Goal: Task Accomplishment & Management: Complete application form

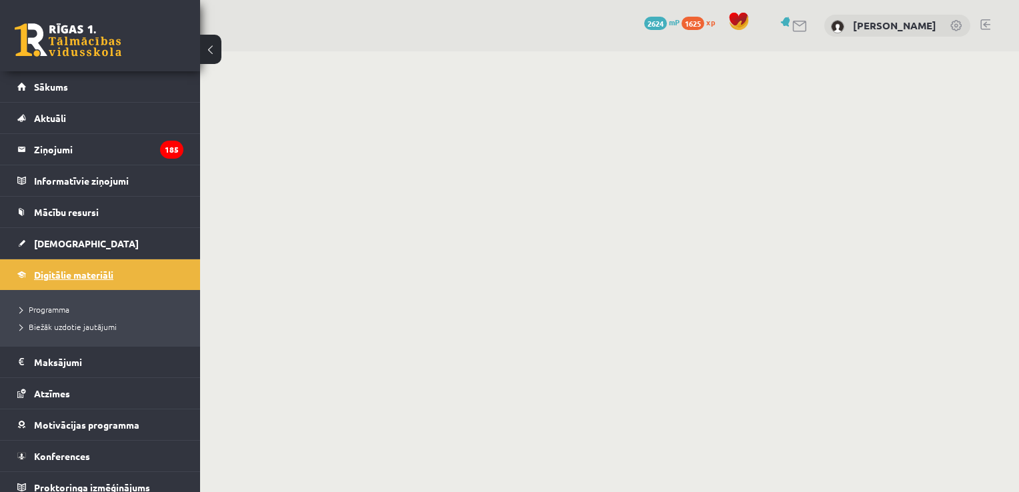
click at [85, 276] on span "Digitālie materiāli" at bounding box center [73, 275] width 79 height 12
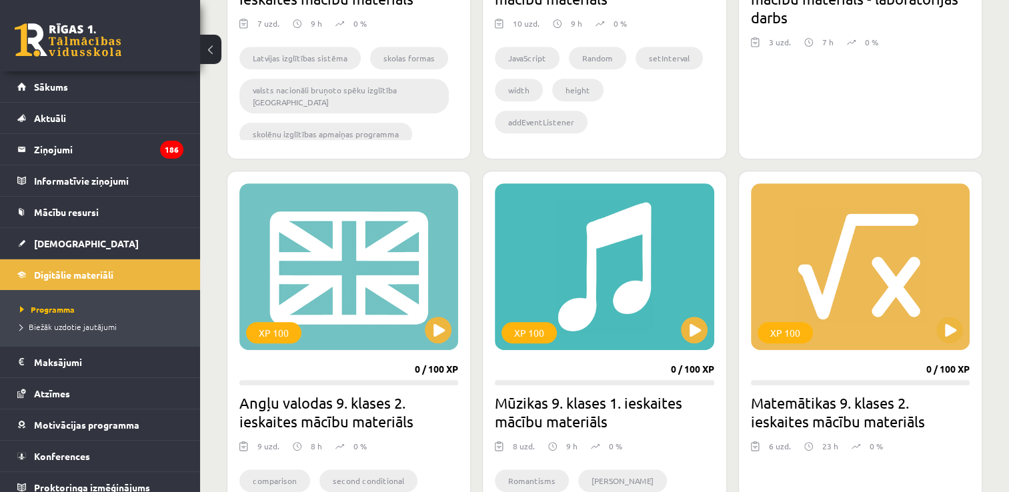
scroll to position [667, 0]
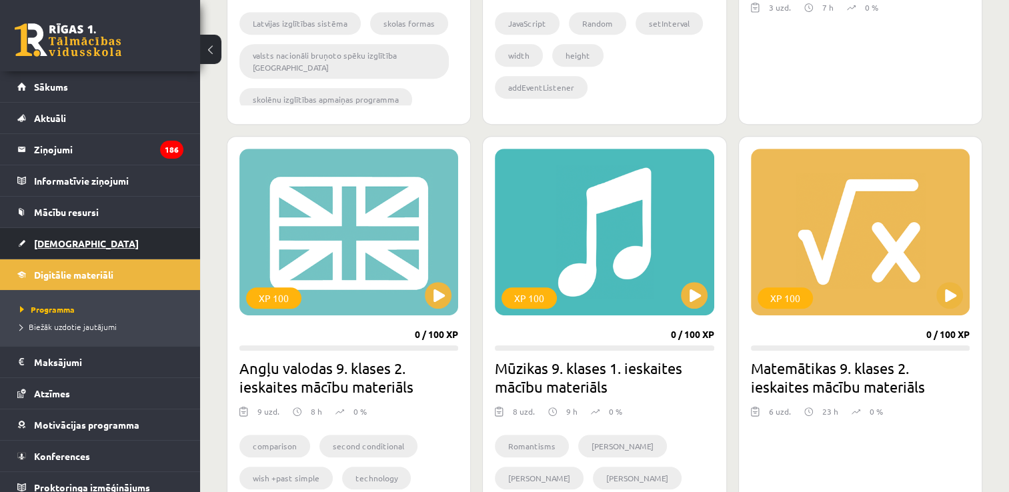
click at [102, 243] on link "[DEMOGRAPHIC_DATA]" at bounding box center [100, 243] width 166 height 31
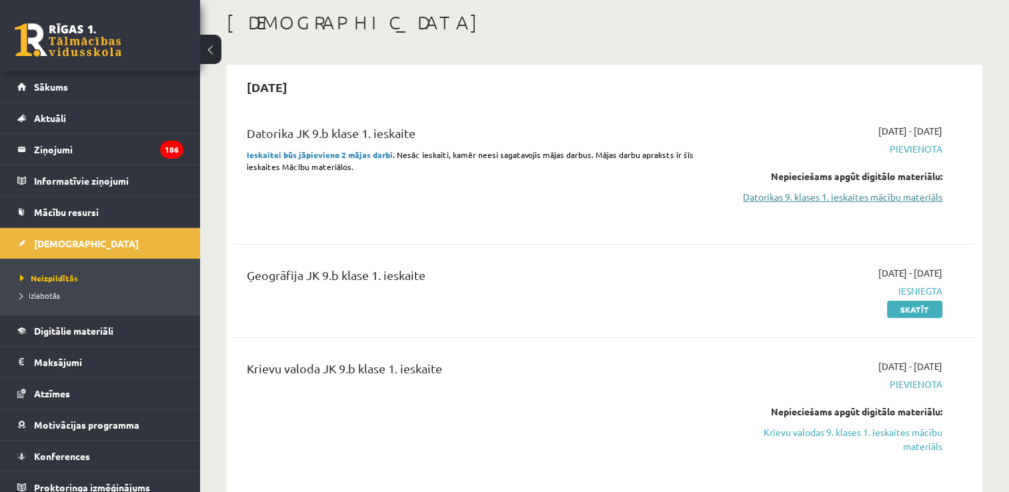
scroll to position [133, 0]
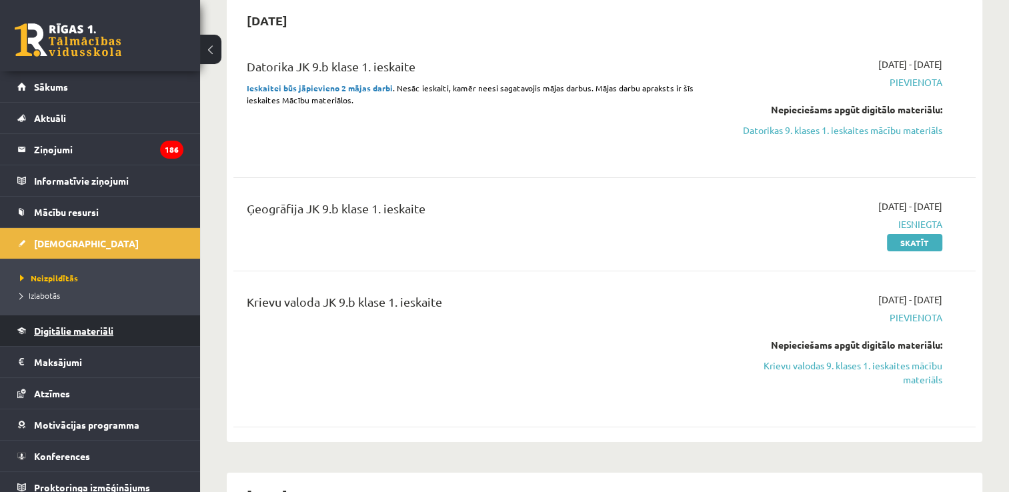
click at [103, 328] on span "Digitālie materiāli" at bounding box center [73, 331] width 79 height 12
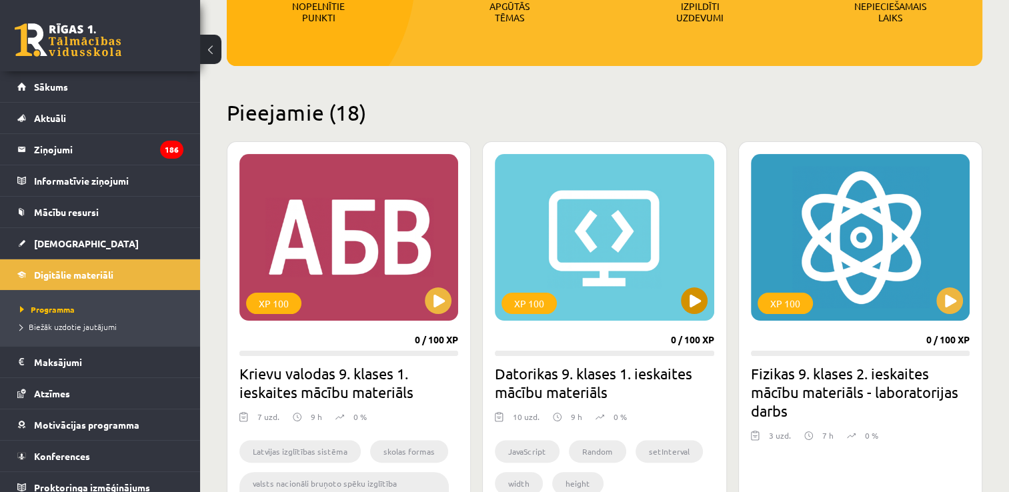
scroll to position [334, 0]
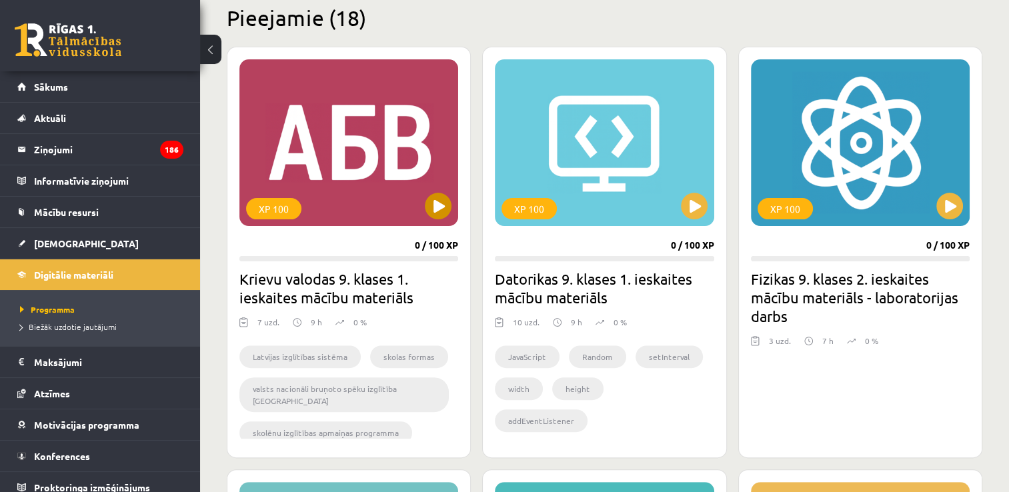
click at [448, 205] on button at bounding box center [438, 206] width 27 height 27
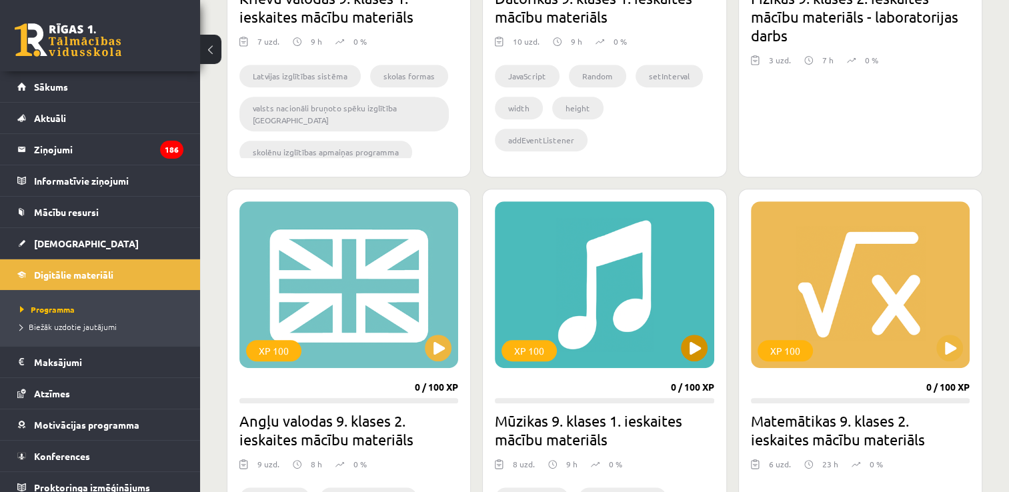
scroll to position [600, 0]
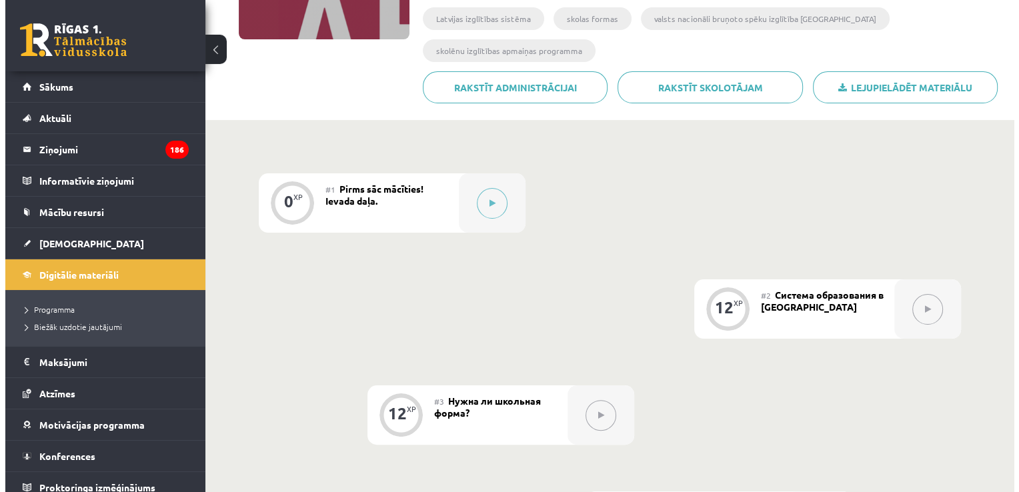
scroll to position [267, 0]
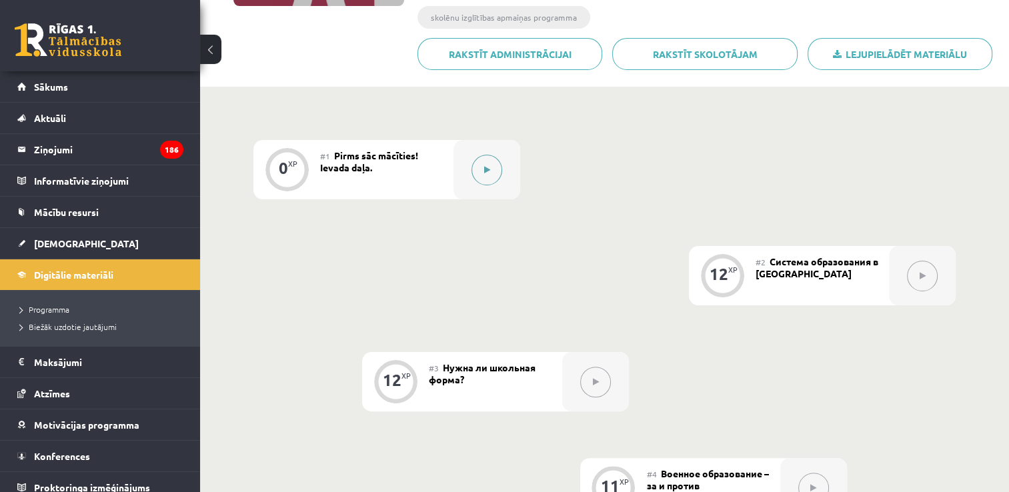
click at [488, 167] on icon at bounding box center [487, 170] width 6 height 8
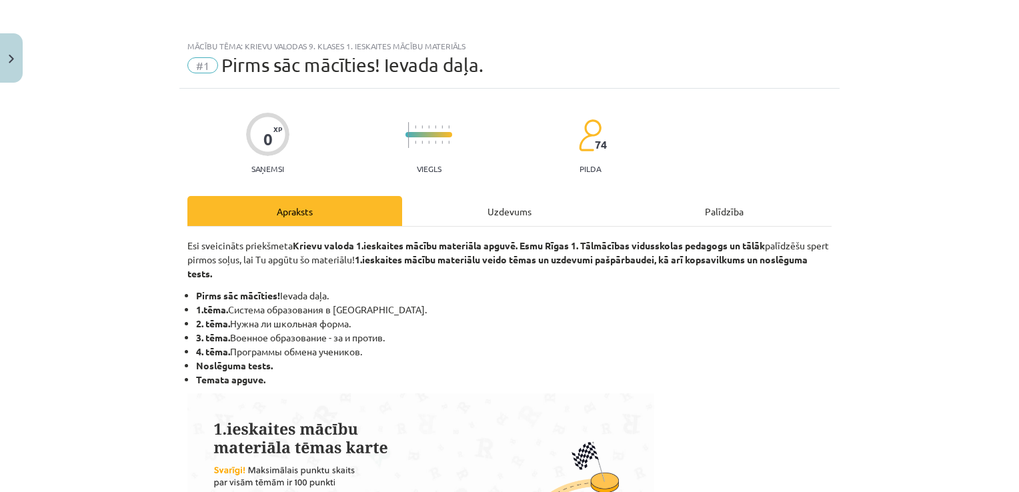
click at [478, 214] on div "Uzdevums" at bounding box center [509, 211] width 215 height 30
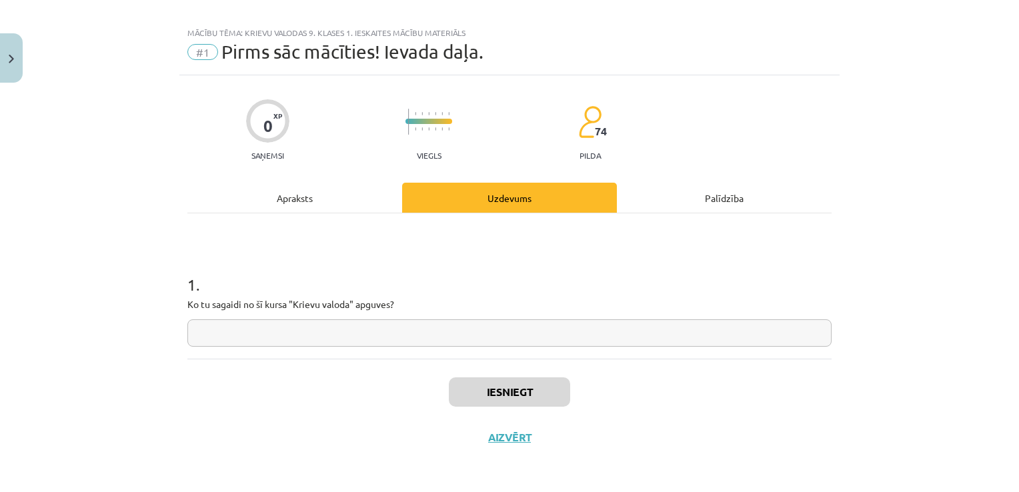
click at [302, 335] on input "text" at bounding box center [509, 333] width 644 height 27
type input "**"
click at [517, 396] on button "Iesniegt" at bounding box center [509, 392] width 121 height 29
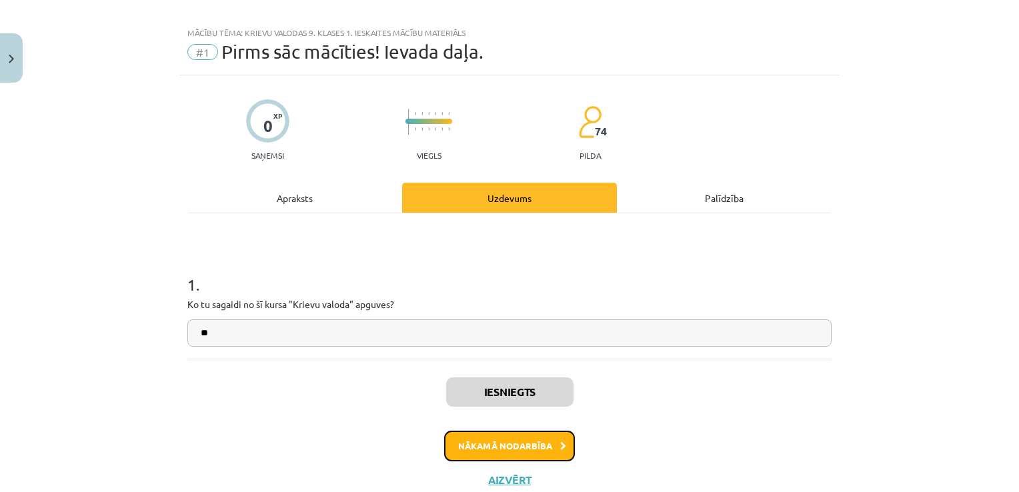
click at [516, 444] on button "Nākamā nodarbība" at bounding box center [509, 446] width 131 height 31
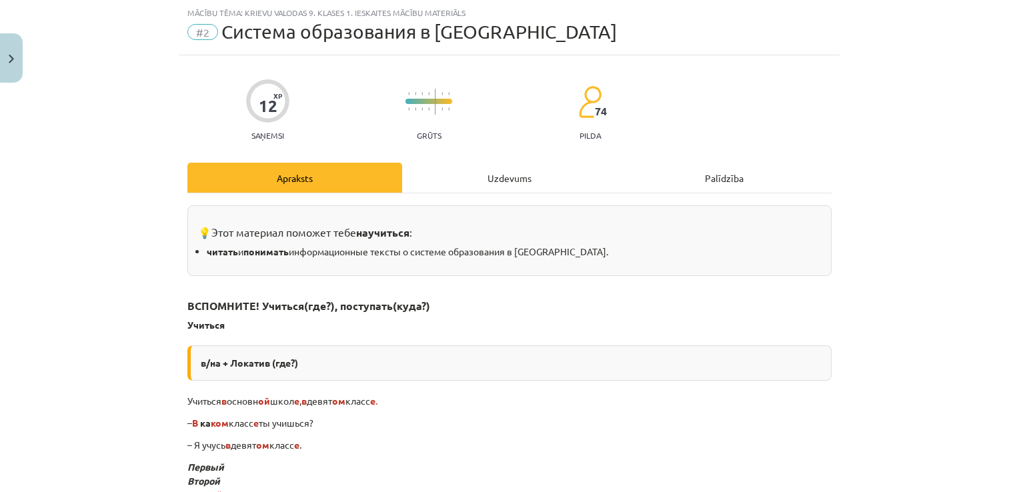
click at [504, 175] on div "Uzdevums" at bounding box center [509, 178] width 215 height 30
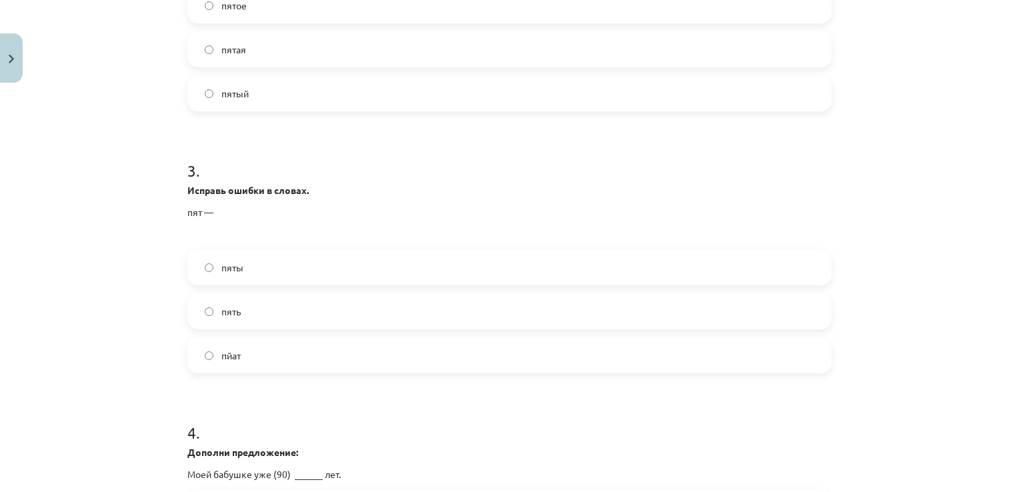
scroll to position [883, 0]
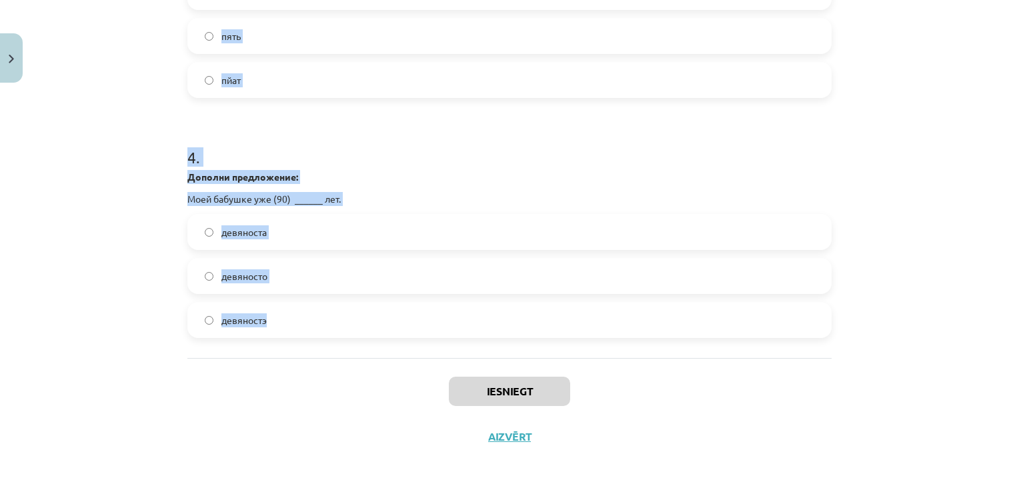
drag, startPoint x: 186, startPoint y: 252, endPoint x: 382, endPoint y: 299, distance: 201.0
copy form "1 . Дополни предложение: Вчера ты рассказывал об (1) _____ фильме, который у те…"
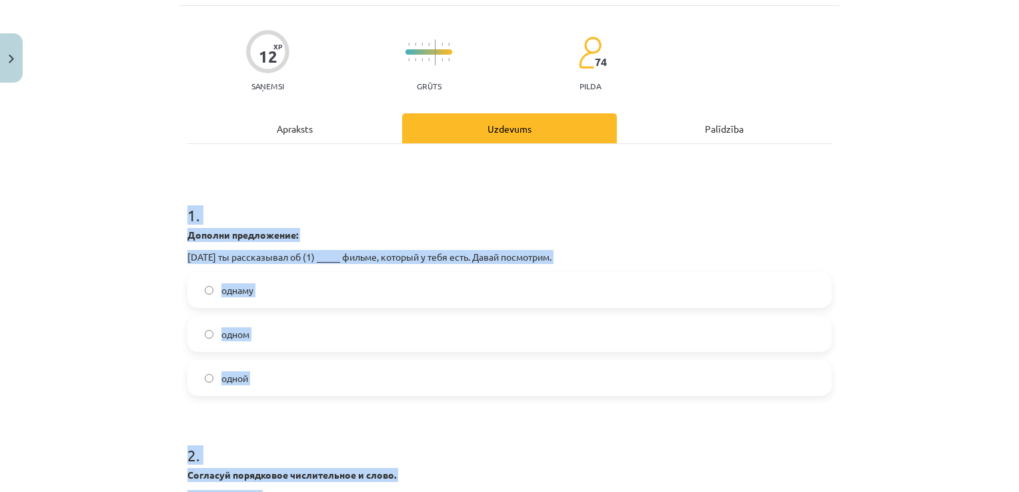
click at [110, 229] on div "Mācību tēma: Krievu valodas 9. klases 1. ieskaites mācību materiāls #2 Система …" at bounding box center [509, 246] width 1019 height 492
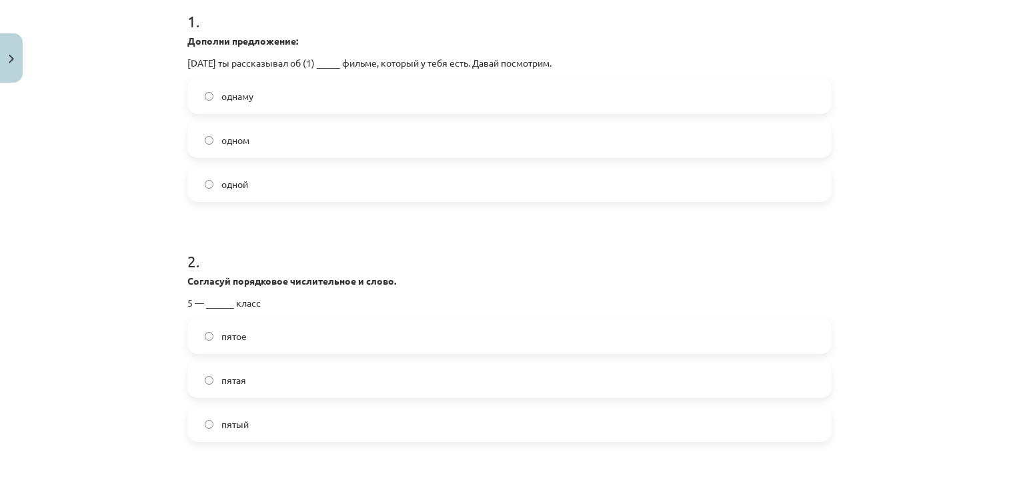
scroll to position [283, 0]
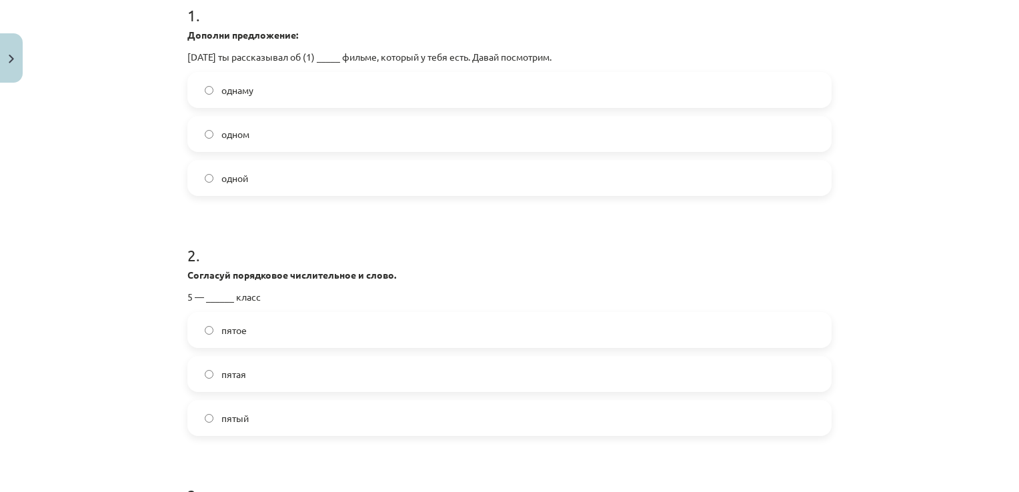
drag, startPoint x: 262, startPoint y: 138, endPoint x: 250, endPoint y: 9, distance: 129.3
click at [264, 135] on label "одном" at bounding box center [510, 133] width 642 height 33
click at [285, 416] on label "пятый" at bounding box center [510, 418] width 642 height 33
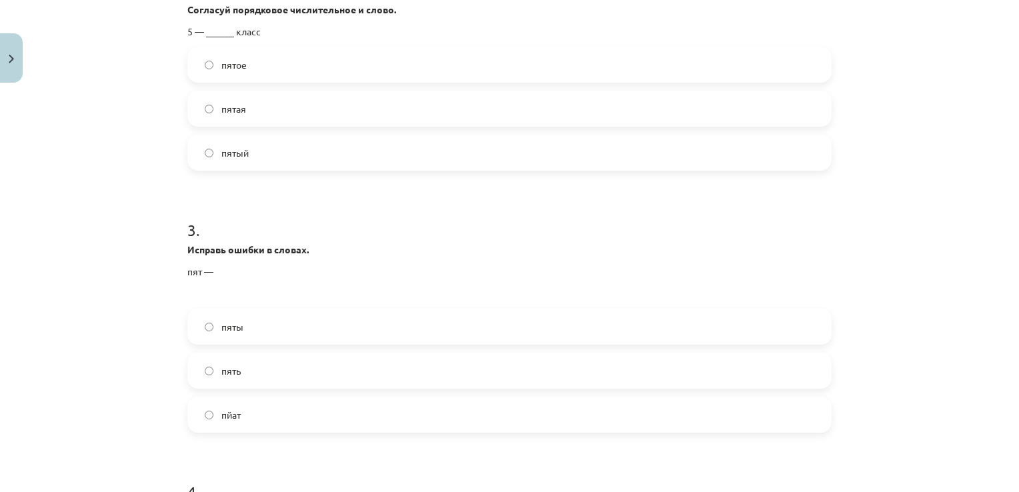
scroll to position [550, 0]
click at [279, 376] on label "пять" at bounding box center [510, 369] width 642 height 33
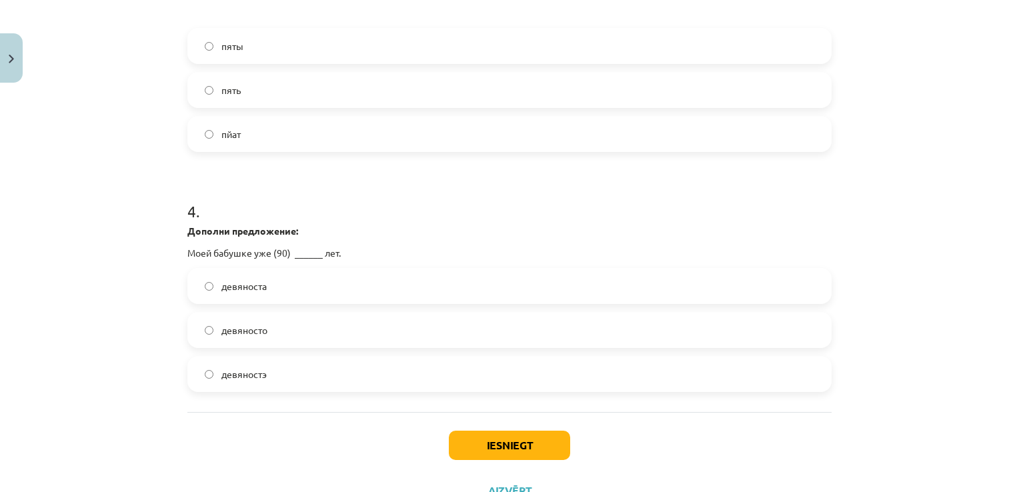
scroll to position [883, 0]
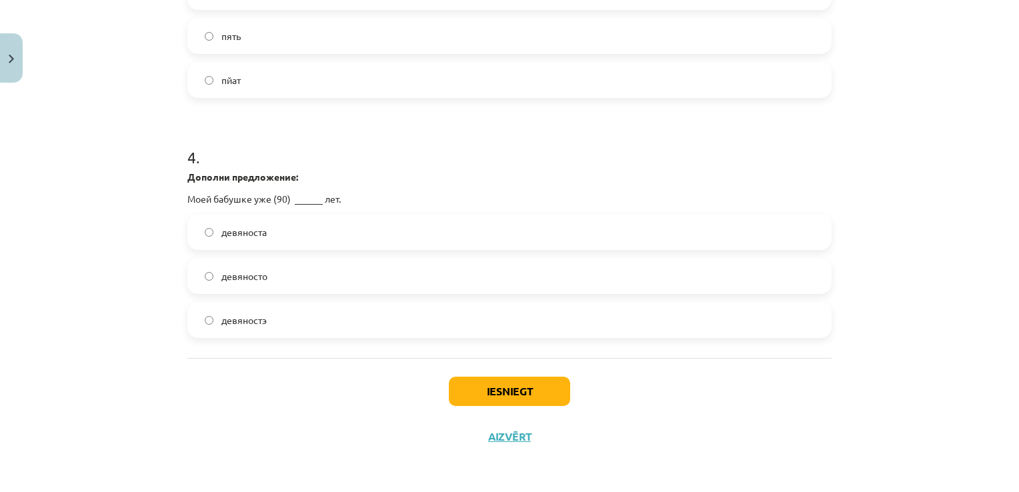
click at [302, 276] on label "девяносто" at bounding box center [510, 276] width 642 height 33
click at [539, 384] on button "Iesniegt" at bounding box center [509, 391] width 121 height 29
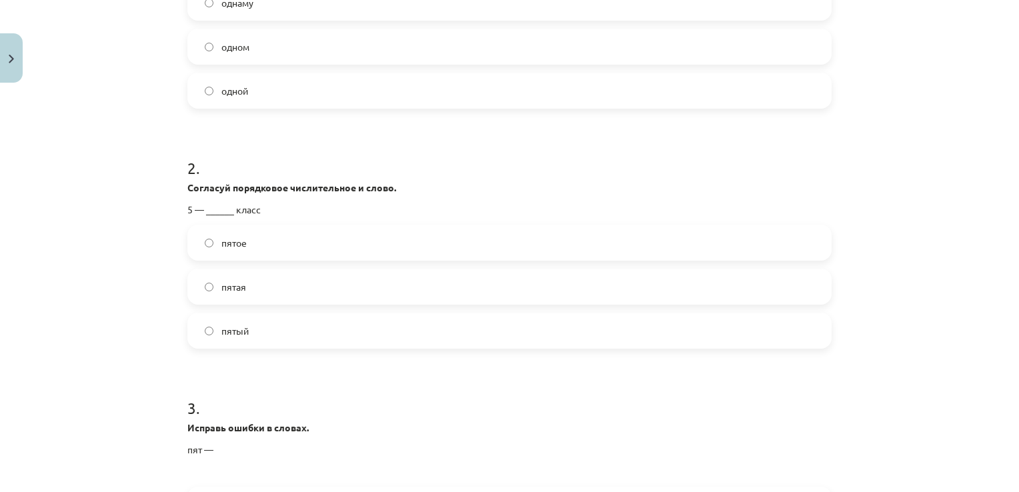
scroll to position [350, 0]
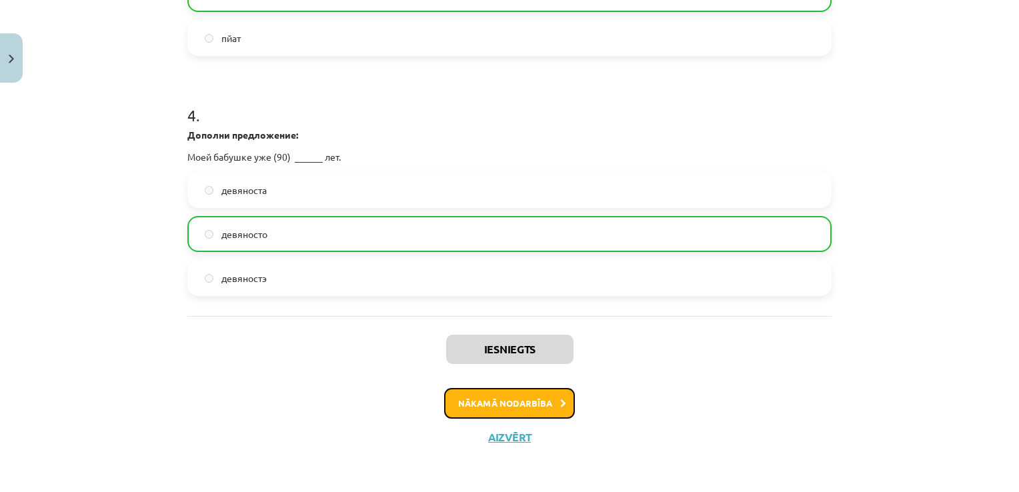
click at [515, 401] on button "Nākamā nodarbība" at bounding box center [509, 403] width 131 height 31
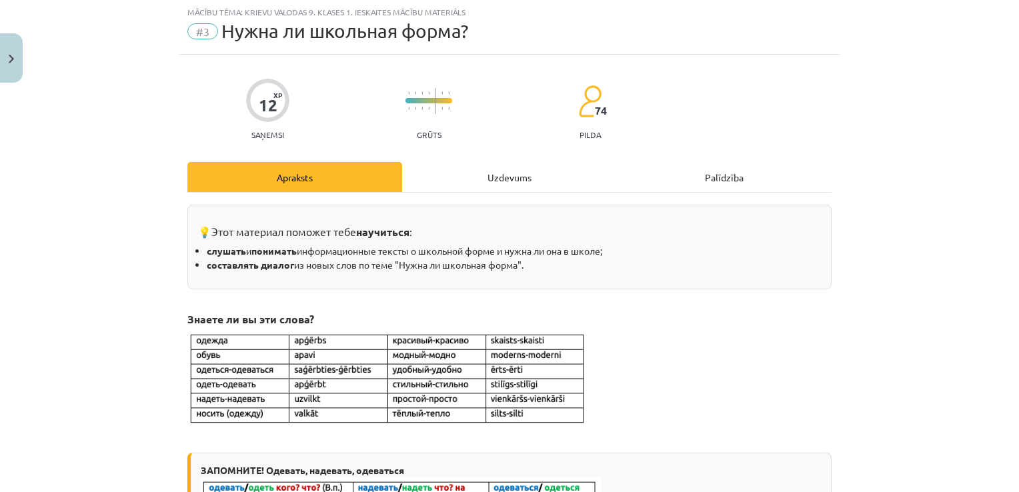
scroll to position [33, 0]
click at [437, 166] on div "Uzdevums" at bounding box center [509, 178] width 215 height 30
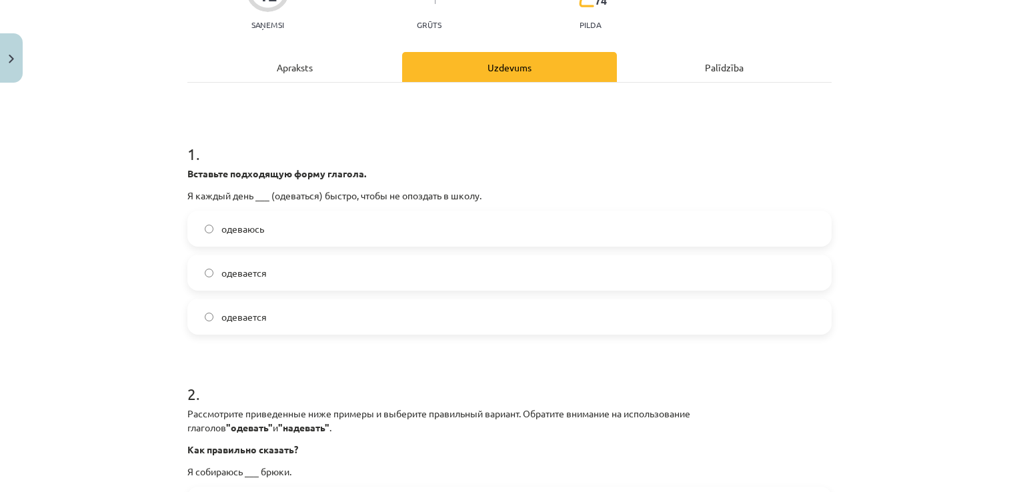
scroll to position [167, 0]
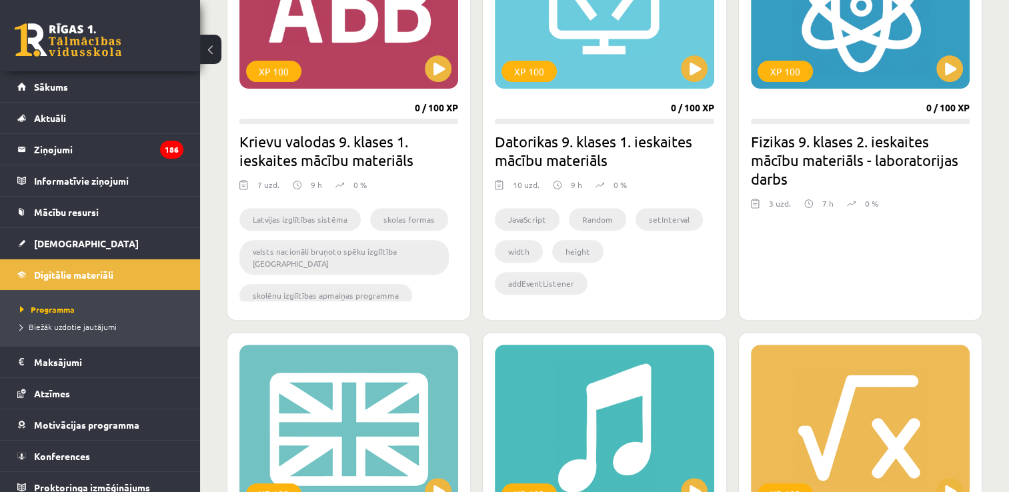
scroll to position [467, 0]
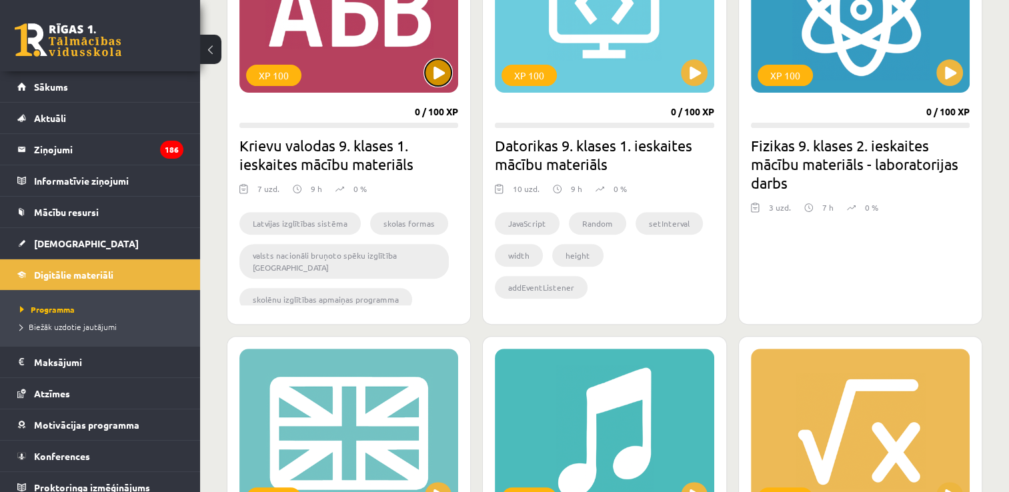
click at [435, 72] on button at bounding box center [438, 72] width 27 height 27
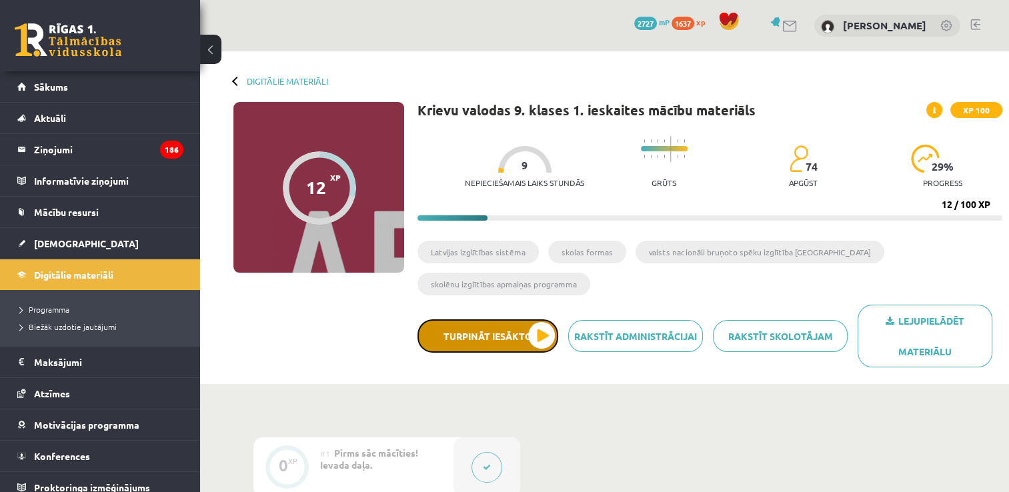
click at [545, 330] on button "Turpināt iesākto" at bounding box center [488, 336] width 141 height 33
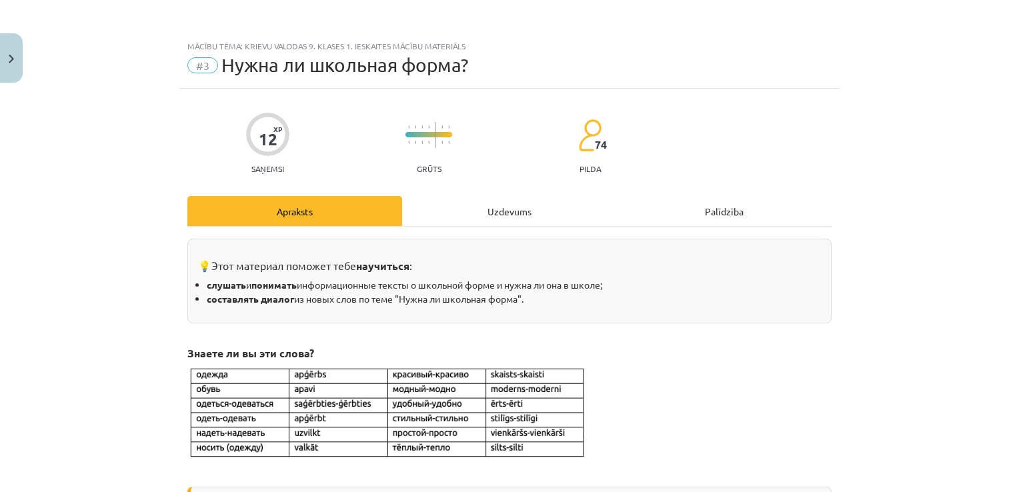
click at [502, 217] on div "Uzdevums" at bounding box center [509, 211] width 215 height 30
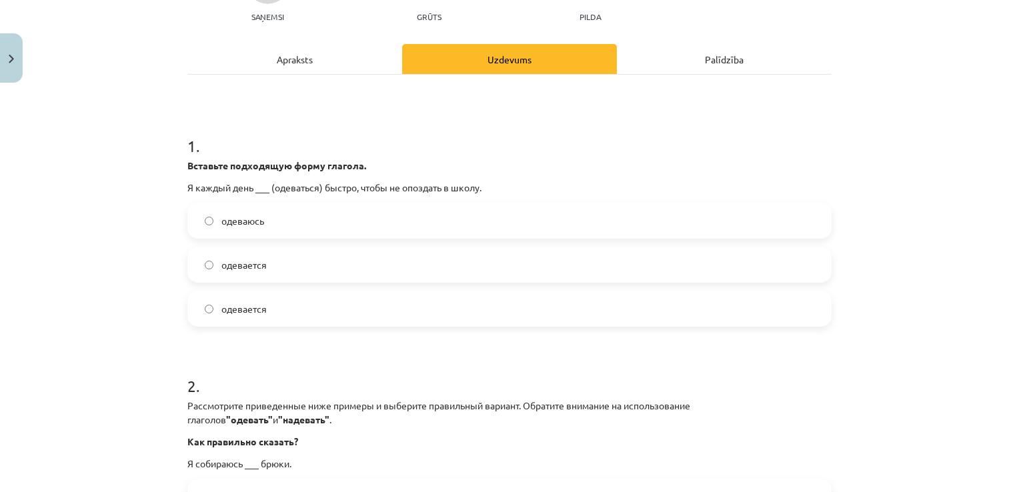
scroll to position [167, 0]
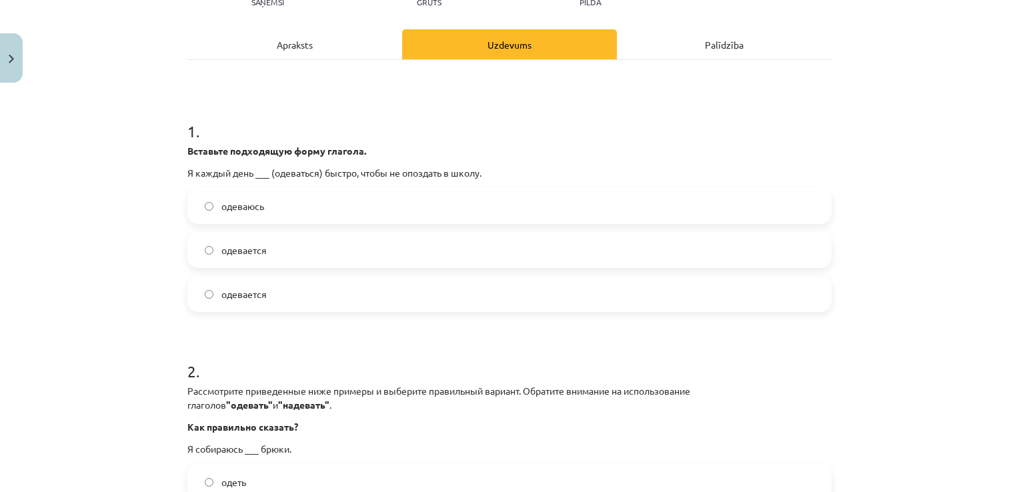
click at [326, 209] on label "одеваюсь" at bounding box center [510, 205] width 642 height 33
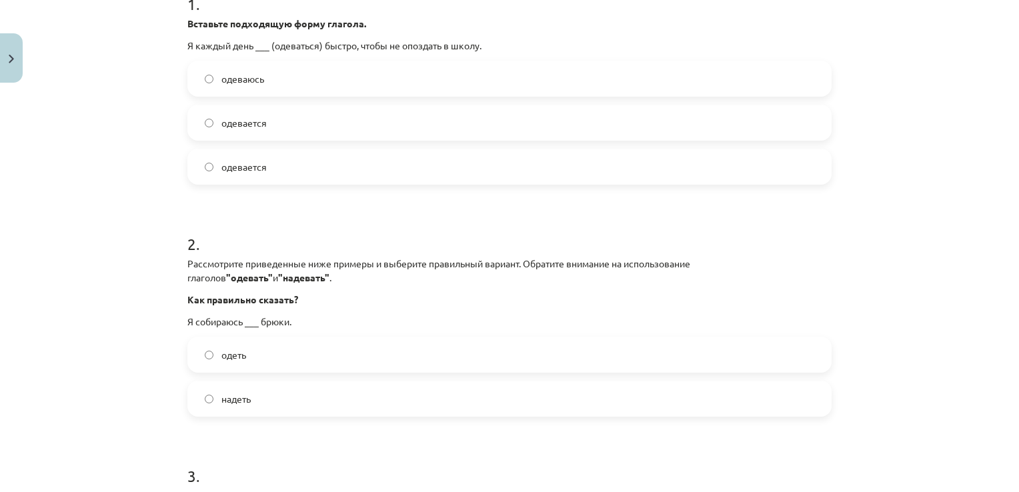
scroll to position [434, 0]
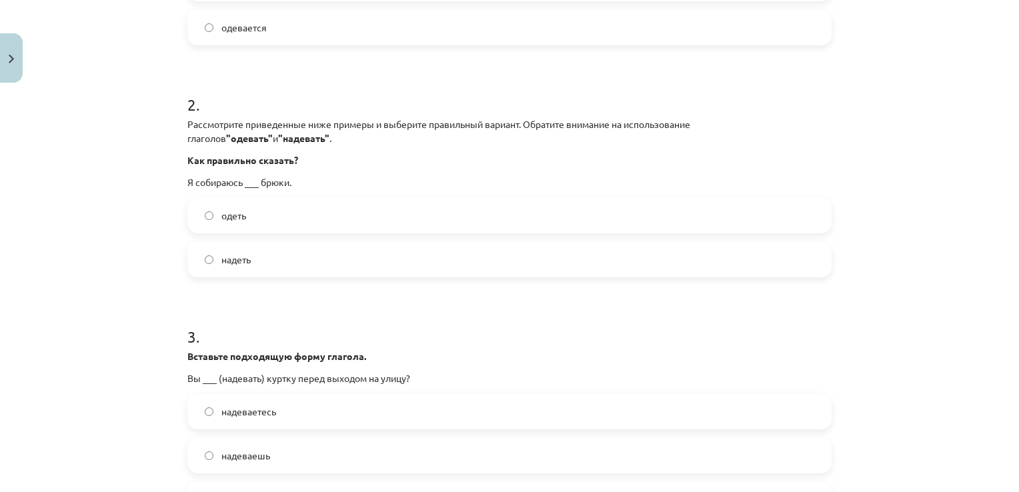
click at [260, 260] on label "надеть" at bounding box center [510, 259] width 642 height 33
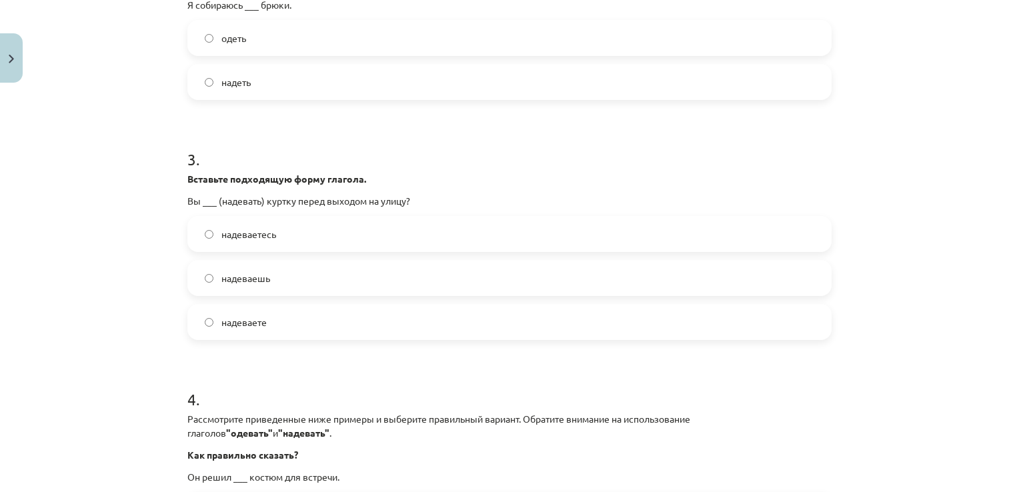
scroll to position [634, 0]
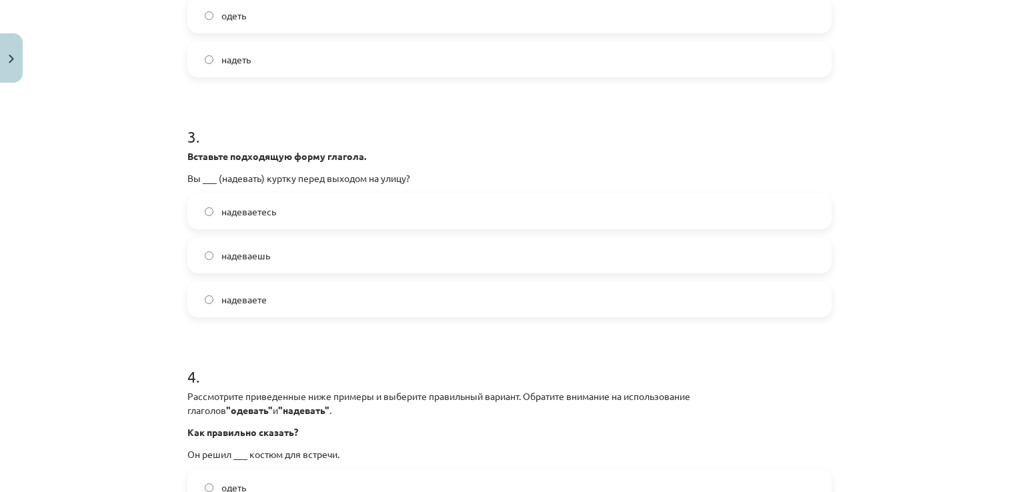
click at [302, 300] on label "надеваете" at bounding box center [510, 299] width 642 height 33
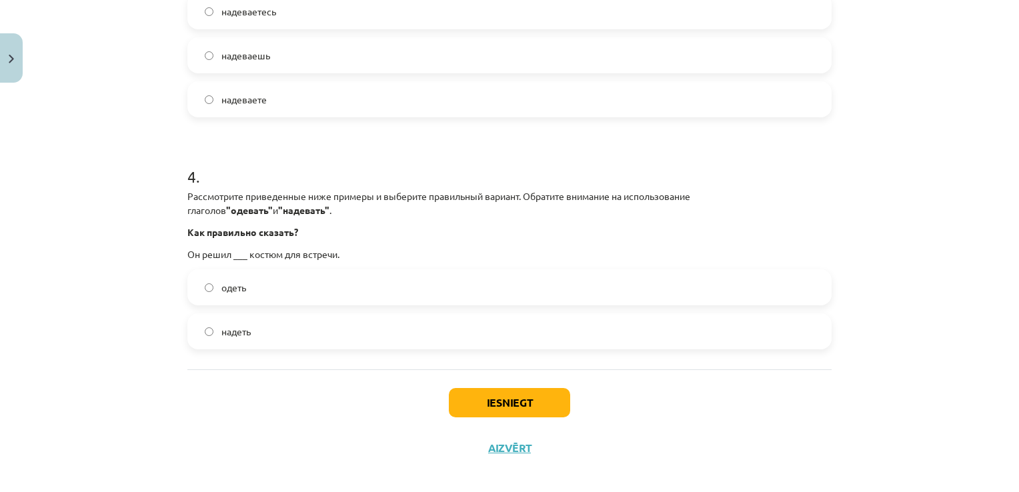
scroll to position [845, 0]
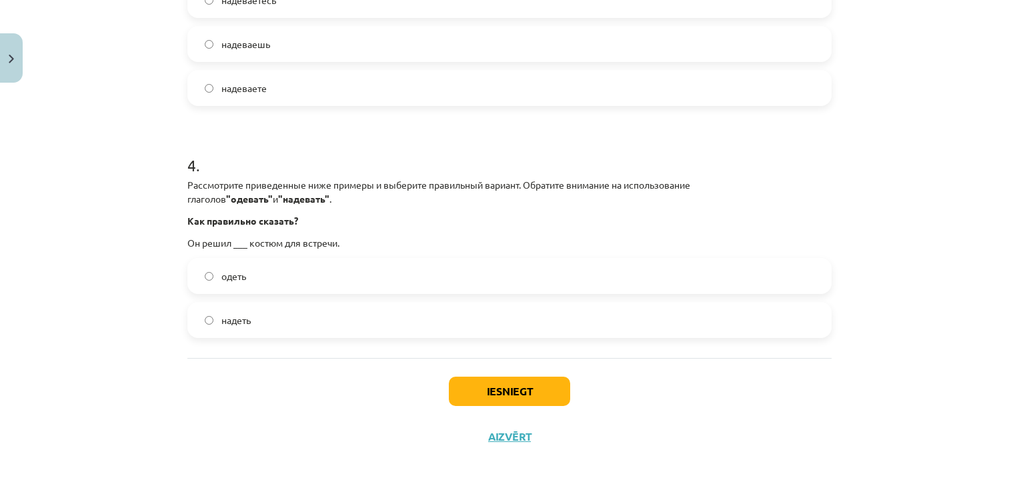
click at [295, 318] on label "надеть" at bounding box center [510, 320] width 642 height 33
drag, startPoint x: 473, startPoint y: 389, endPoint x: 480, endPoint y: 387, distance: 7.6
click at [475, 389] on button "Iesniegt" at bounding box center [509, 391] width 121 height 29
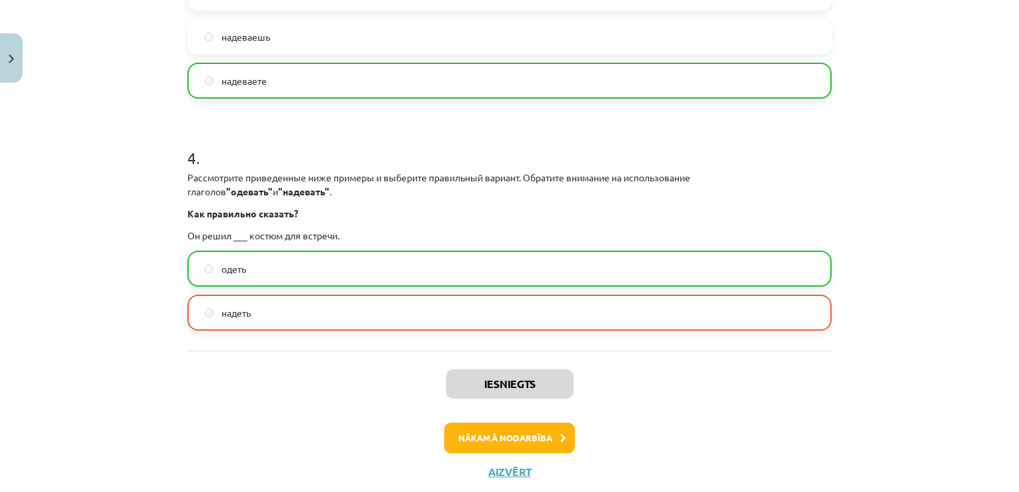
scroll to position [867, 0]
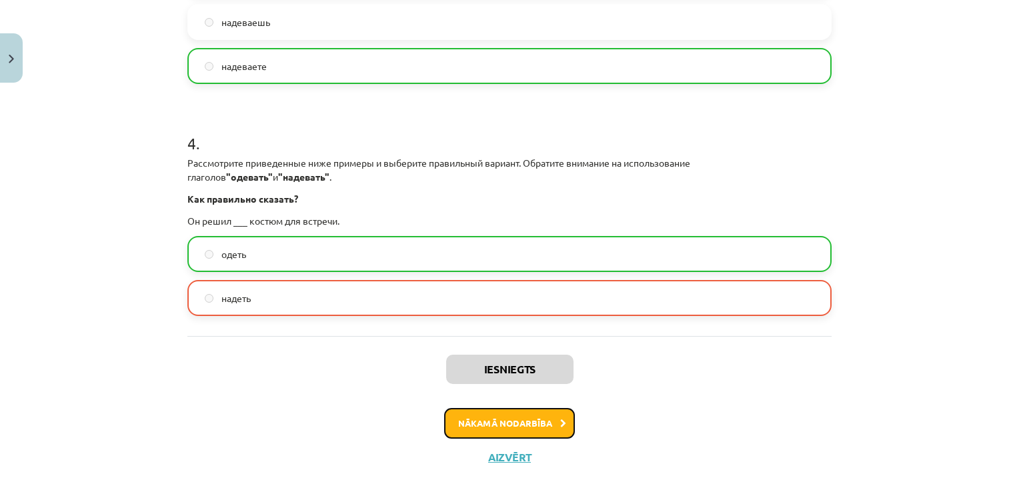
click at [525, 420] on button "Nākamā nodarbība" at bounding box center [509, 423] width 131 height 31
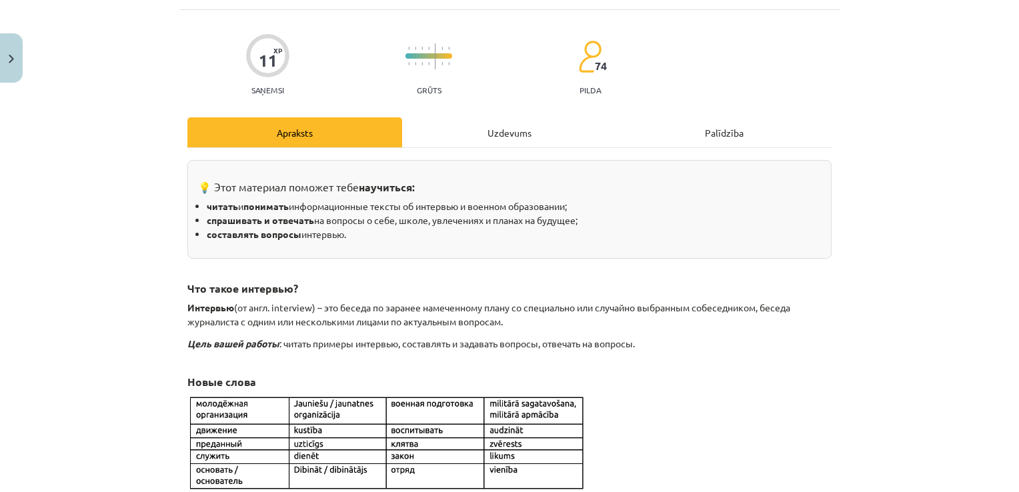
scroll to position [33, 0]
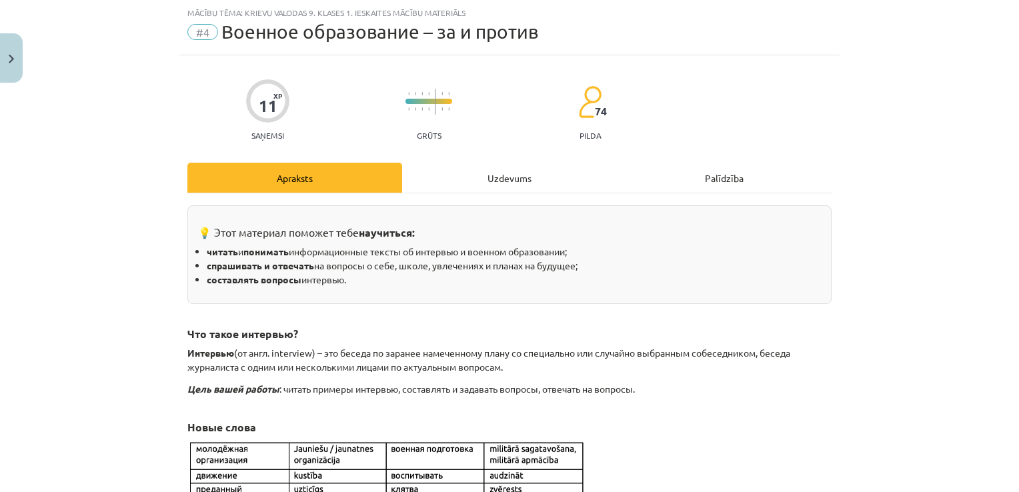
click at [472, 177] on div "Uzdevums" at bounding box center [509, 178] width 215 height 30
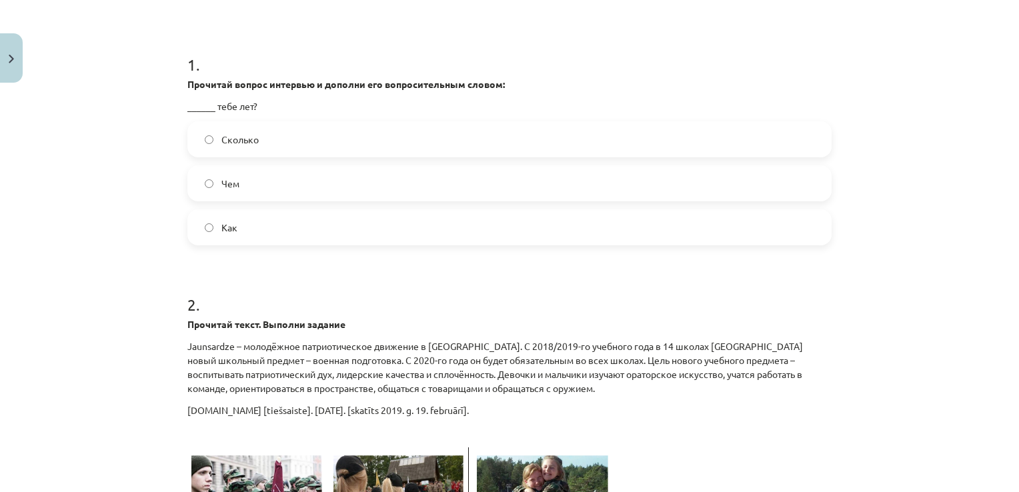
scroll to position [300, 0]
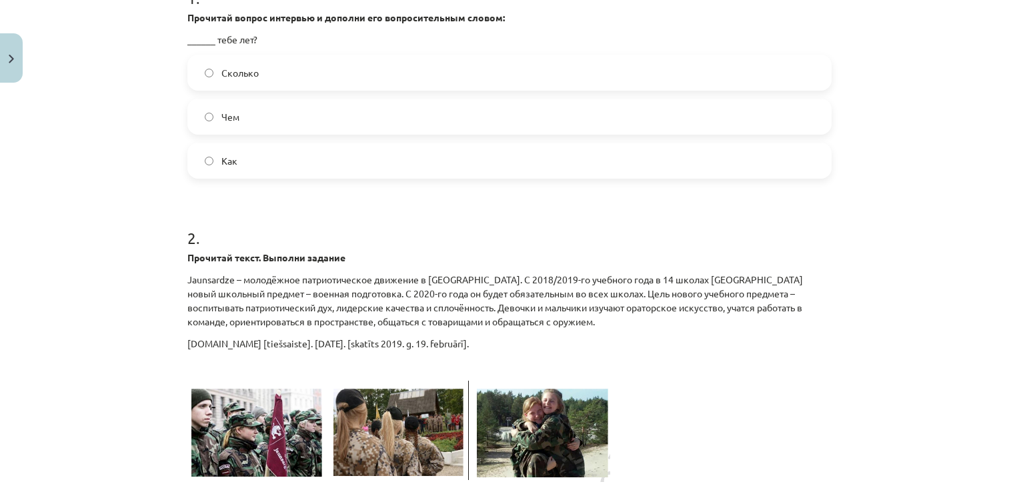
click at [273, 70] on label "Сколько" at bounding box center [510, 72] width 642 height 33
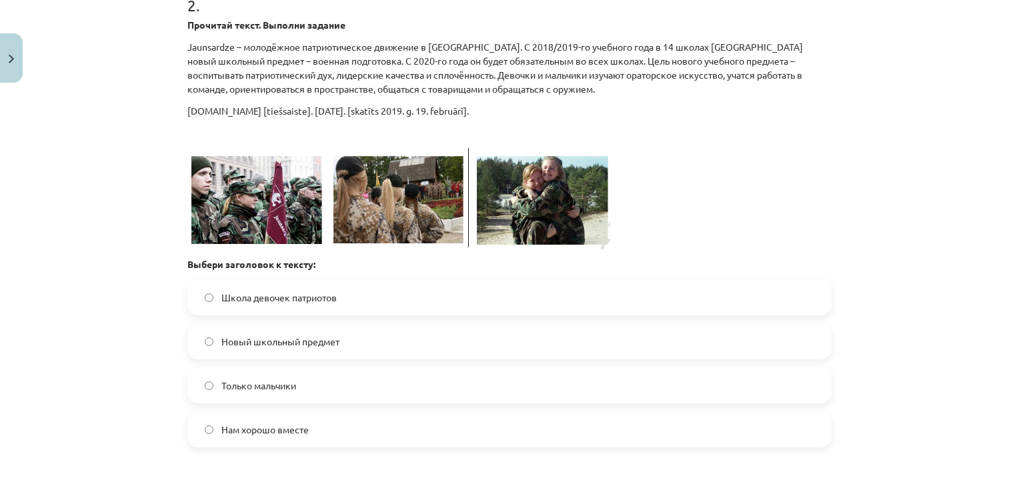
scroll to position [500, 0]
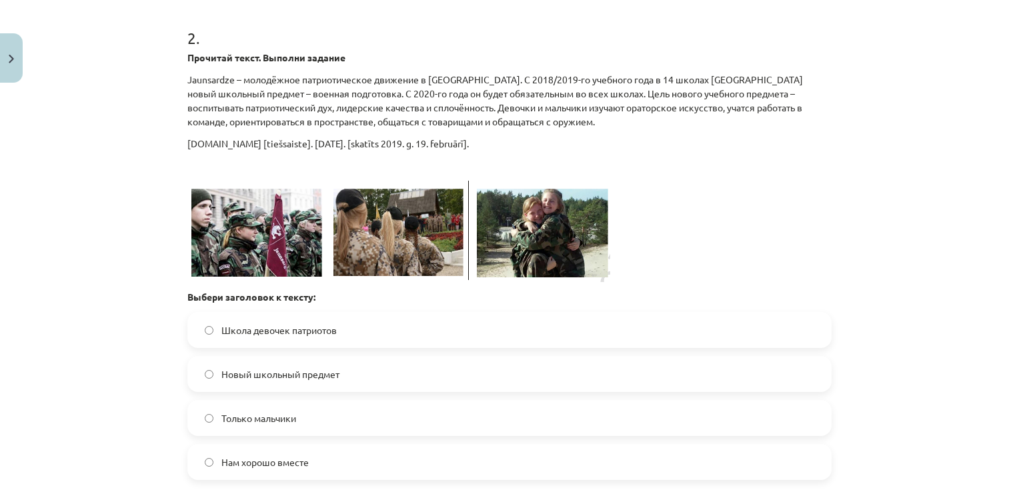
click at [299, 330] on span "Школа девочек патриотов" at bounding box center [278, 331] width 115 height 14
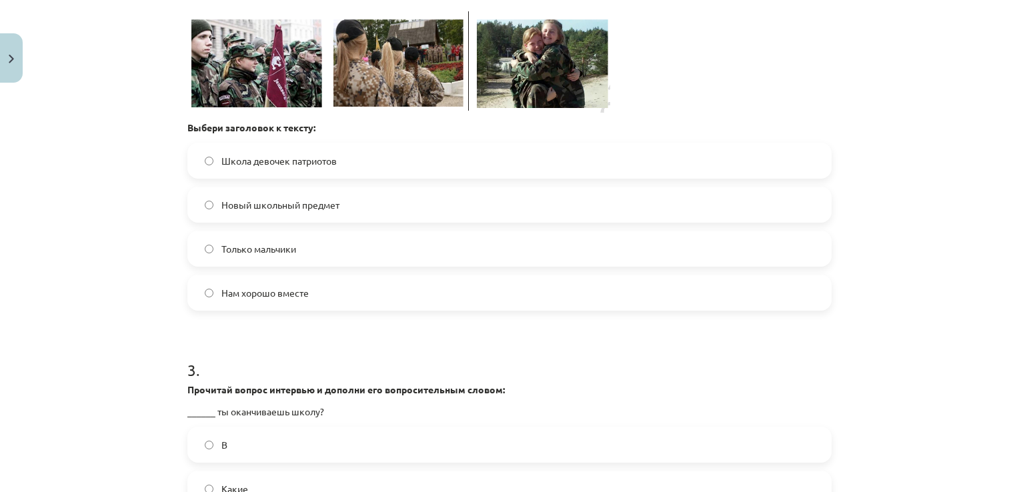
scroll to position [700, 0]
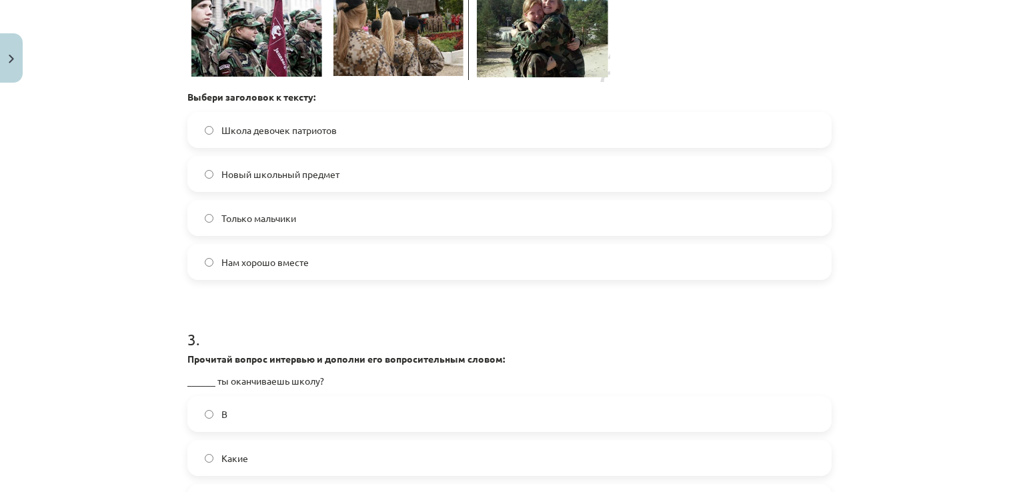
click at [318, 269] on label "Нам хорошо вместе" at bounding box center [510, 261] width 642 height 33
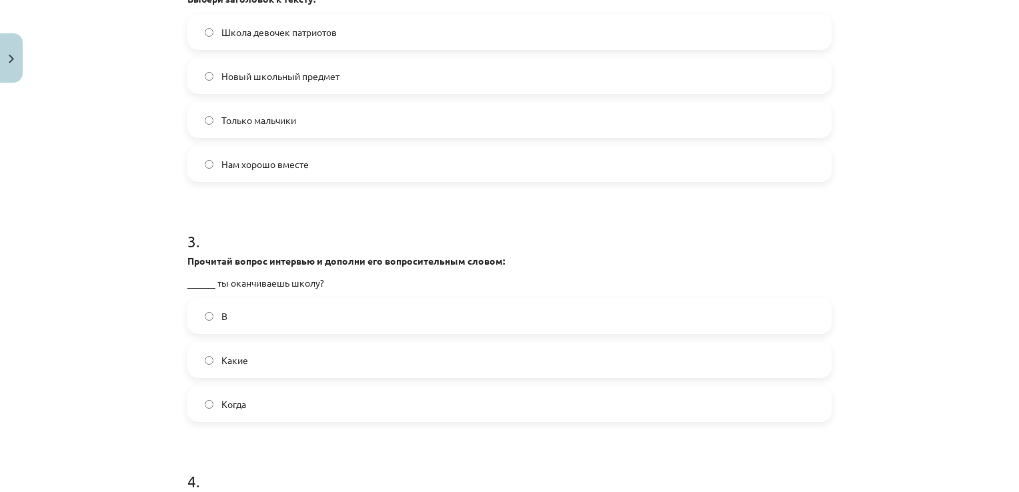
scroll to position [834, 0]
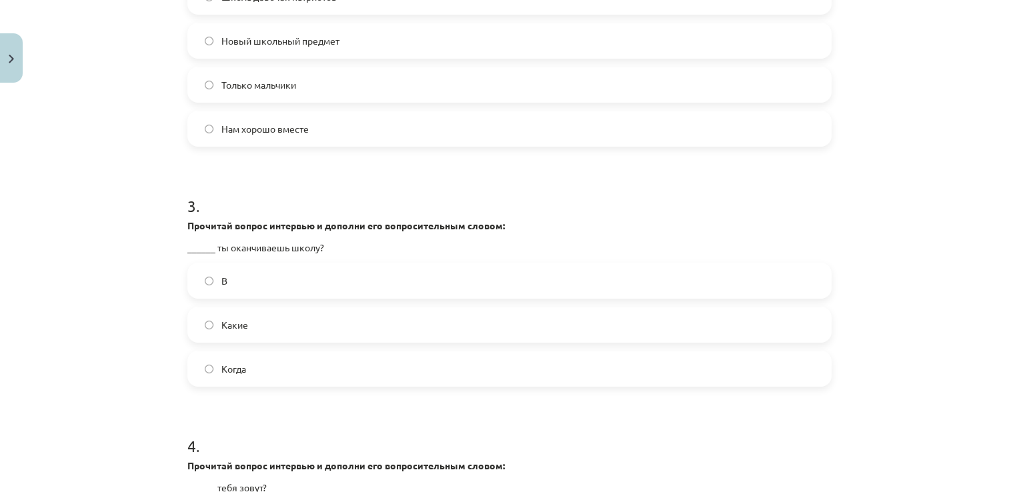
click at [258, 363] on label "Когда" at bounding box center [510, 368] width 642 height 33
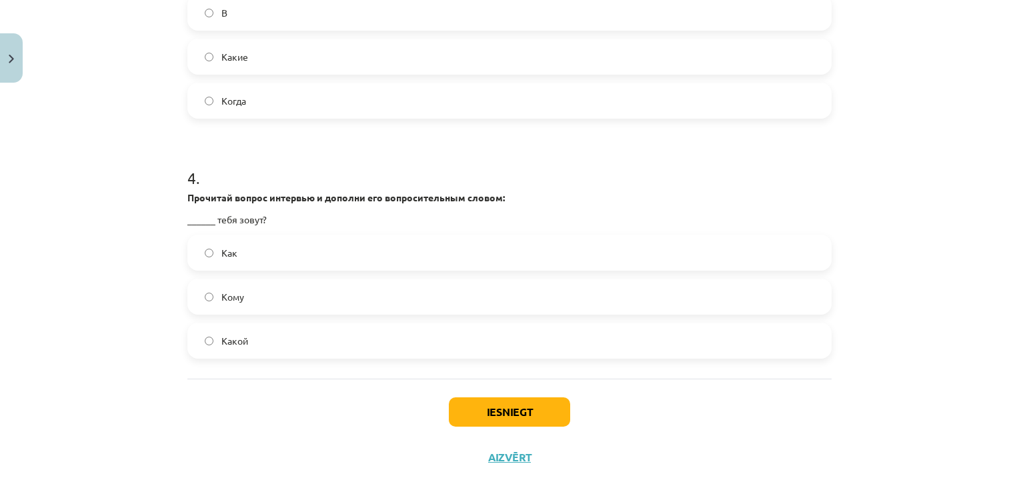
scroll to position [1123, 0]
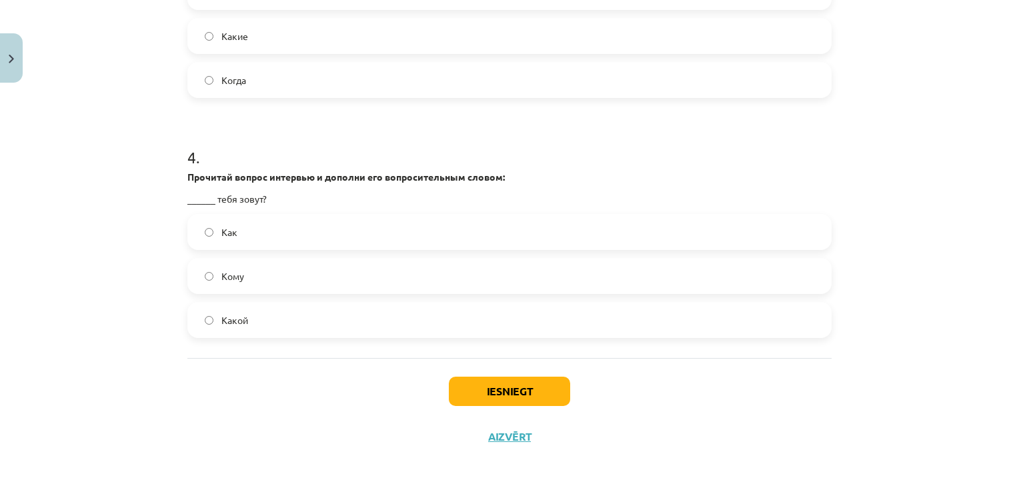
click at [274, 235] on label "Как" at bounding box center [510, 231] width 642 height 33
click at [520, 382] on button "Iesniegt" at bounding box center [509, 391] width 121 height 29
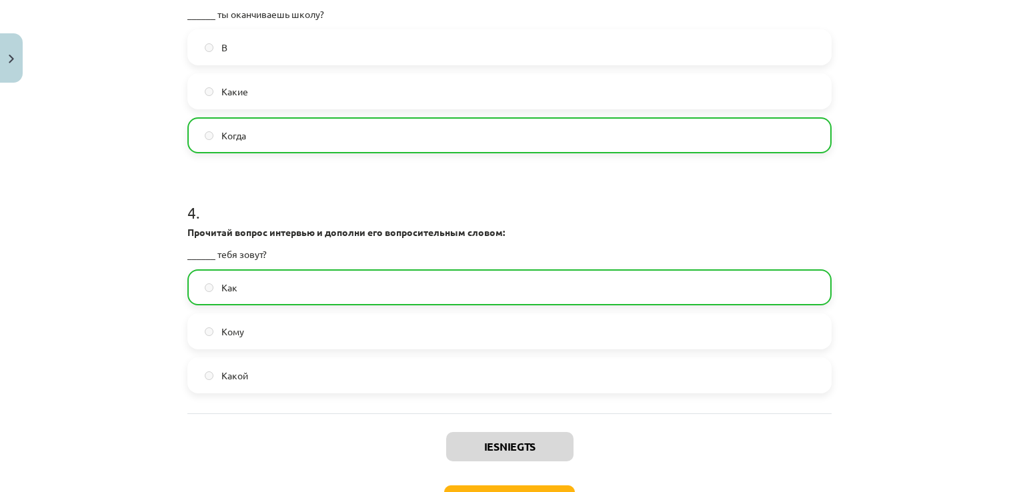
scroll to position [1165, 0]
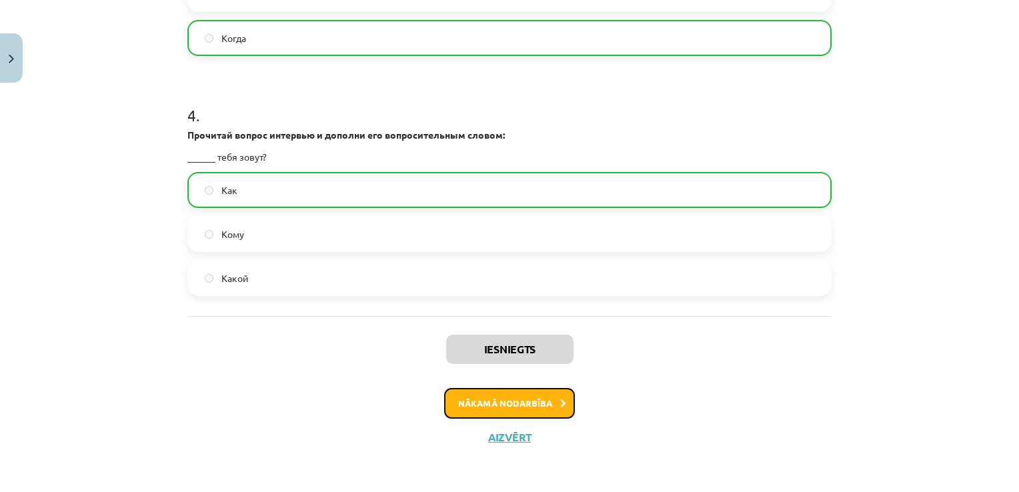
click at [526, 409] on button "Nākamā nodarbība" at bounding box center [509, 403] width 131 height 31
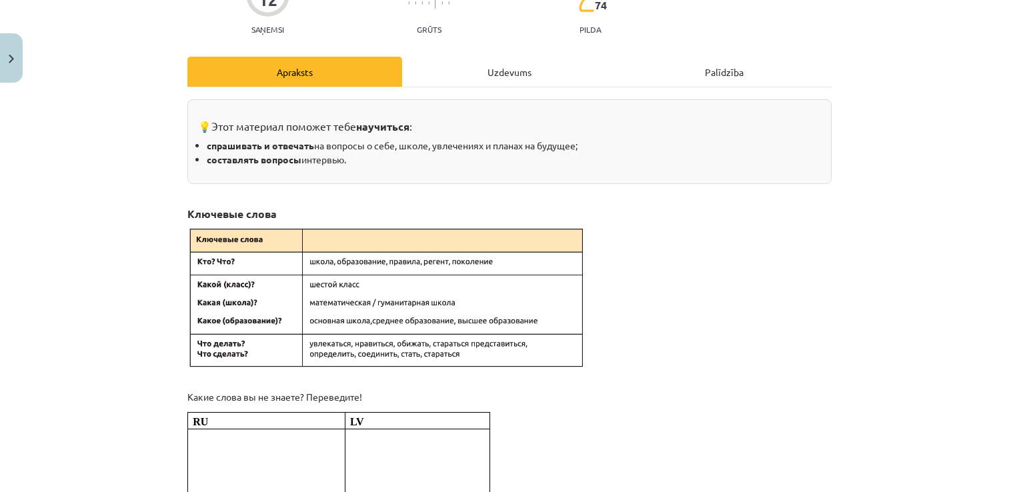
scroll to position [33, 0]
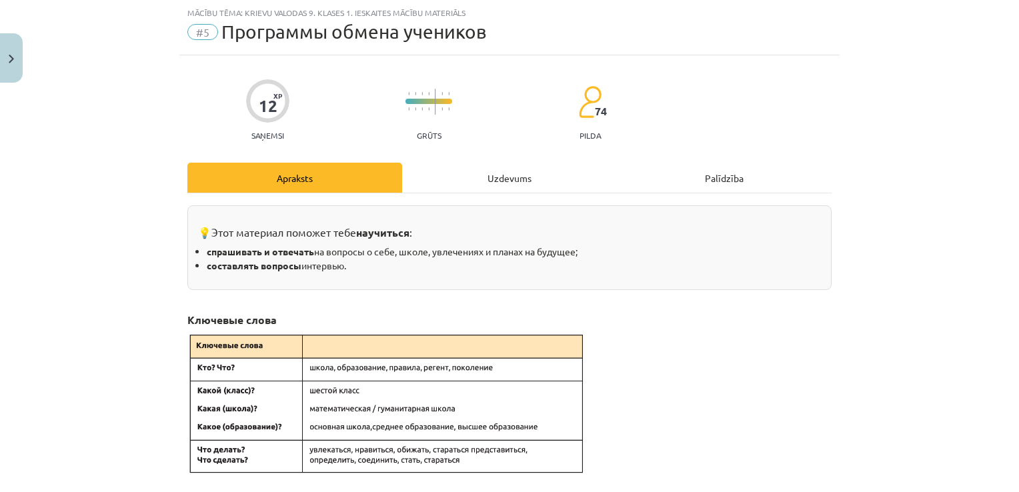
click at [486, 167] on div "Uzdevums" at bounding box center [509, 178] width 215 height 30
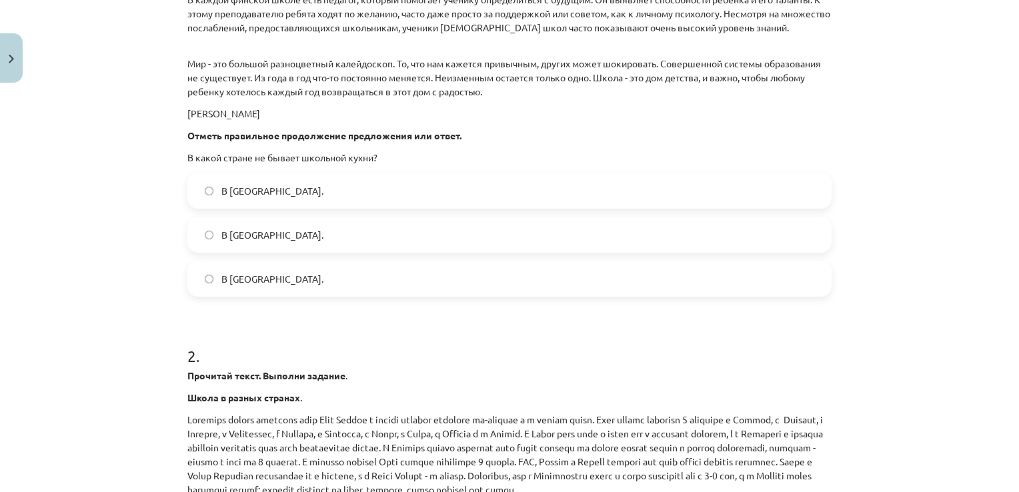
scroll to position [851, 0]
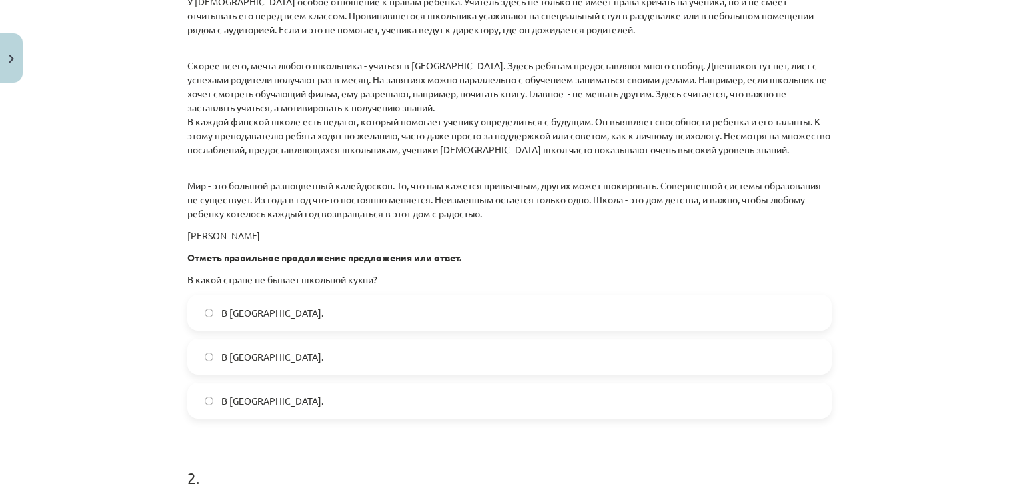
click at [293, 318] on label "В Финляндии." at bounding box center [510, 312] width 642 height 33
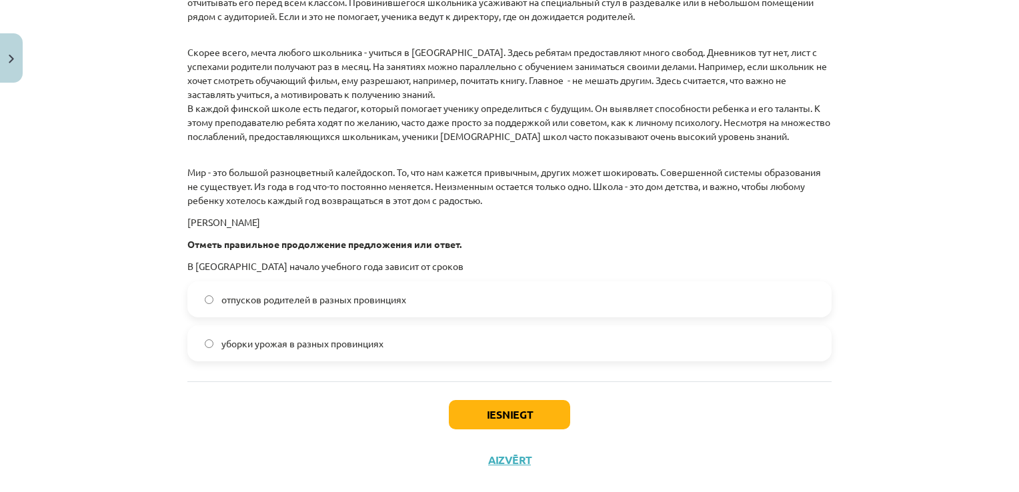
scroll to position [1918, 0]
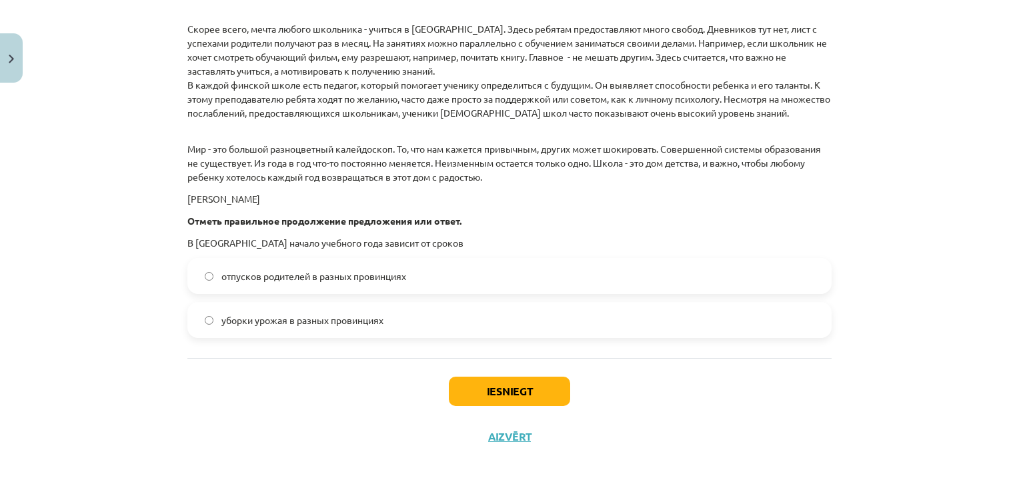
click at [420, 317] on label "уборки урожая в разных провинциях" at bounding box center [510, 320] width 642 height 33
click at [471, 382] on button "Iesniegt" at bounding box center [509, 391] width 121 height 29
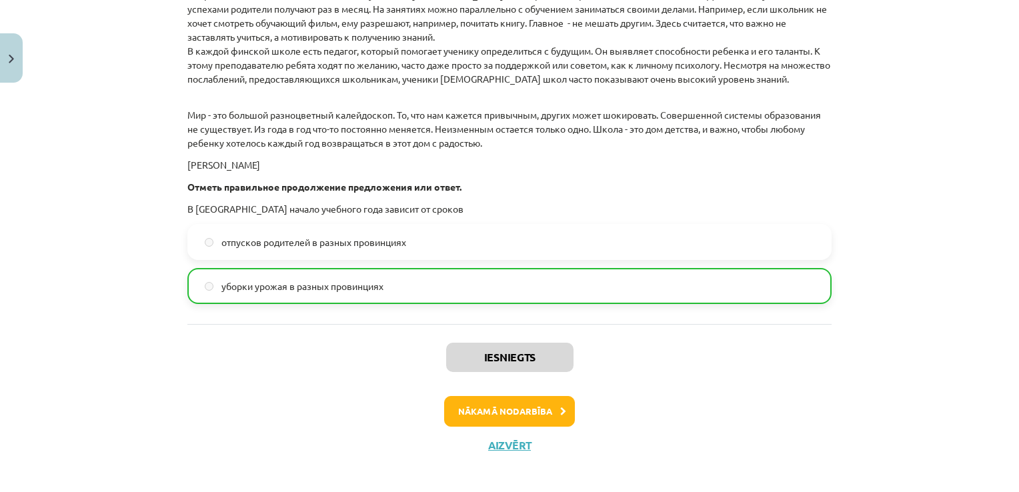
scroll to position [1960, 0]
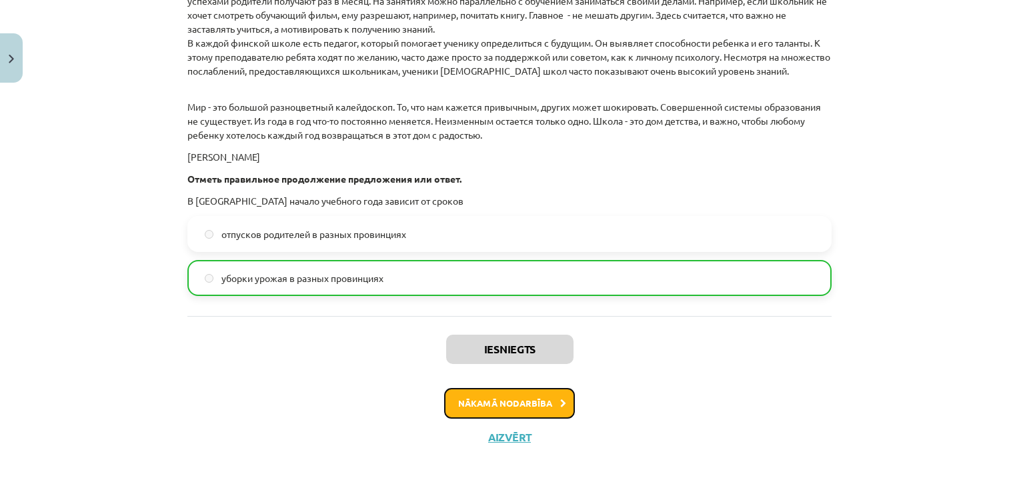
click at [497, 396] on button "Nākamā nodarbība" at bounding box center [509, 403] width 131 height 31
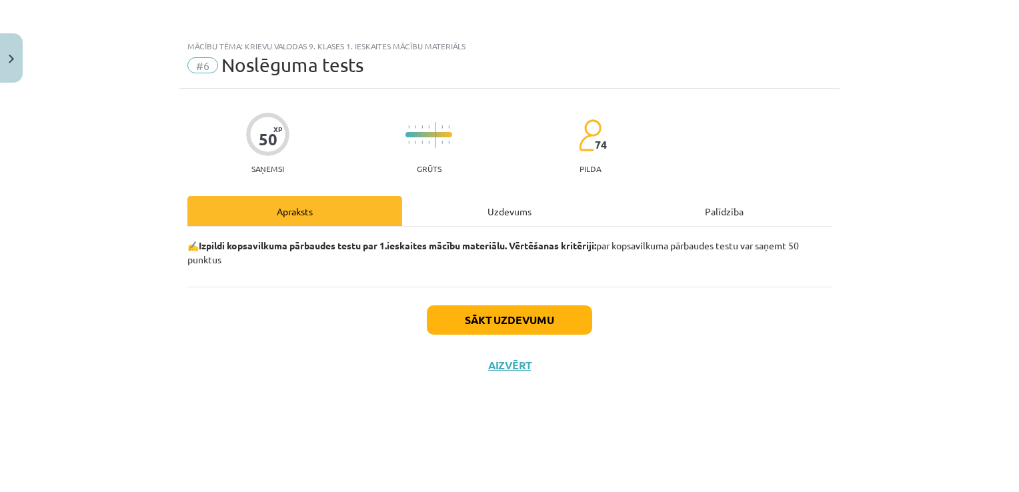
click at [498, 212] on div "Uzdevums" at bounding box center [509, 211] width 215 height 30
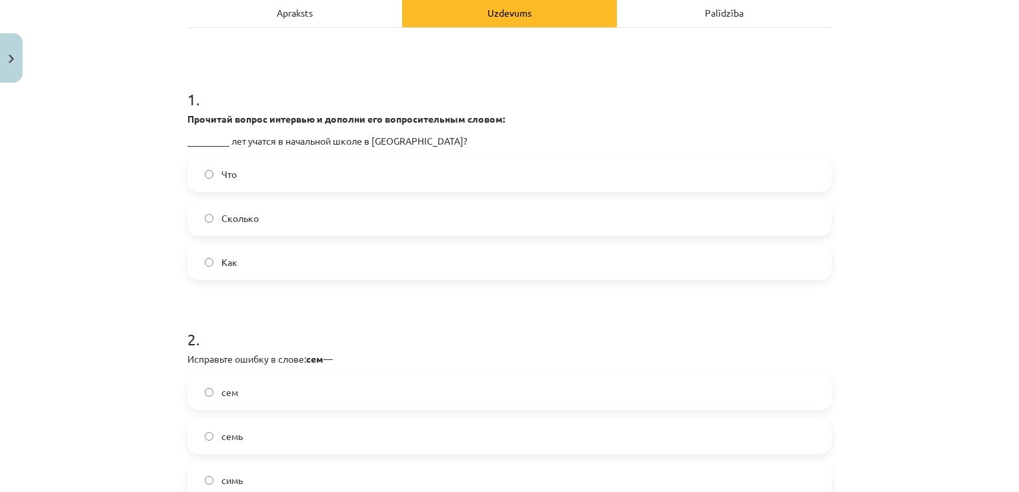
scroll to position [200, 0]
click at [331, 211] on label "Сколько" at bounding box center [510, 216] width 642 height 33
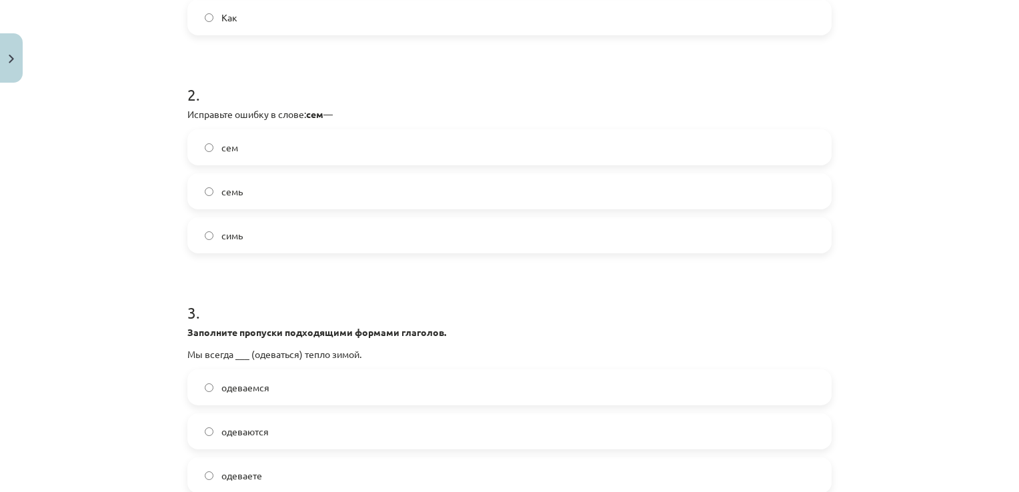
scroll to position [467, 0]
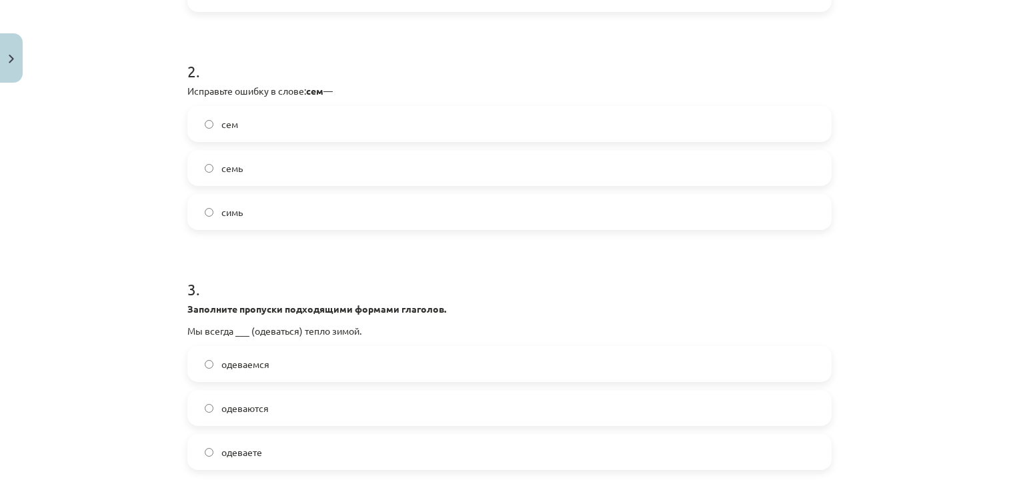
click at [286, 161] on label "семь" at bounding box center [510, 167] width 642 height 33
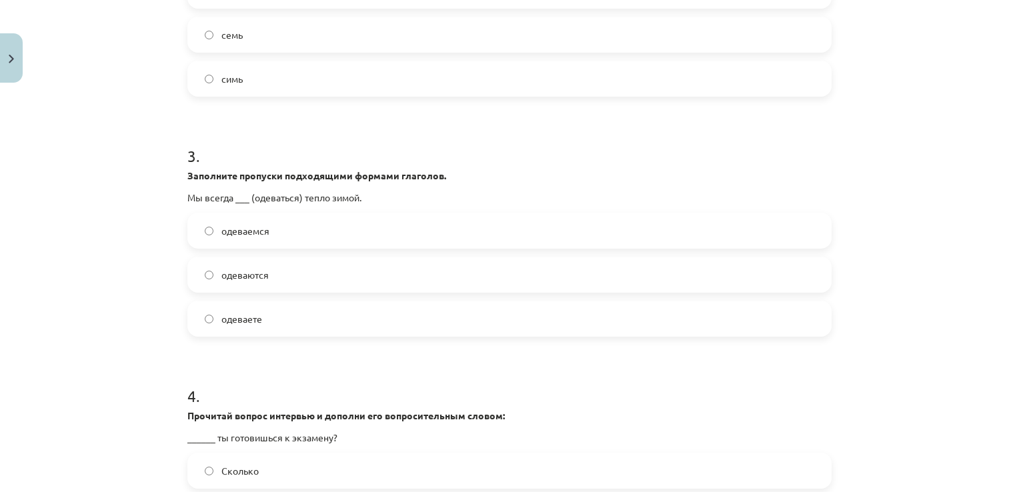
scroll to position [667, 0]
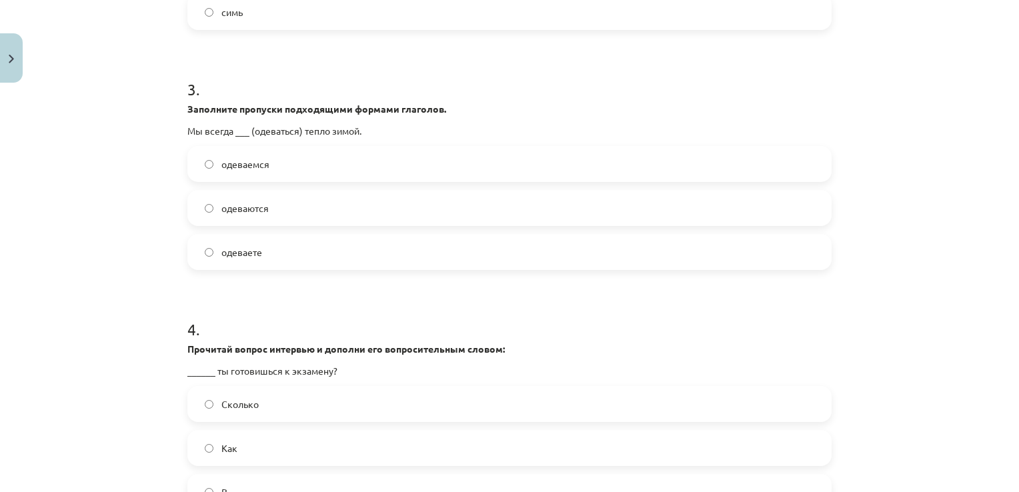
click at [264, 167] on label "одеваемся" at bounding box center [510, 163] width 642 height 33
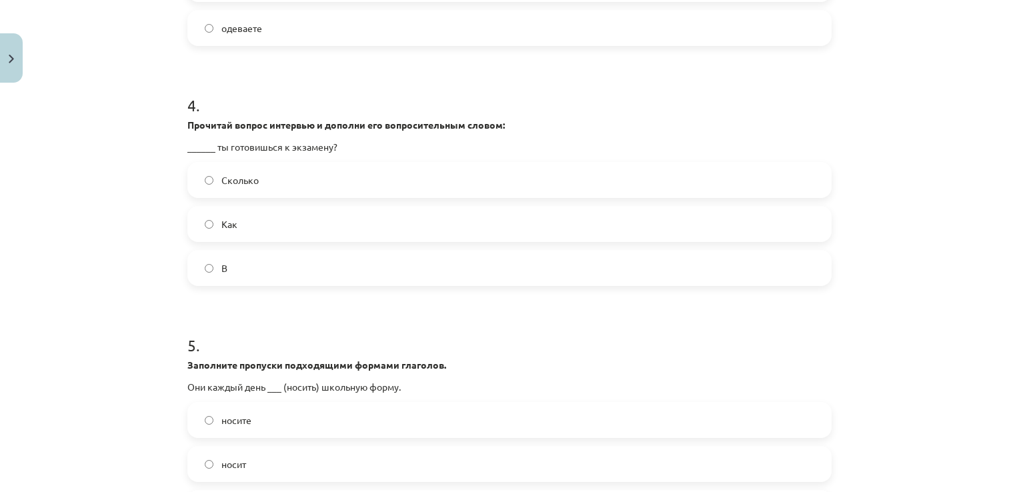
scroll to position [934, 0]
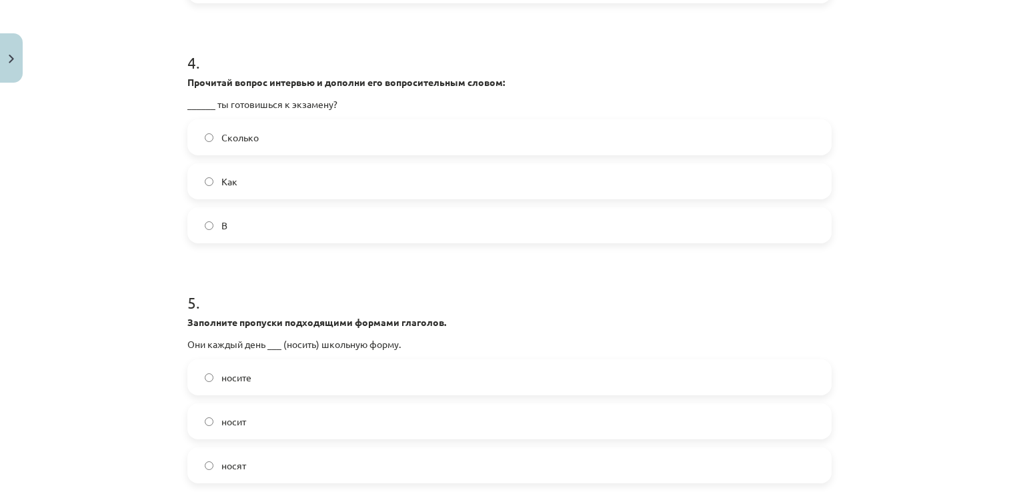
click at [262, 191] on label "Как" at bounding box center [510, 181] width 642 height 33
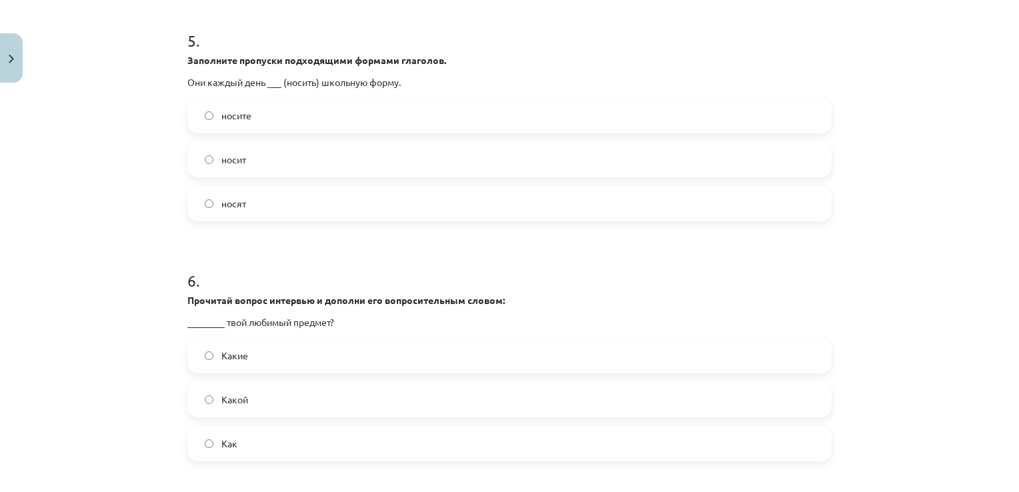
scroll to position [1201, 0]
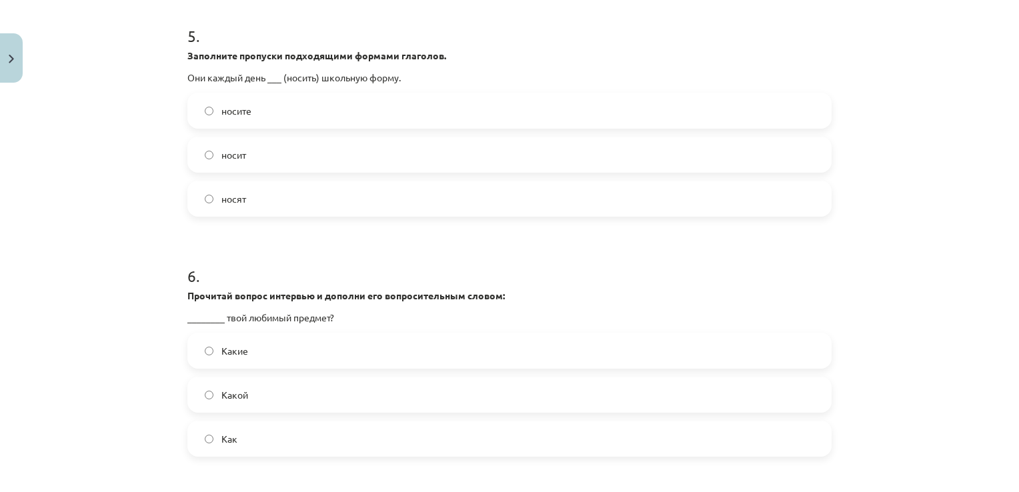
click at [271, 201] on label "носят" at bounding box center [510, 198] width 642 height 33
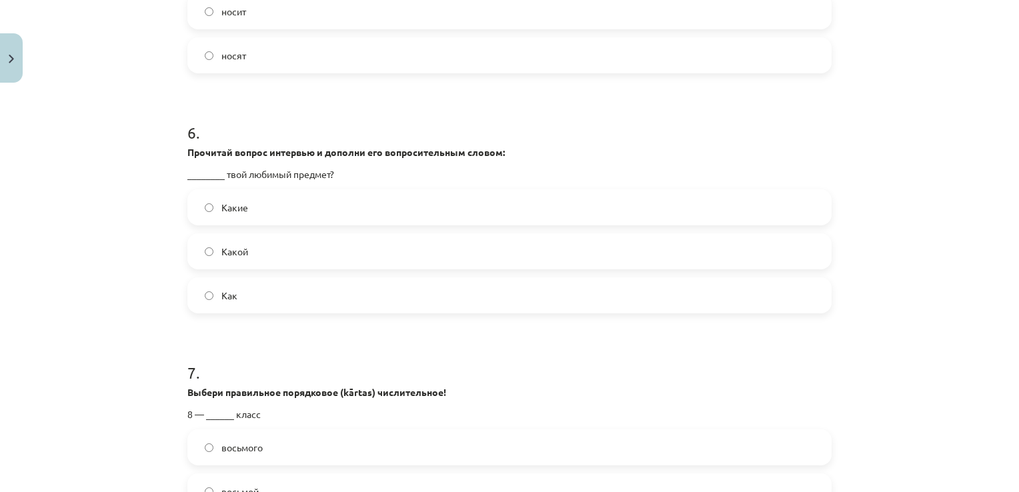
scroll to position [1401, 0]
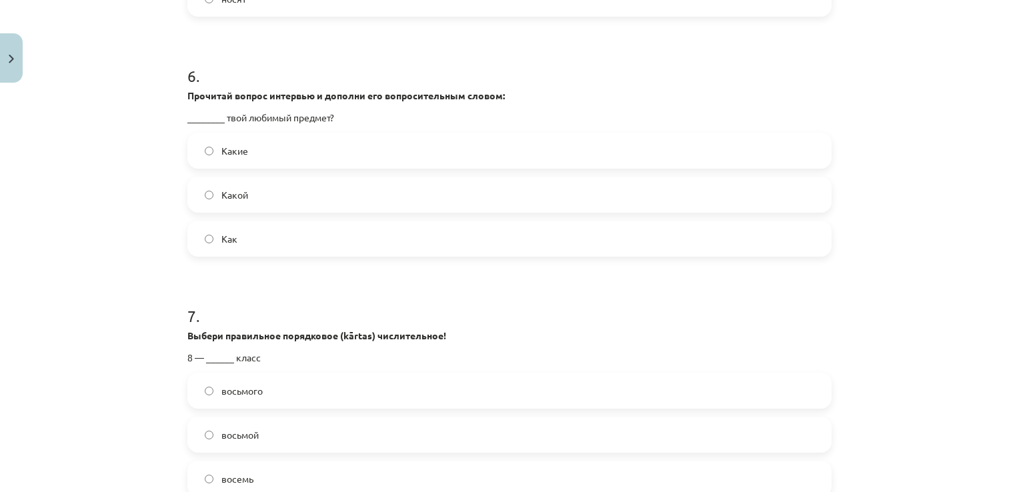
click at [296, 199] on label "Какой" at bounding box center [510, 194] width 642 height 33
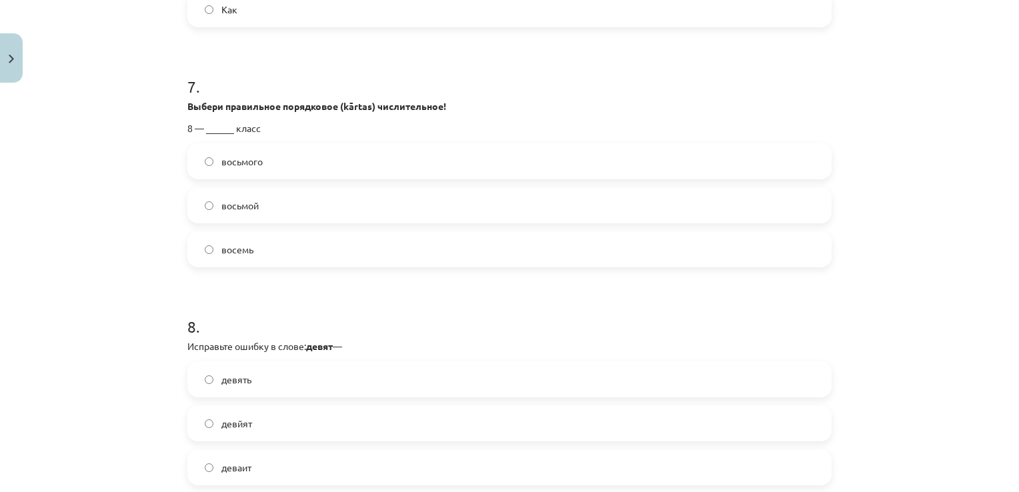
scroll to position [1668, 0]
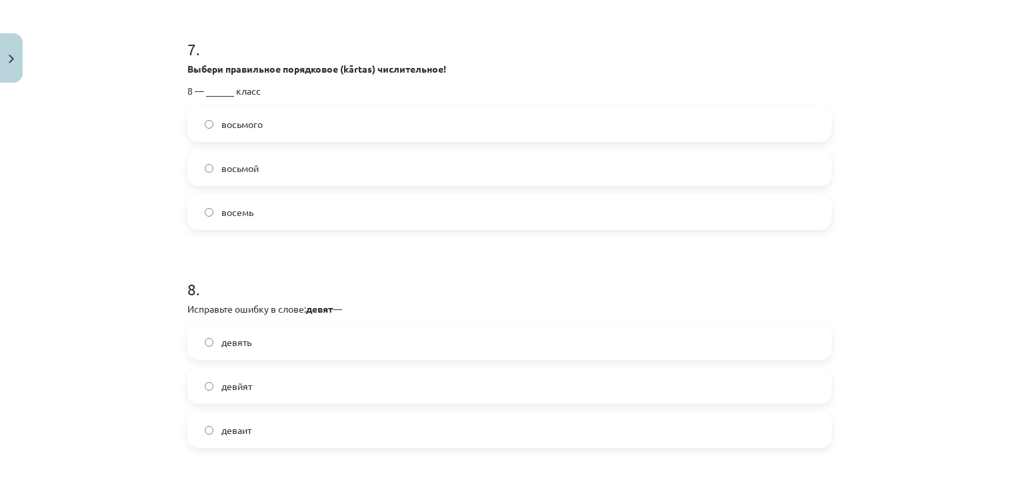
click at [289, 166] on label "восьмой" at bounding box center [510, 167] width 642 height 33
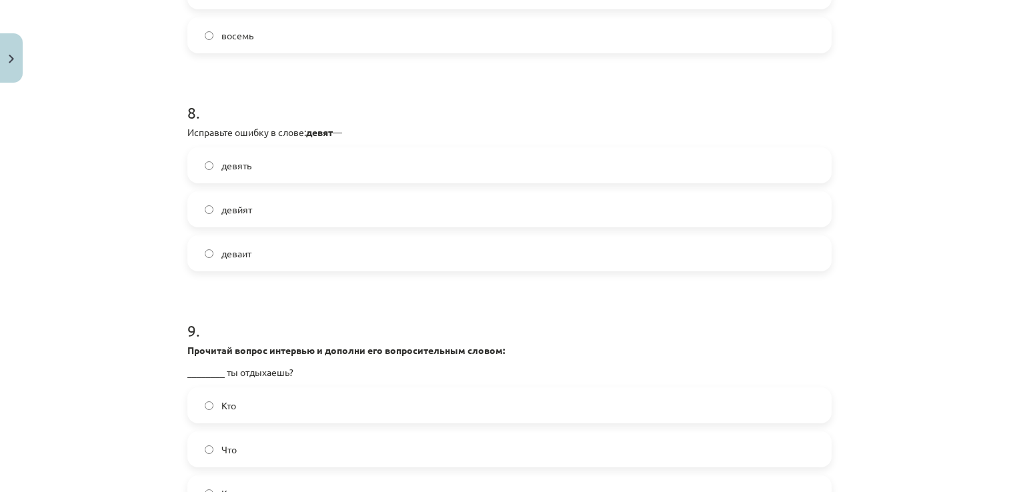
scroll to position [1868, 0]
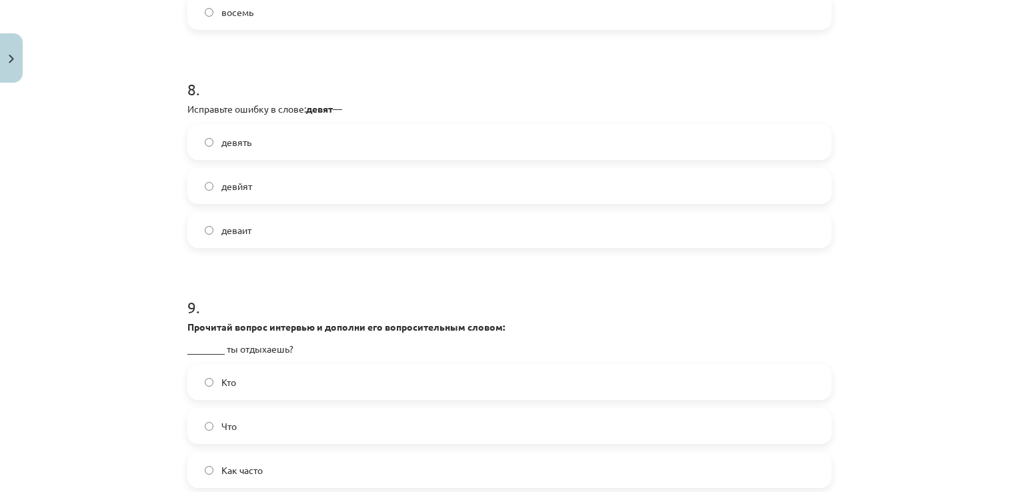
click at [285, 150] on label "девять" at bounding box center [510, 141] width 642 height 33
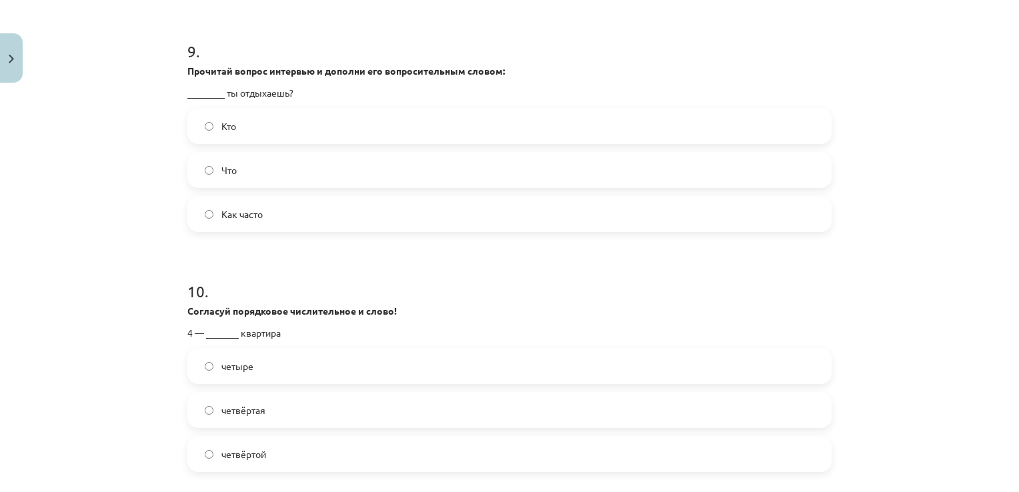
scroll to position [2135, 0]
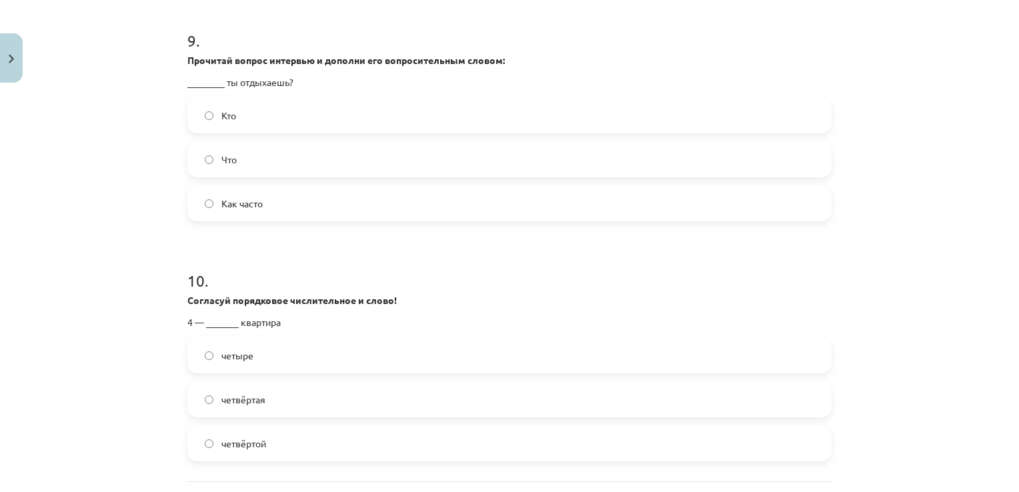
click at [272, 196] on label "Как часто" at bounding box center [510, 203] width 642 height 33
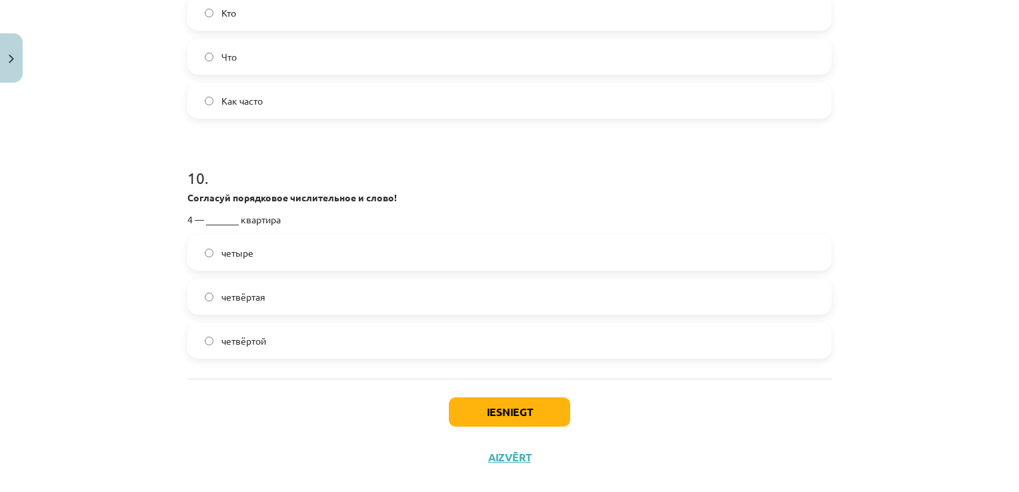
scroll to position [2258, 0]
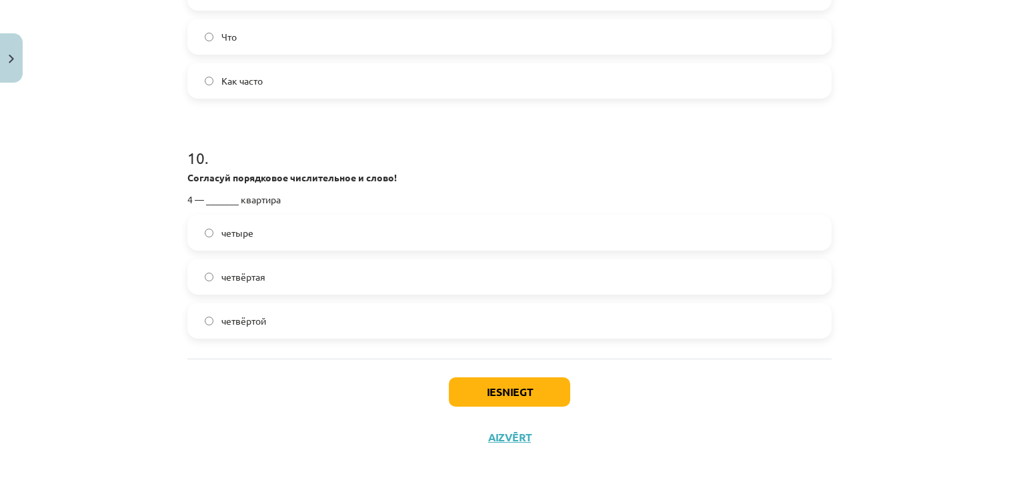
click at [342, 287] on label "четвёртая" at bounding box center [510, 276] width 642 height 33
click at [480, 391] on button "Iesniegt" at bounding box center [509, 392] width 121 height 29
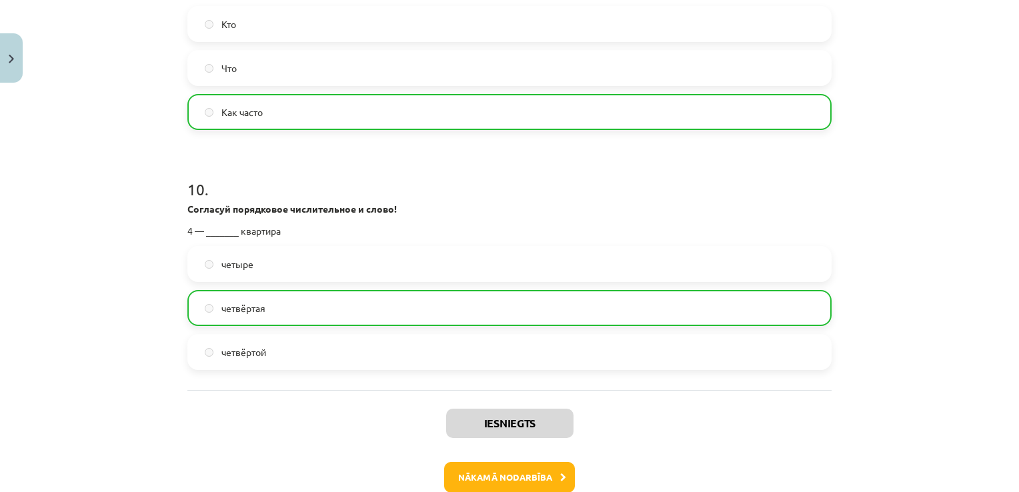
scroll to position [2300, 0]
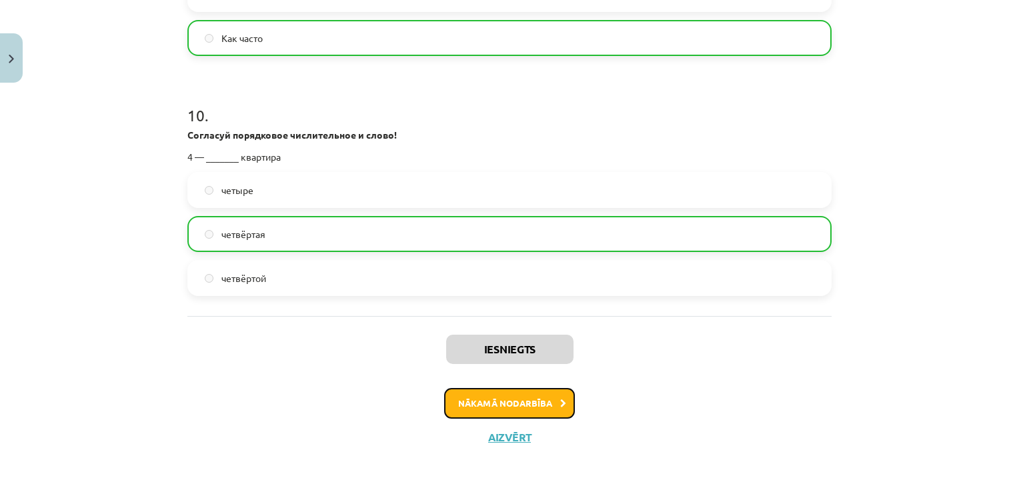
click at [460, 400] on button "Nākamā nodarbība" at bounding box center [509, 403] width 131 height 31
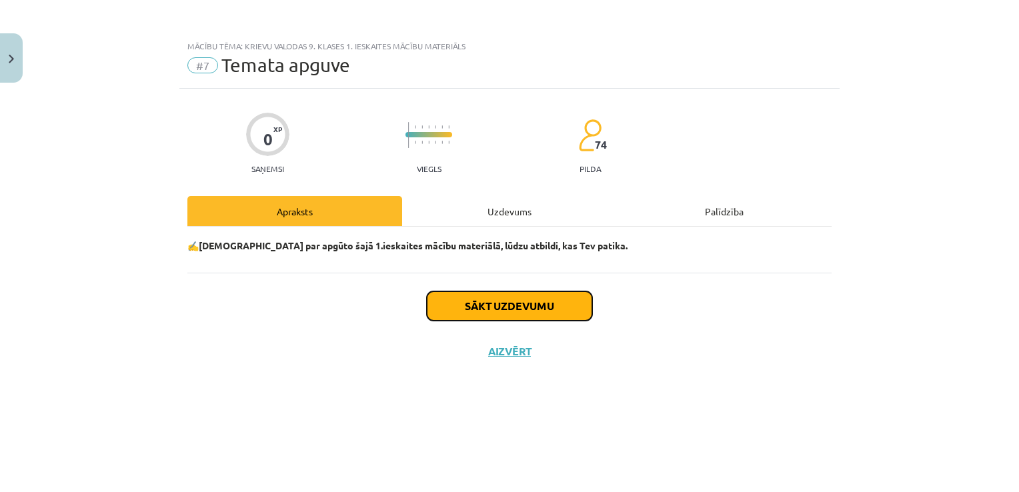
click at [518, 312] on button "Sākt uzdevumu" at bounding box center [509, 306] width 165 height 29
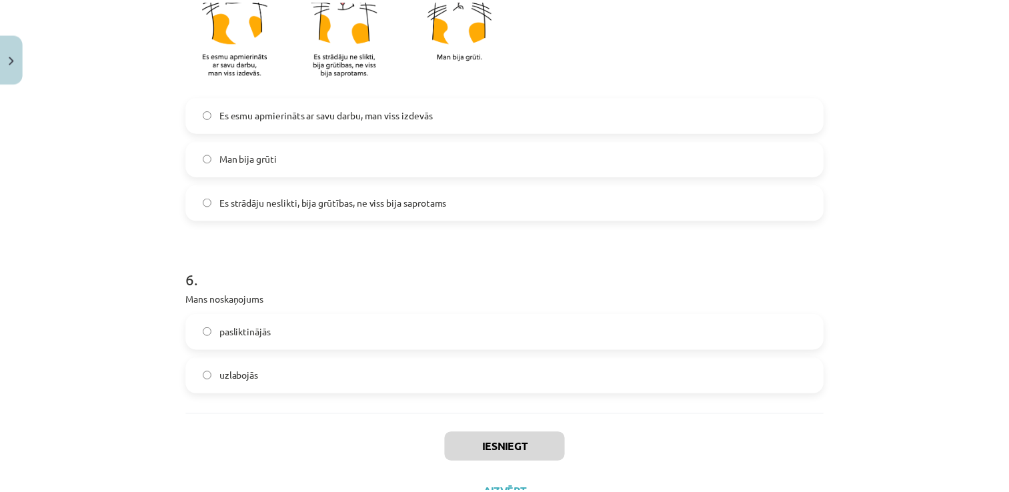
scroll to position [1171, 0]
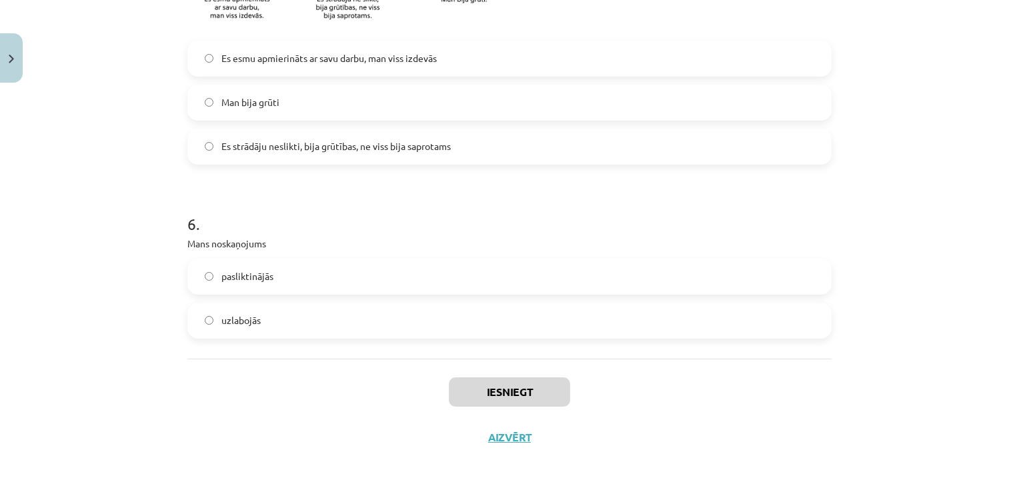
click at [399, 306] on label "uzlabojās" at bounding box center [510, 320] width 642 height 33
click at [458, 382] on button "Iesniegt" at bounding box center [509, 392] width 121 height 29
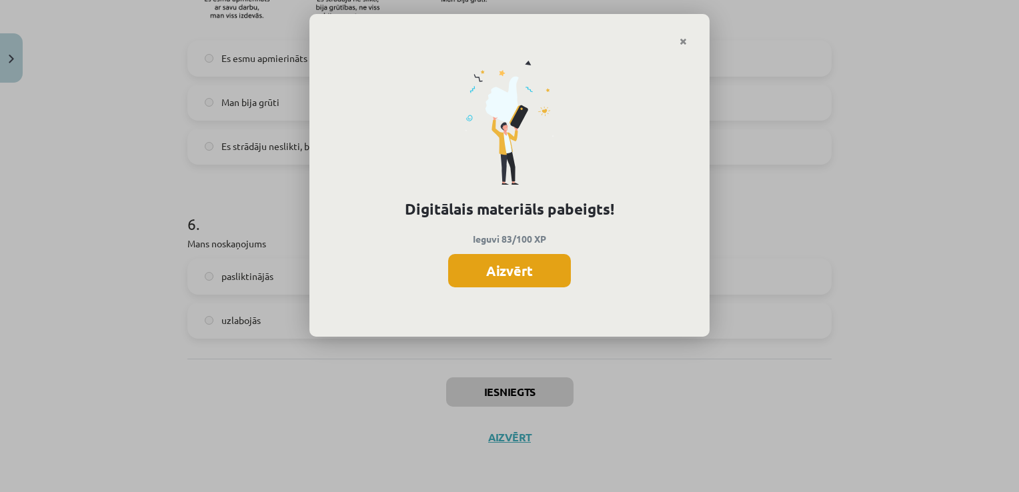
click at [518, 268] on button "Aizvērt" at bounding box center [509, 270] width 123 height 33
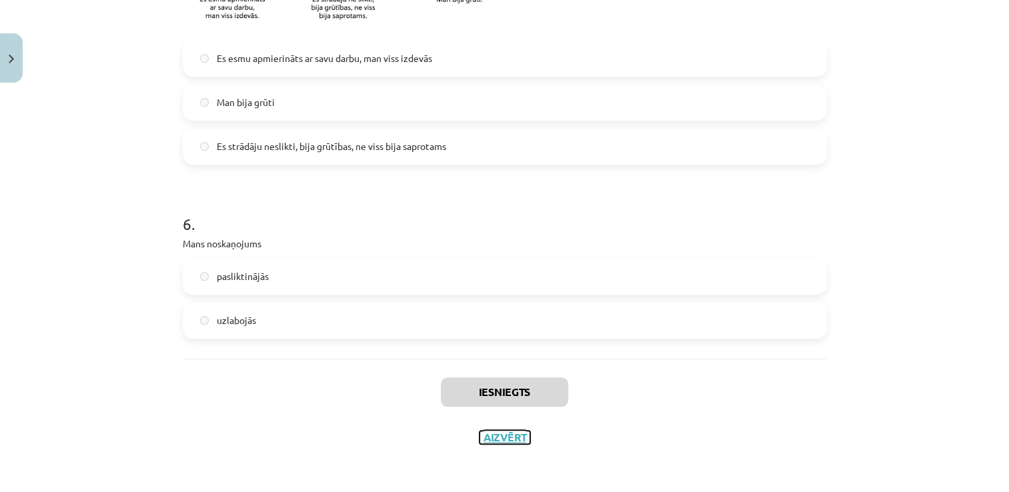
click at [504, 437] on button "Aizvērt" at bounding box center [505, 437] width 51 height 13
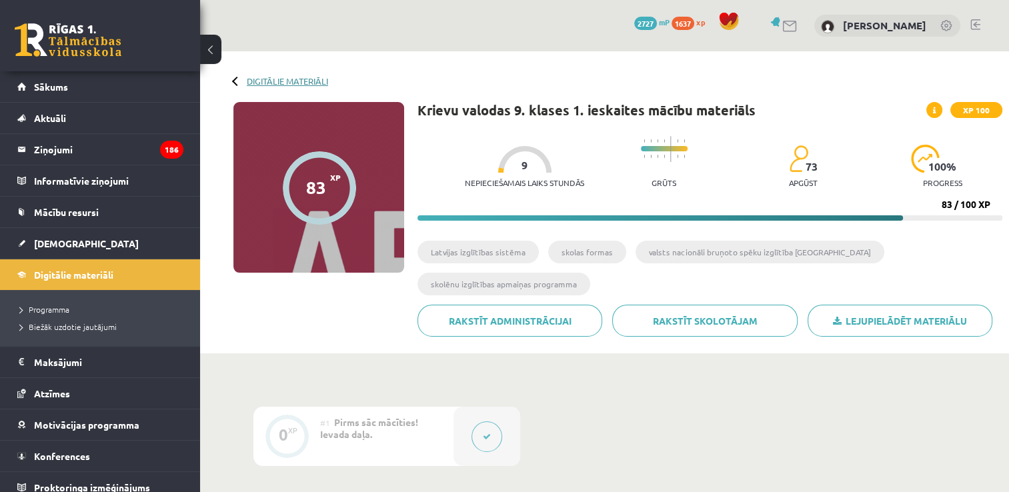
click at [294, 81] on link "Digitālie materiāli" at bounding box center [287, 81] width 81 height 10
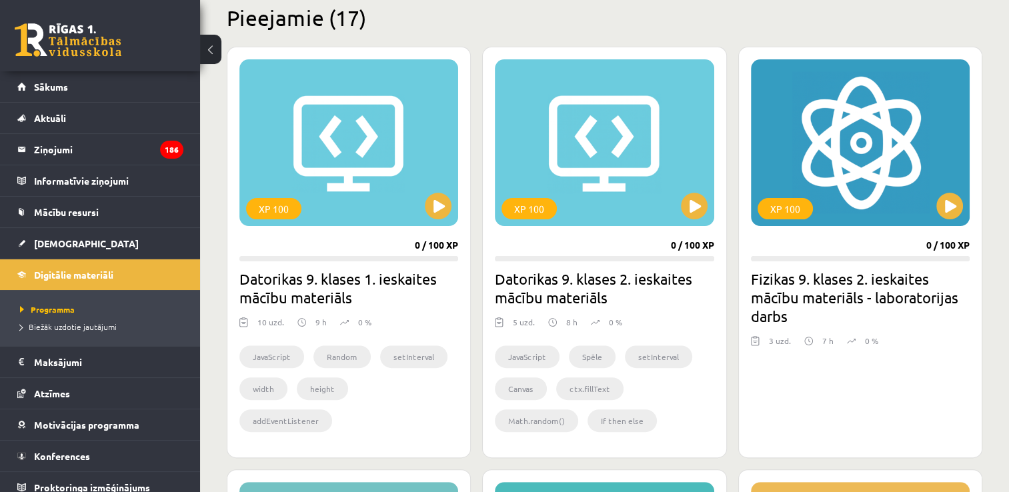
scroll to position [334, 0]
click at [952, 204] on button at bounding box center [950, 206] width 27 height 27
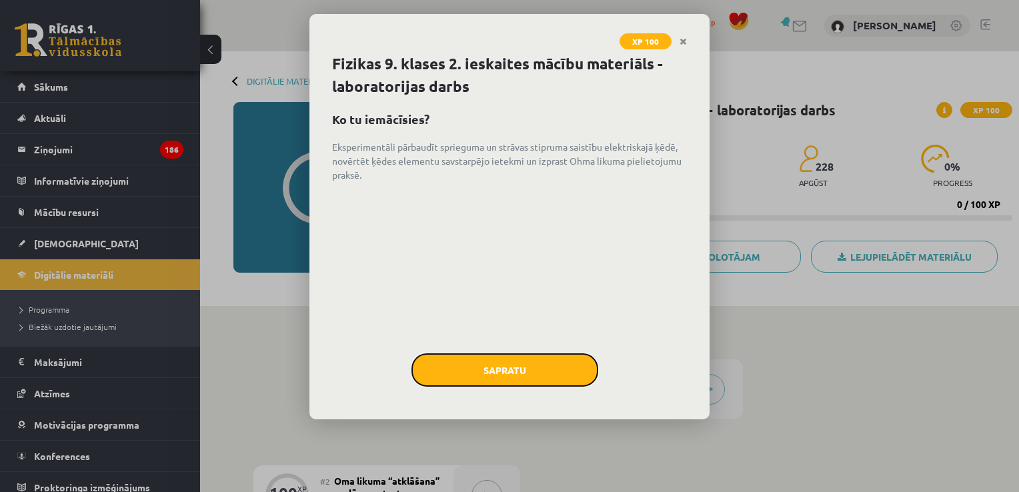
click at [529, 374] on button "Sapratu" at bounding box center [505, 370] width 187 height 33
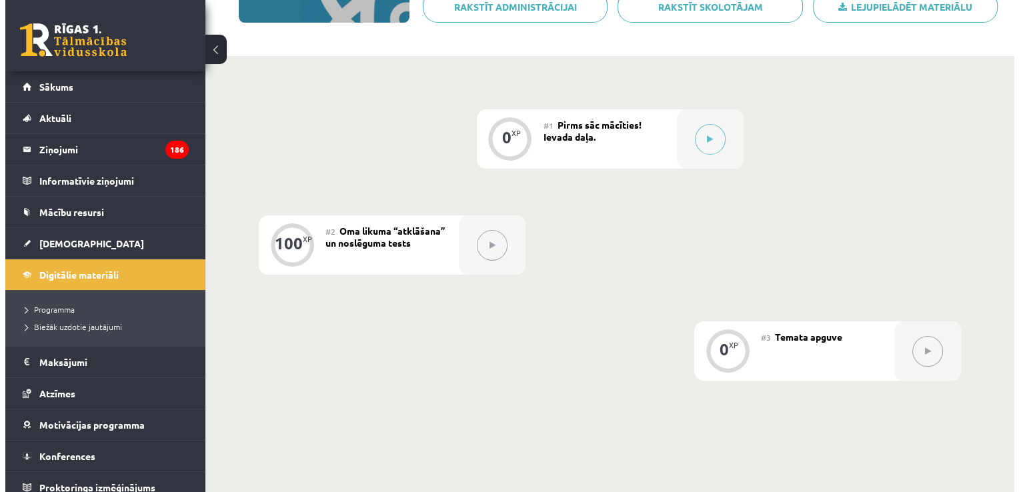
scroll to position [267, 0]
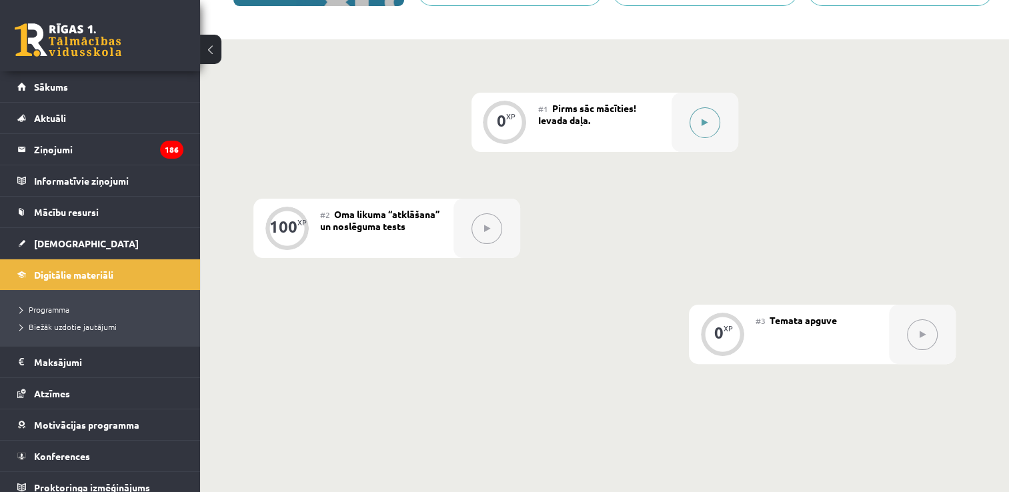
click at [710, 115] on button at bounding box center [705, 122] width 31 height 31
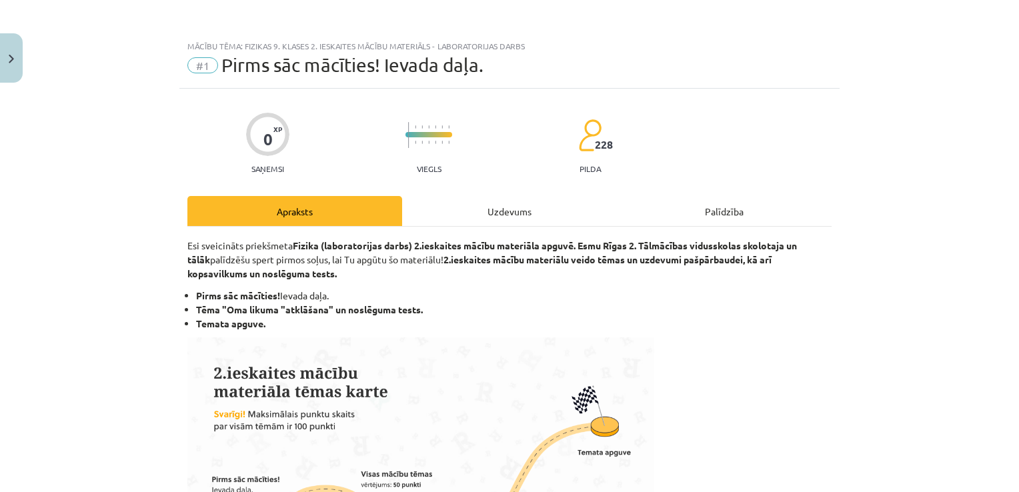
click at [474, 207] on div "Uzdevums" at bounding box center [509, 211] width 215 height 30
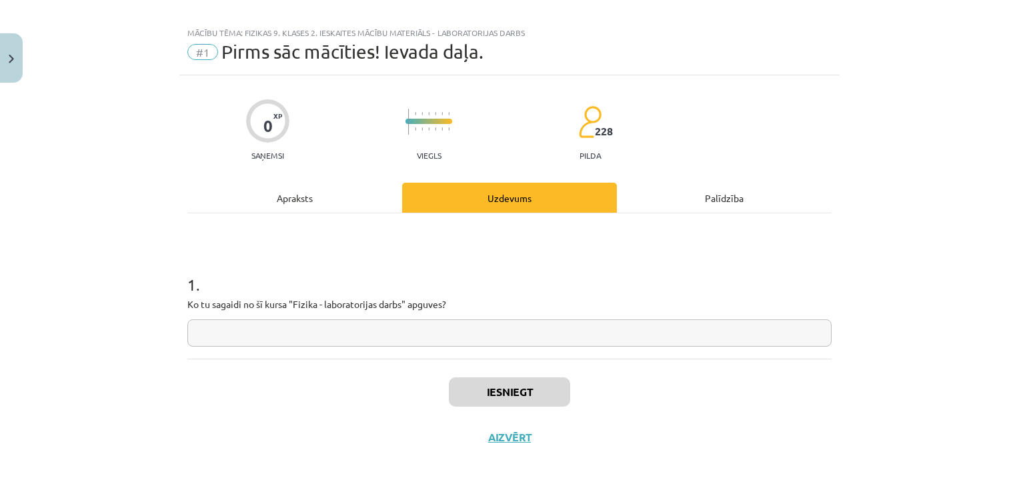
drag, startPoint x: 434, startPoint y: 336, endPoint x: 424, endPoint y: 330, distance: 12.0
click at [434, 336] on input "text" at bounding box center [509, 333] width 644 height 27
type input "**"
click at [515, 381] on button "Iesniegt" at bounding box center [509, 392] width 121 height 29
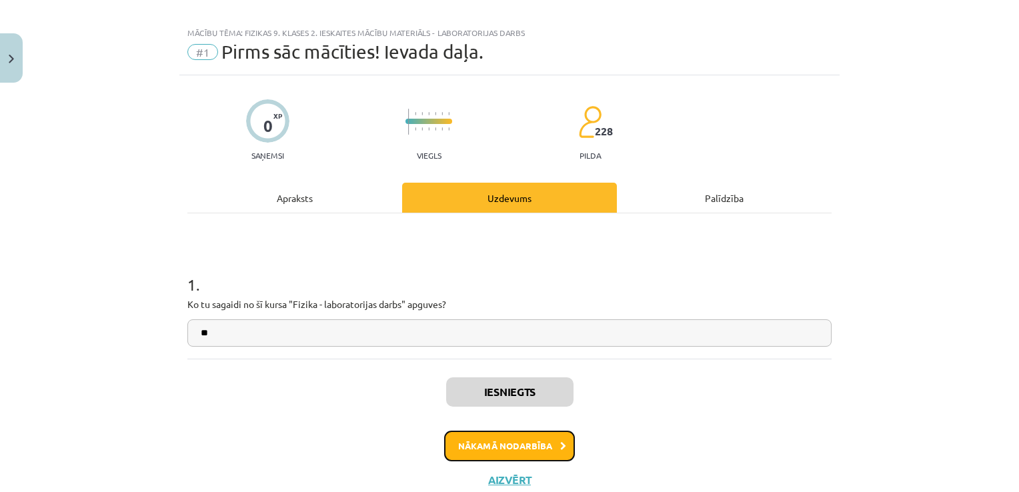
click at [518, 452] on button "Nākamā nodarbība" at bounding box center [509, 446] width 131 height 31
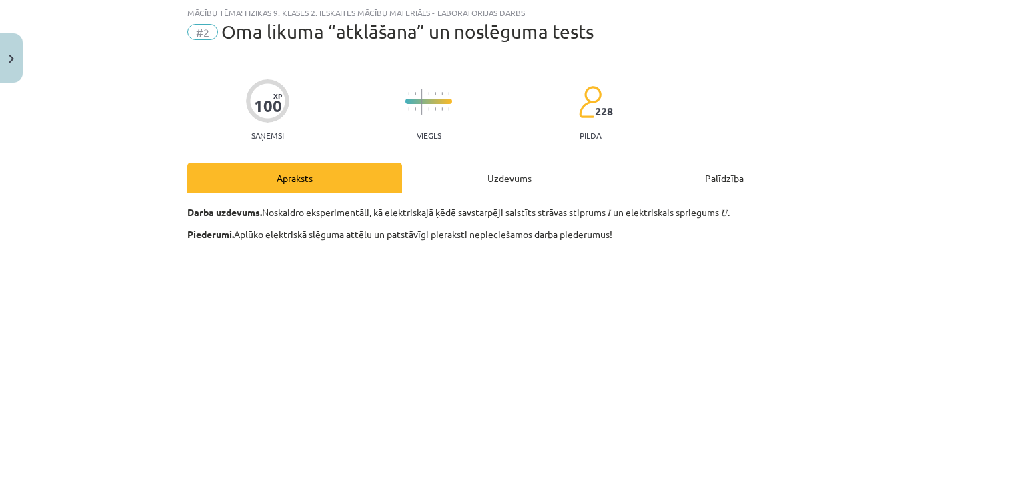
click at [491, 173] on div "Uzdevums" at bounding box center [509, 178] width 215 height 30
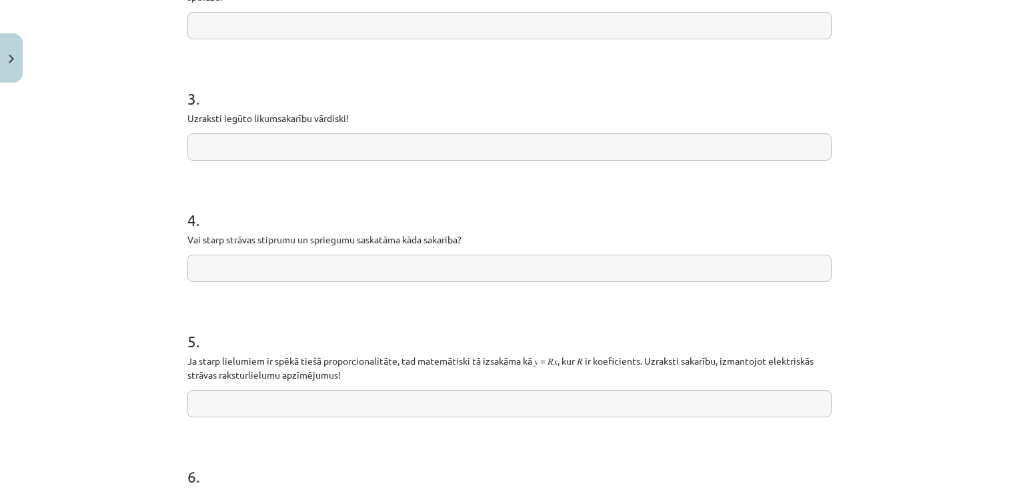
scroll to position [667, 0]
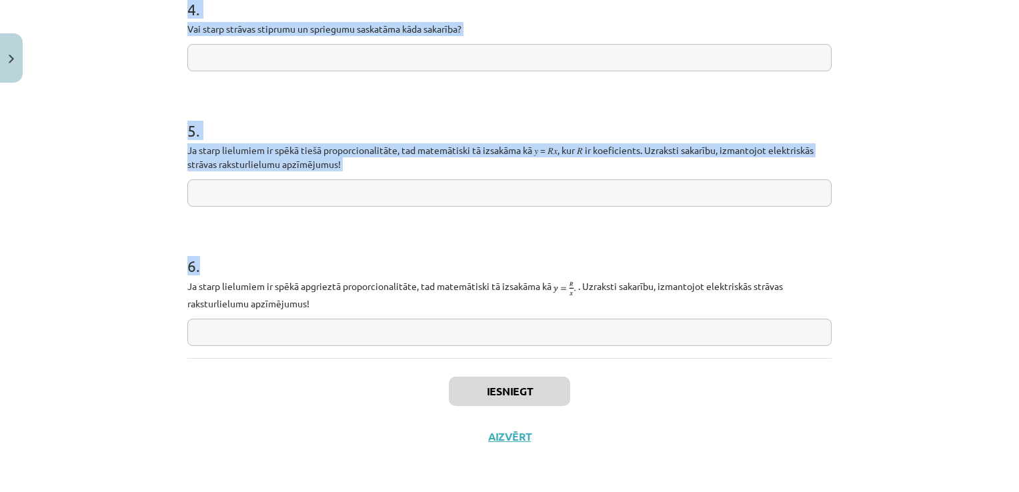
drag, startPoint x: 180, startPoint y: 87, endPoint x: 822, endPoint y: 346, distance: 691.7
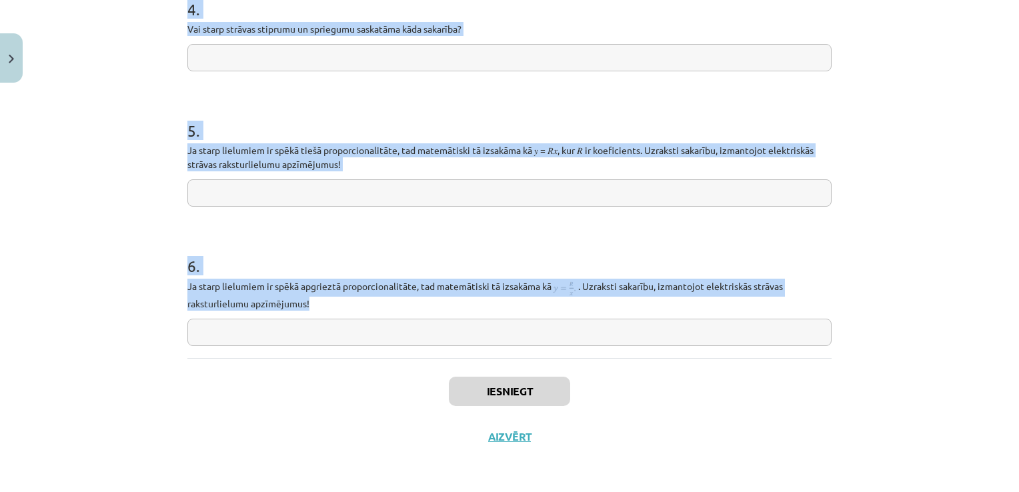
copy form "1 . Apsveicam! Tu esi atklājis likumu, kuru 1827. gadā formulēja kāds vācu fizi…"
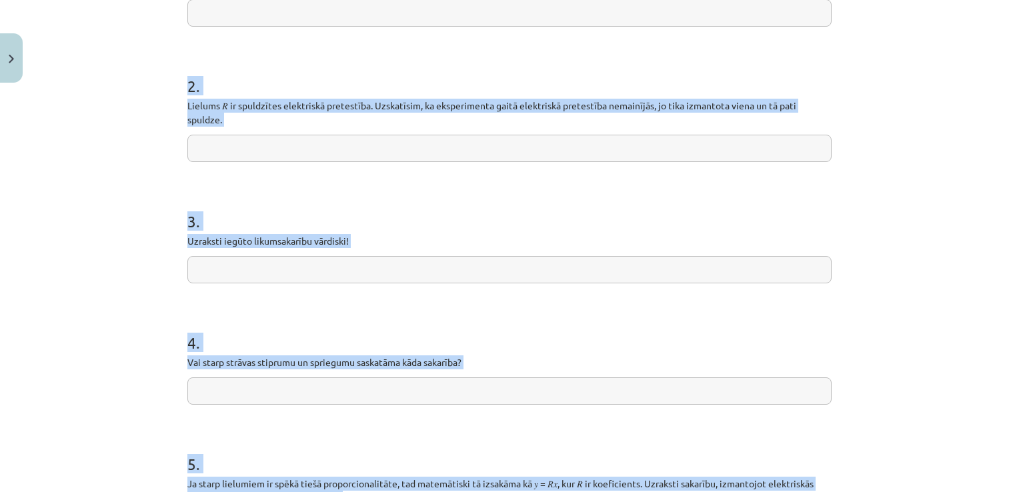
click at [131, 284] on div "Mācību tēma: Fizikas 9. klases 2. ieskaites mācību materiāls - laboratorijas da…" at bounding box center [509, 246] width 1019 height 492
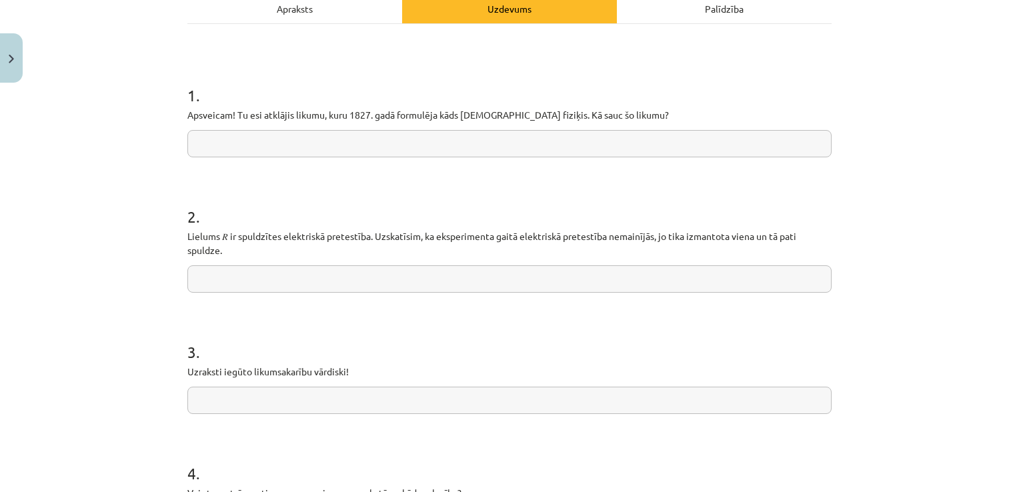
scroll to position [200, 0]
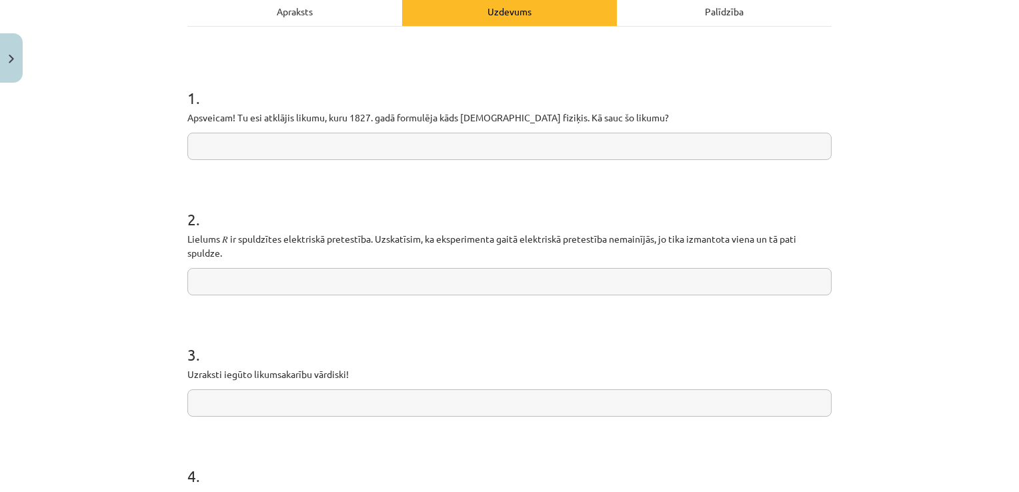
click at [302, 141] on input "text" at bounding box center [509, 146] width 644 height 27
paste input "**********"
drag, startPoint x: 504, startPoint y: 149, endPoint x: 399, endPoint y: 155, distance: 105.6
click at [399, 155] on input "**********" at bounding box center [509, 146] width 644 height 27
type input "**********"
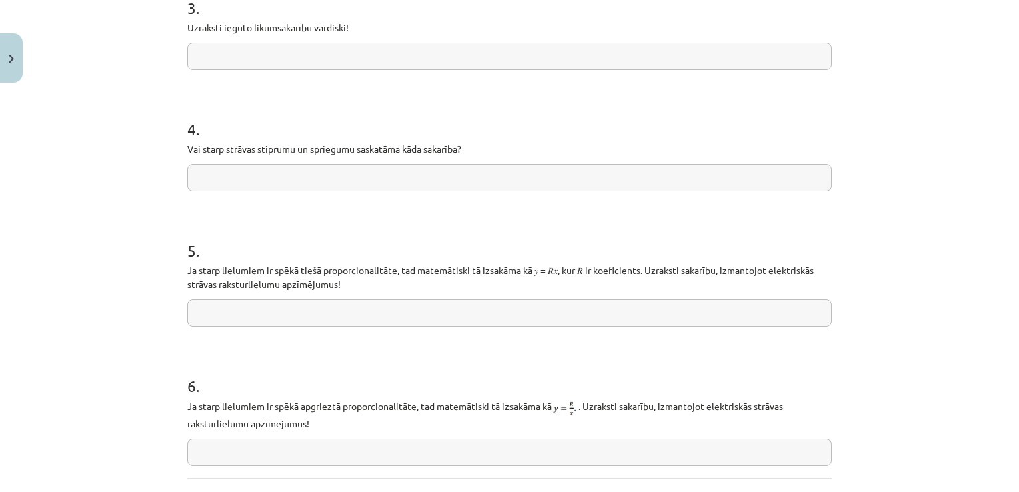
scroll to position [600, 0]
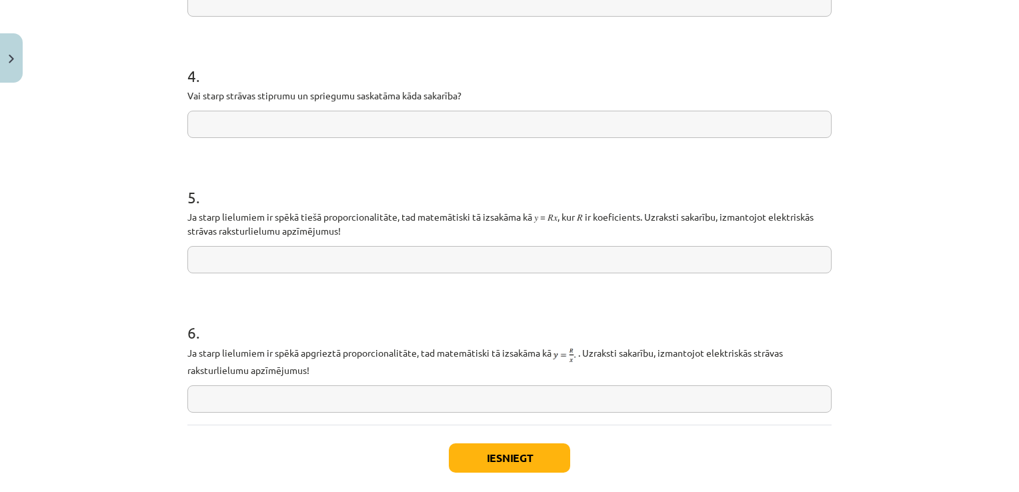
click at [355, 404] on input "text" at bounding box center [509, 399] width 644 height 27
paste input "**********"
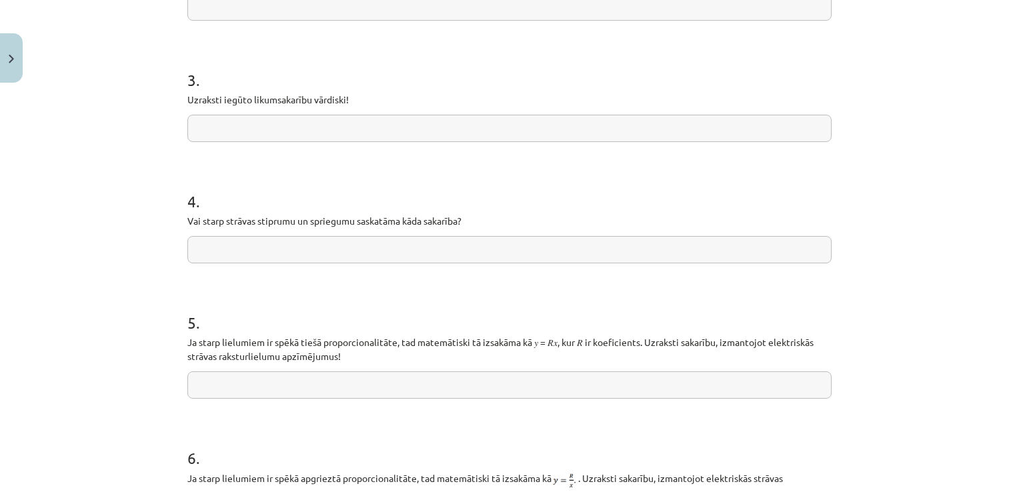
scroll to position [467, 0]
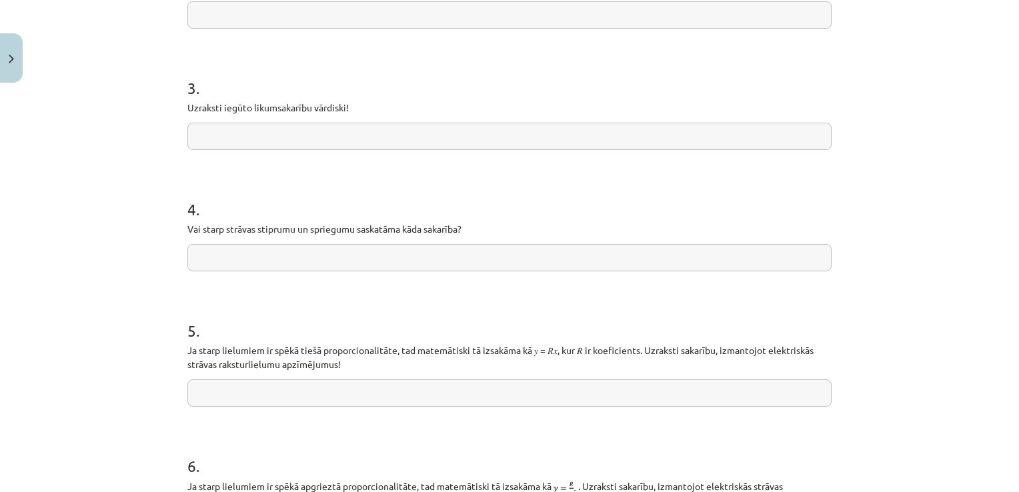
type input "**********"
click at [388, 390] on input "text" at bounding box center [509, 393] width 644 height 27
paste input "**********"
type input "**********"
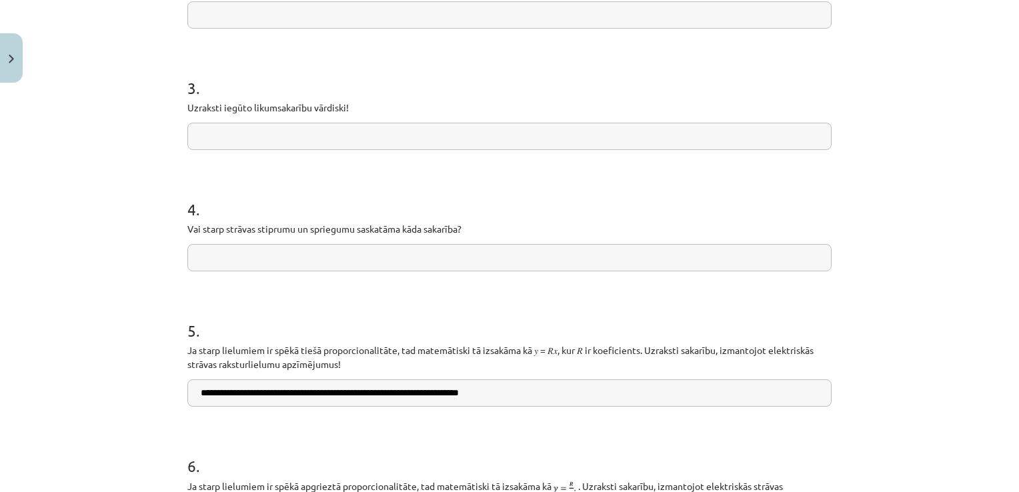
click at [398, 259] on input "text" at bounding box center [509, 257] width 644 height 27
paste input "**********"
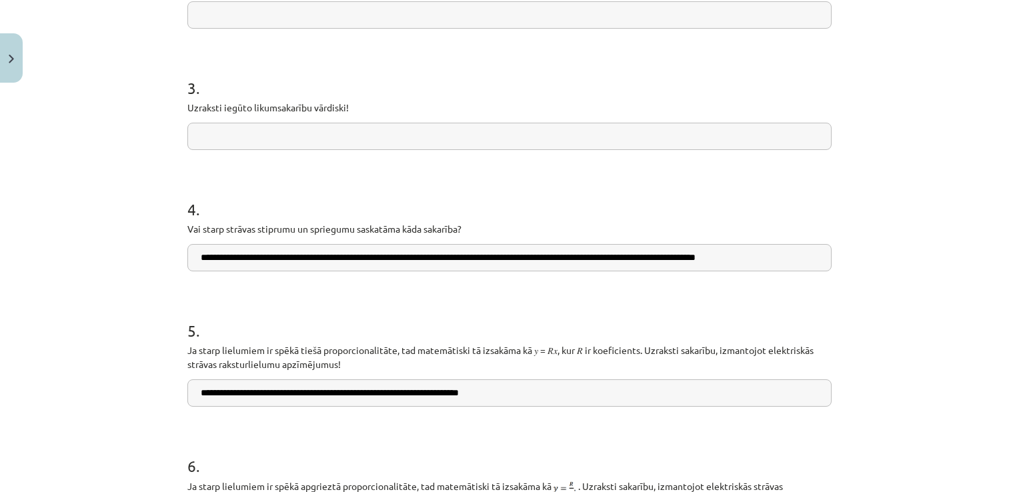
type input "**********"
click at [350, 139] on input "text" at bounding box center [509, 136] width 644 height 27
paste input "**********"
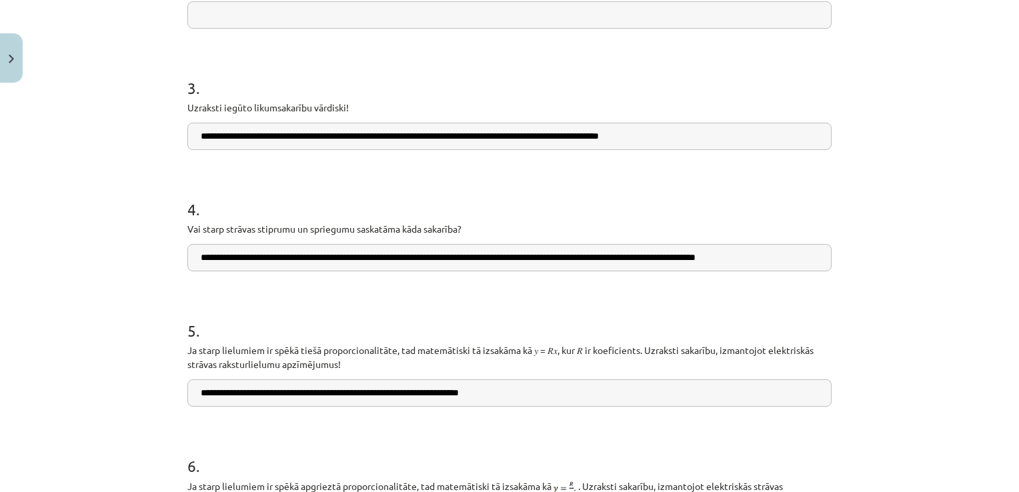
scroll to position [267, 0]
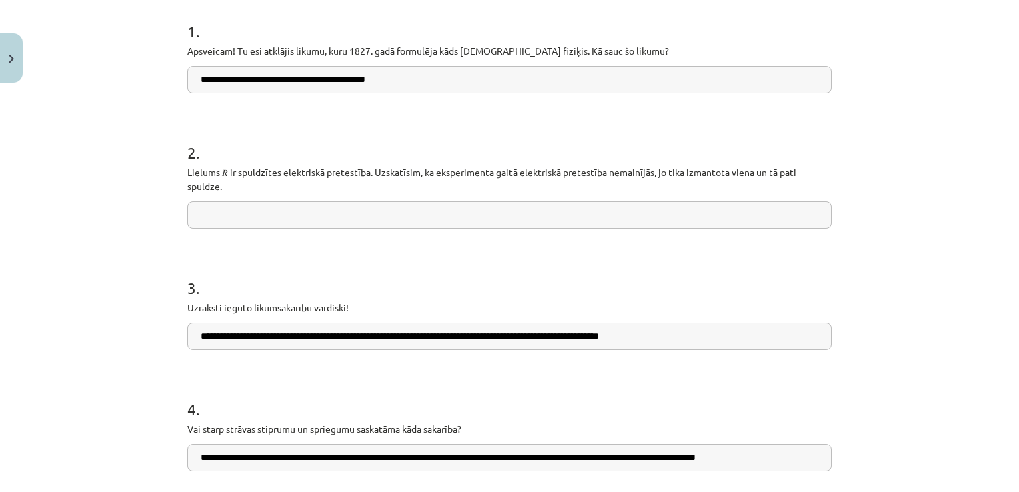
type input "**********"
click at [411, 216] on input "text" at bounding box center [509, 214] width 644 height 27
paste input "**********"
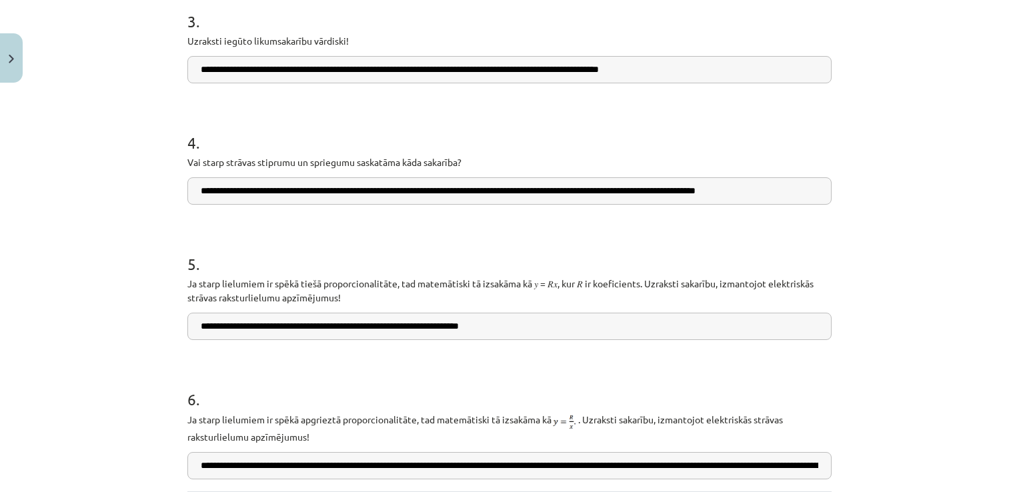
scroll to position [667, 0]
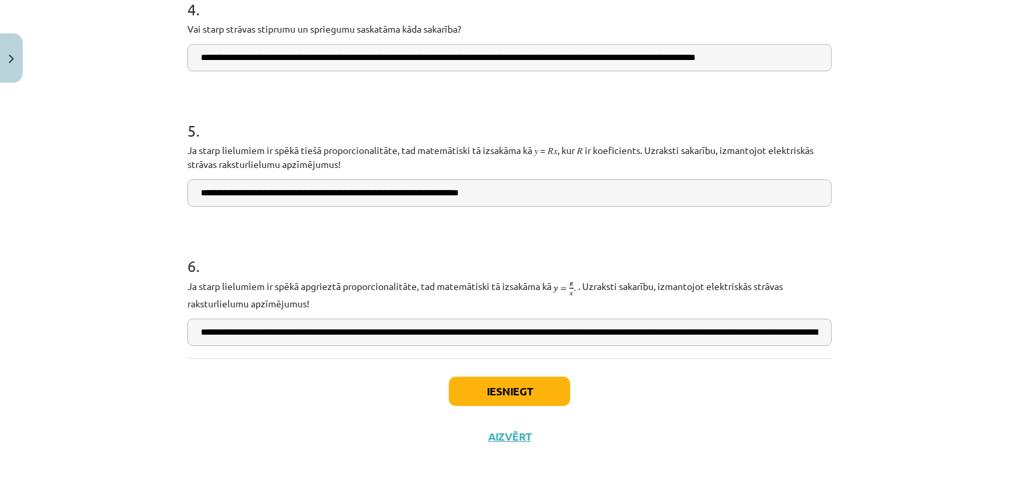
type input "**********"
click at [526, 381] on button "Iesniegt" at bounding box center [509, 391] width 121 height 29
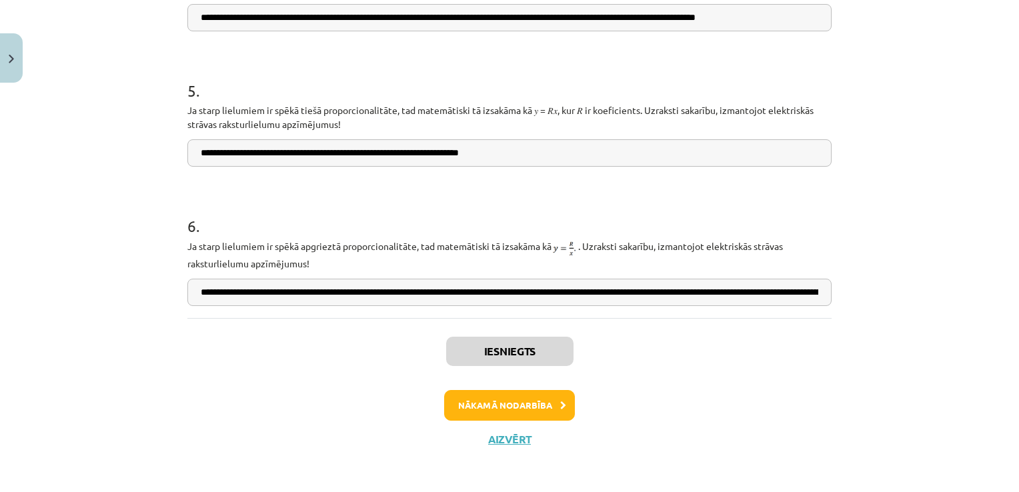
scroll to position [709, 0]
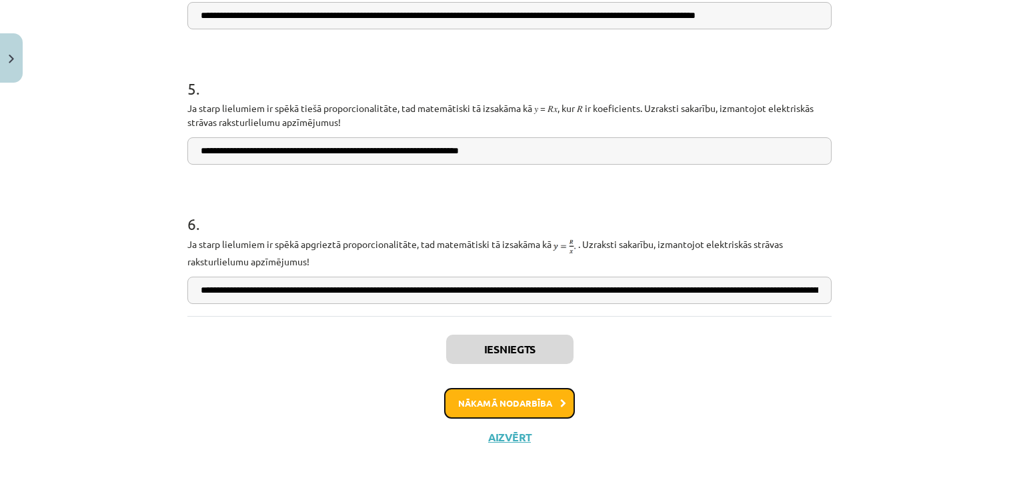
click at [514, 405] on button "Nākamā nodarbība" at bounding box center [509, 403] width 131 height 31
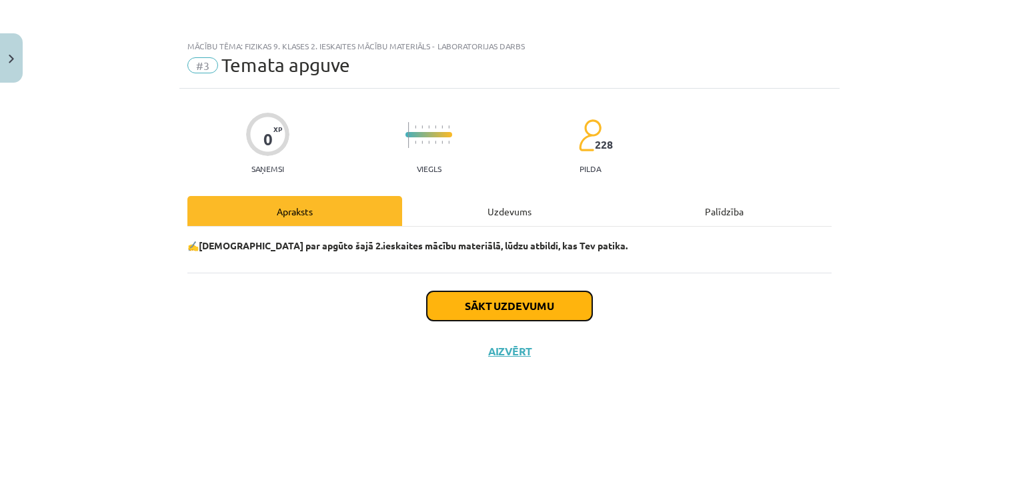
click at [507, 309] on button "Sākt uzdevumu" at bounding box center [509, 306] width 165 height 29
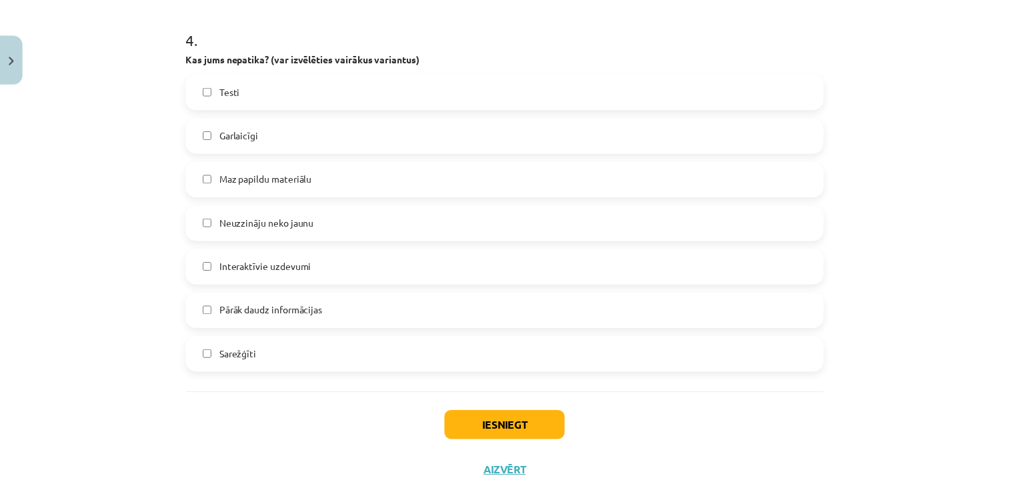
scroll to position [1193, 0]
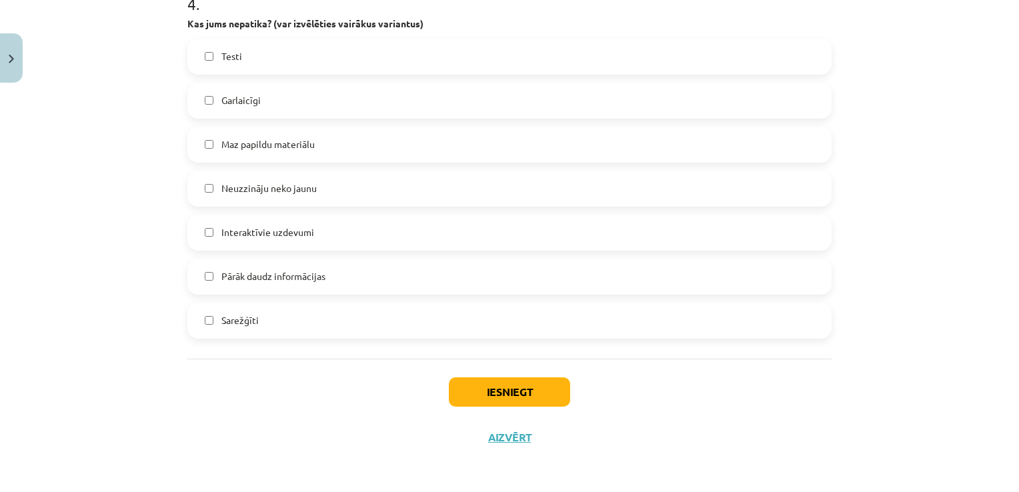
click at [441, 292] on label "Pārāk daudz informācijas" at bounding box center [510, 276] width 642 height 33
click at [534, 396] on button "Iesniegt" at bounding box center [509, 392] width 121 height 29
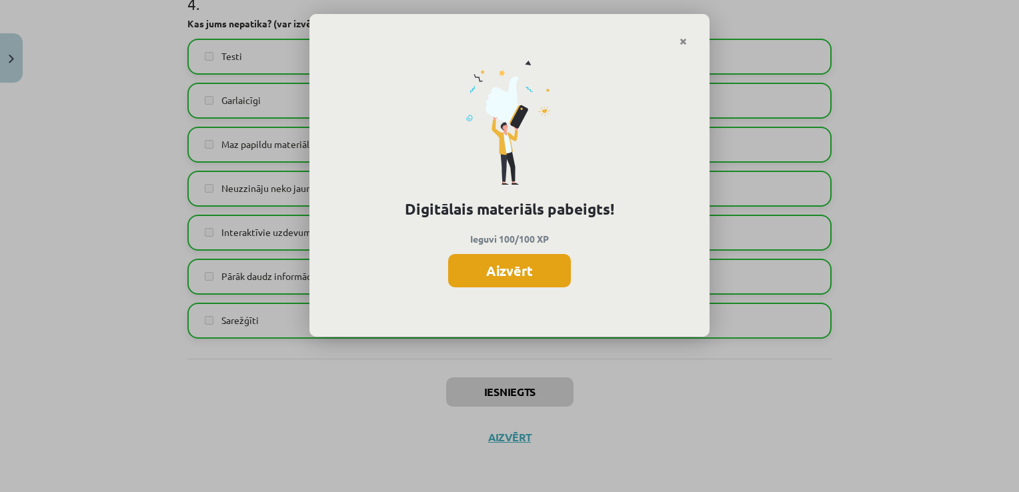
click at [529, 272] on button "Aizvērt" at bounding box center [509, 270] width 123 height 33
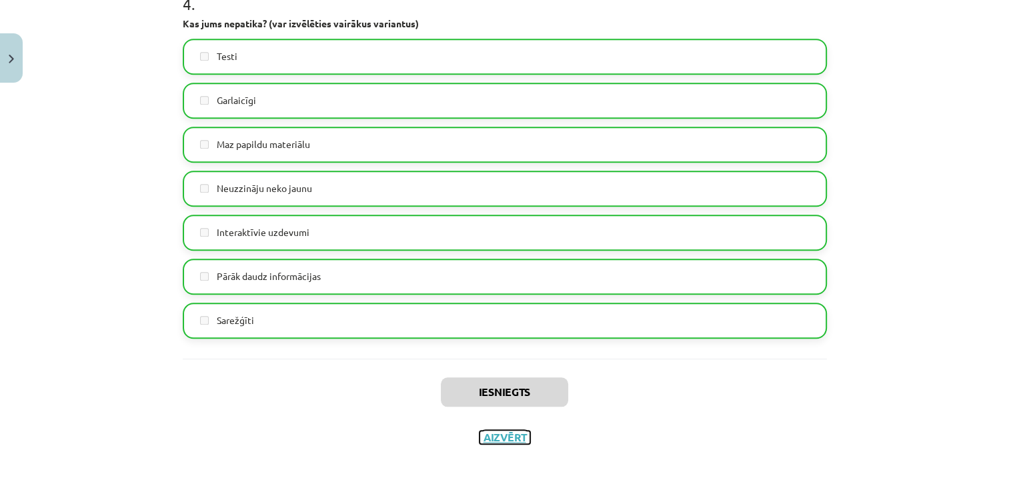
click at [504, 439] on button "Aizvērt" at bounding box center [505, 437] width 51 height 13
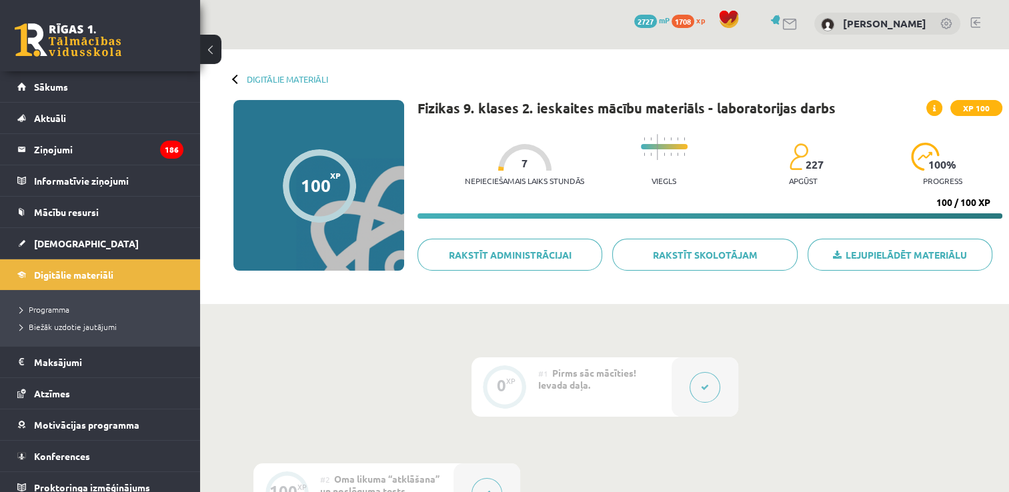
scroll to position [0, 0]
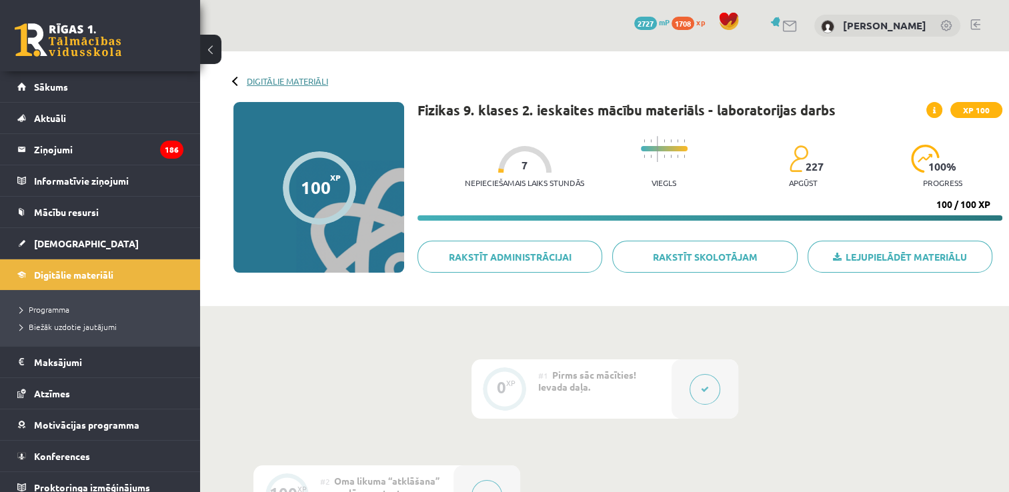
click at [272, 81] on link "Digitālie materiāli" at bounding box center [287, 81] width 81 height 10
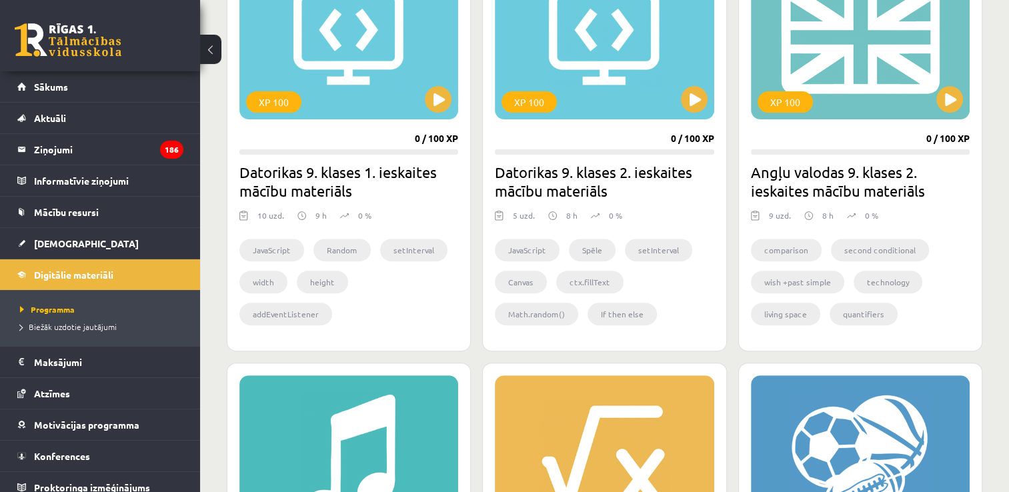
scroll to position [467, 0]
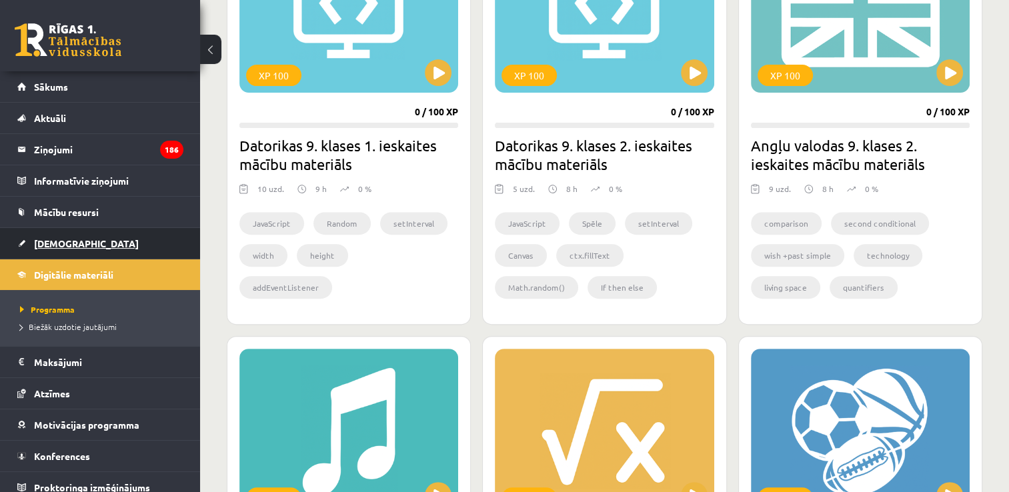
click at [129, 250] on link "[DEMOGRAPHIC_DATA]" at bounding box center [100, 243] width 166 height 31
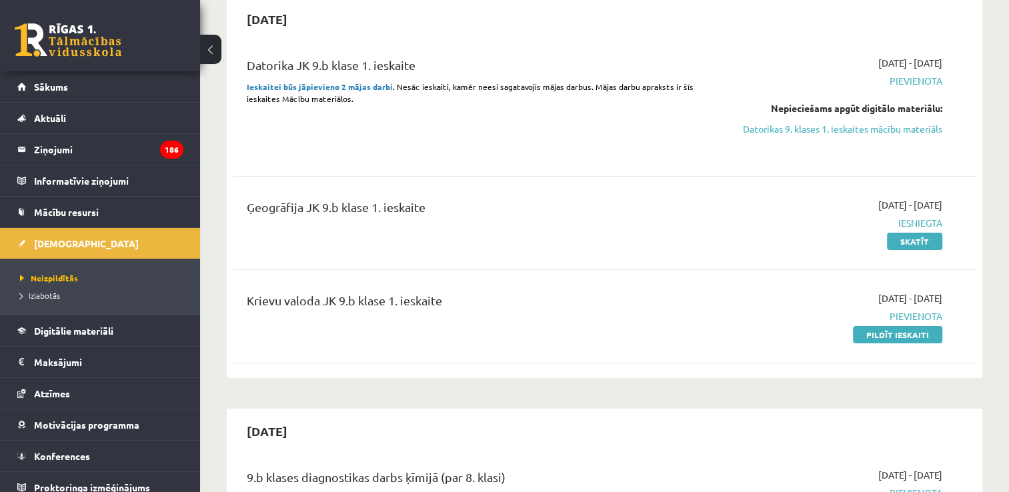
scroll to position [133, 0]
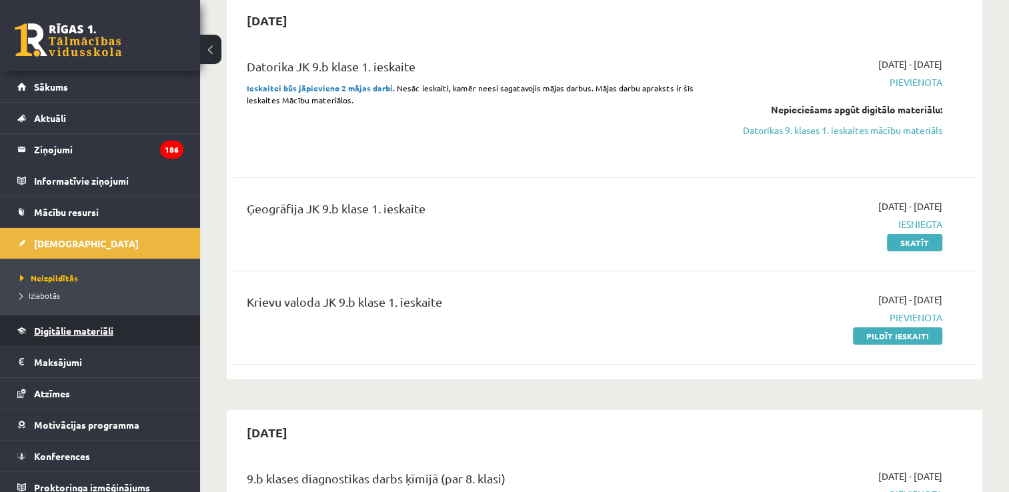
click at [85, 330] on span "Digitālie materiāli" at bounding box center [73, 331] width 79 height 12
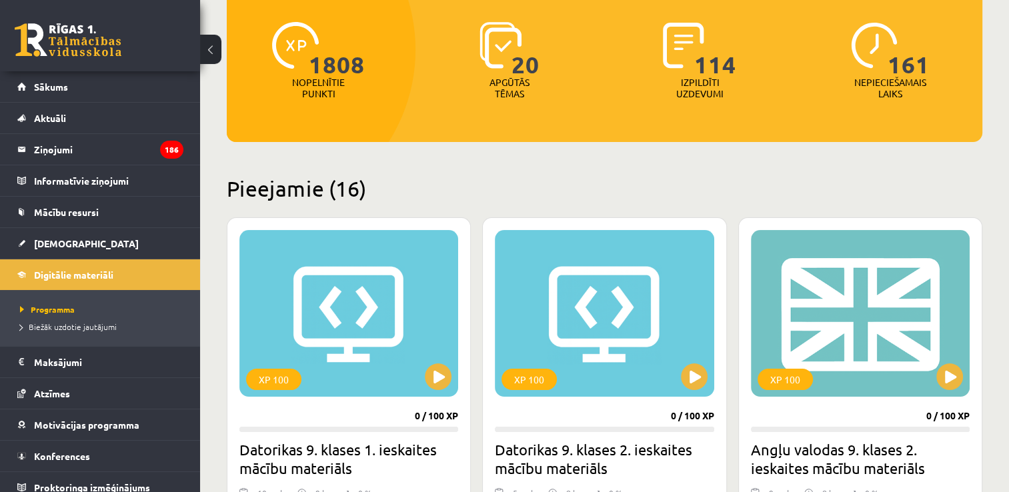
scroll to position [133, 0]
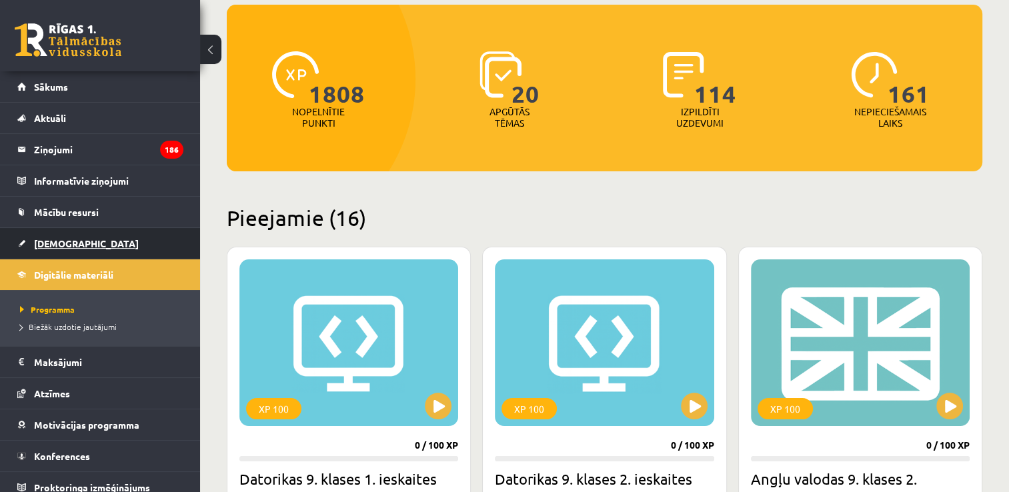
click at [137, 242] on link "[DEMOGRAPHIC_DATA]" at bounding box center [100, 243] width 166 height 31
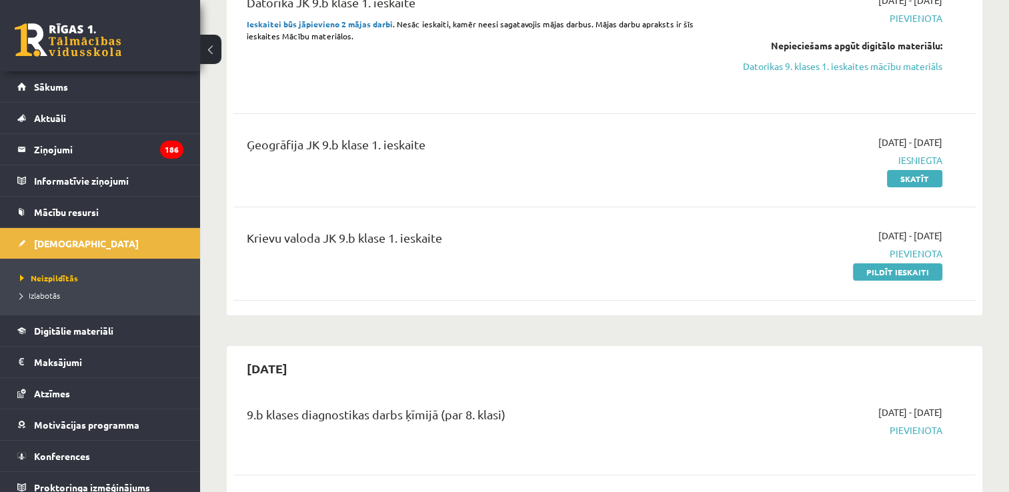
scroll to position [200, 0]
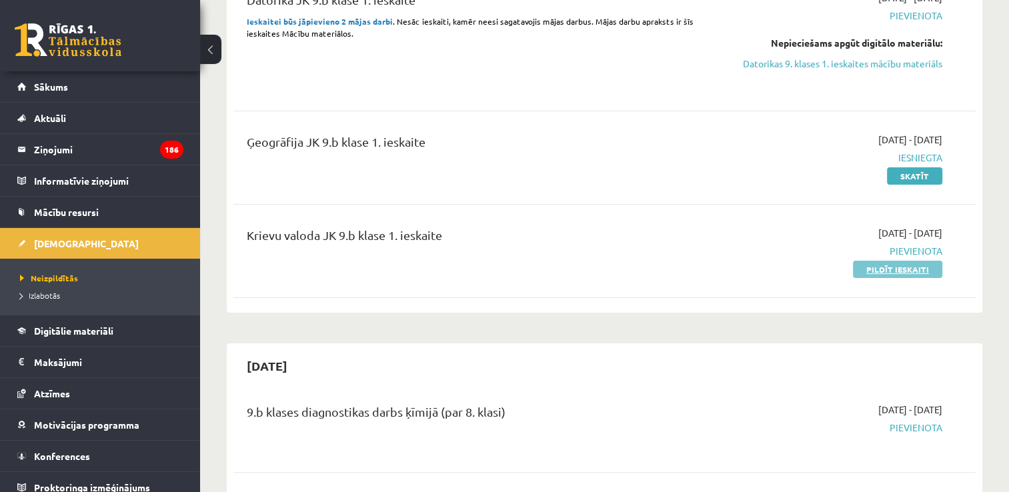
click at [881, 266] on link "Pildīt ieskaiti" at bounding box center [897, 269] width 89 height 17
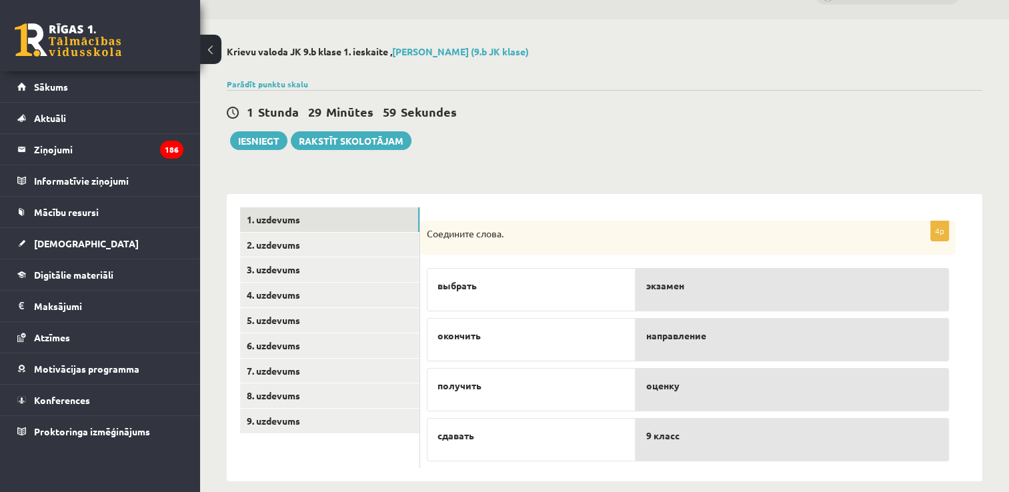
scroll to position [48, 0]
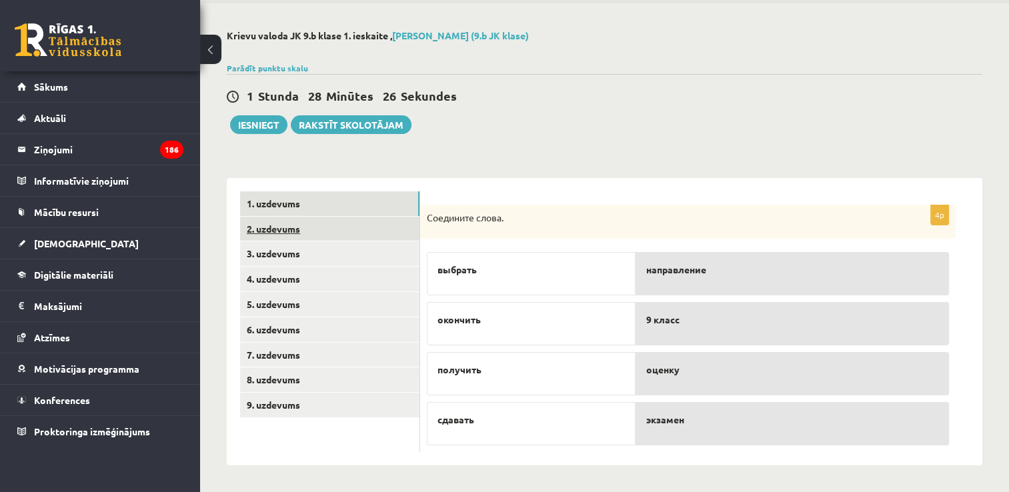
click at [320, 231] on link "2. uzdevums" at bounding box center [329, 229] width 179 height 25
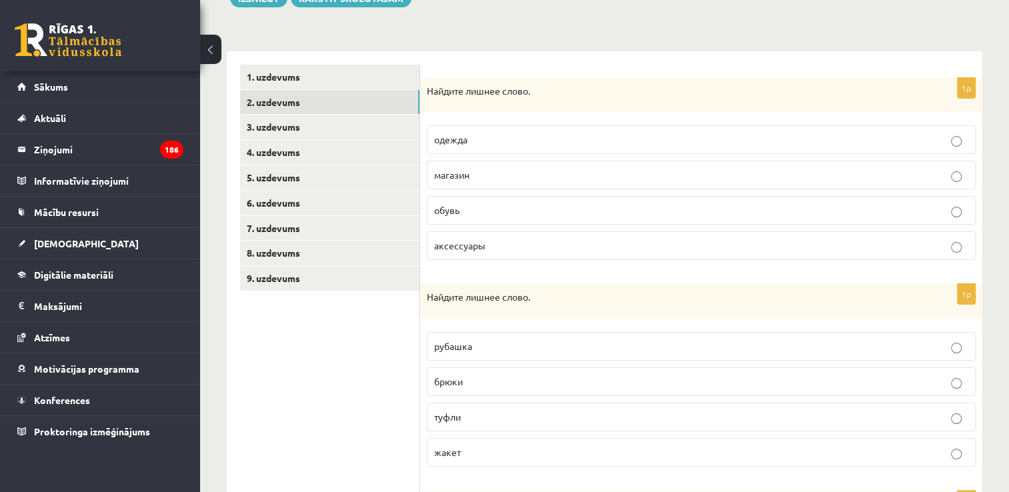
scroll to position [181, 0]
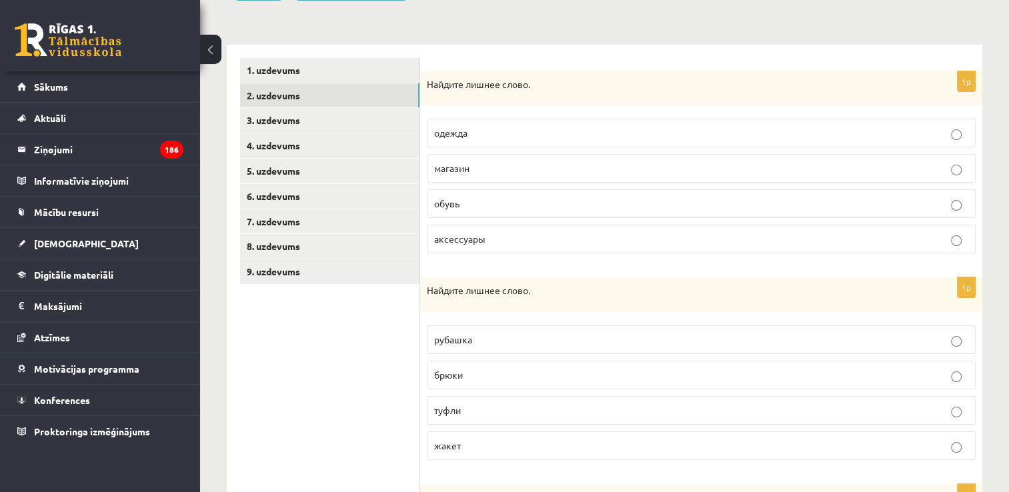
click at [490, 169] on p "магазин" at bounding box center [701, 168] width 534 height 14
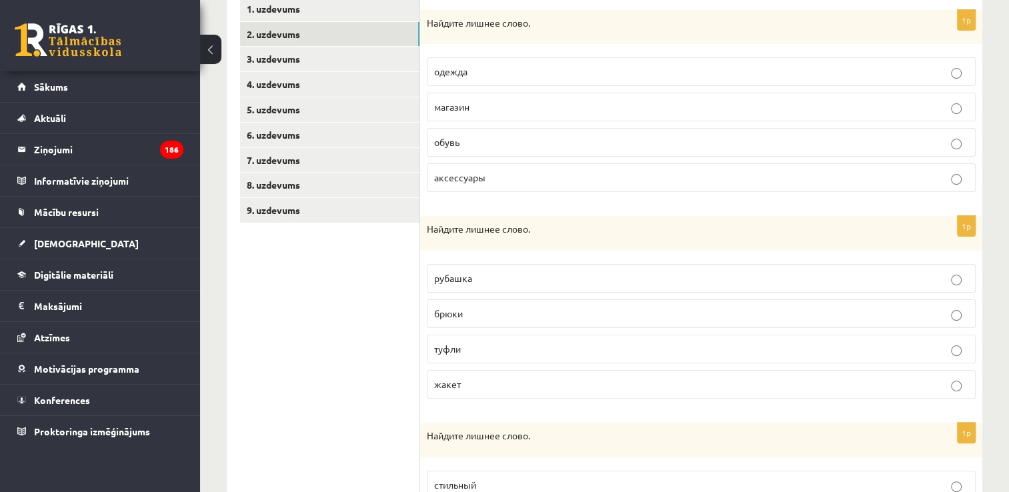
scroll to position [382, 0]
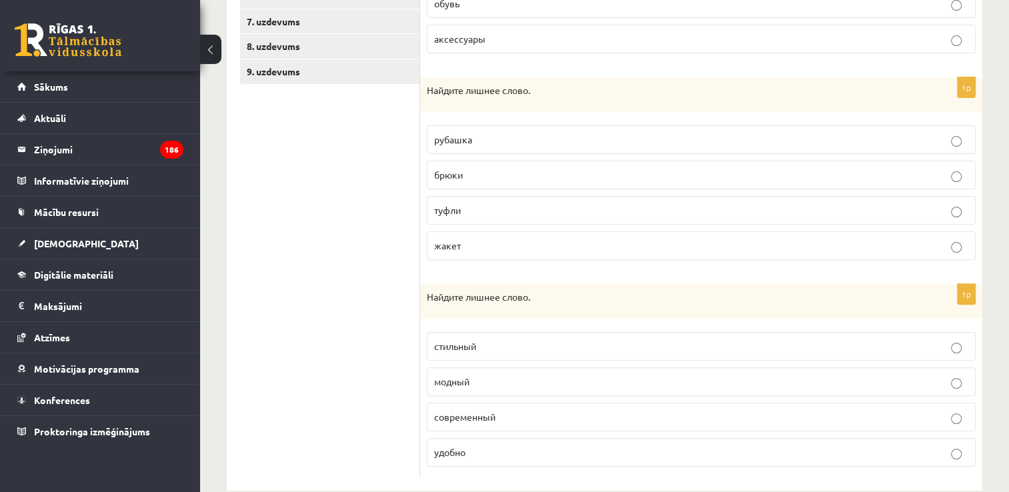
click at [506, 210] on p "туфли" at bounding box center [701, 210] width 534 height 14
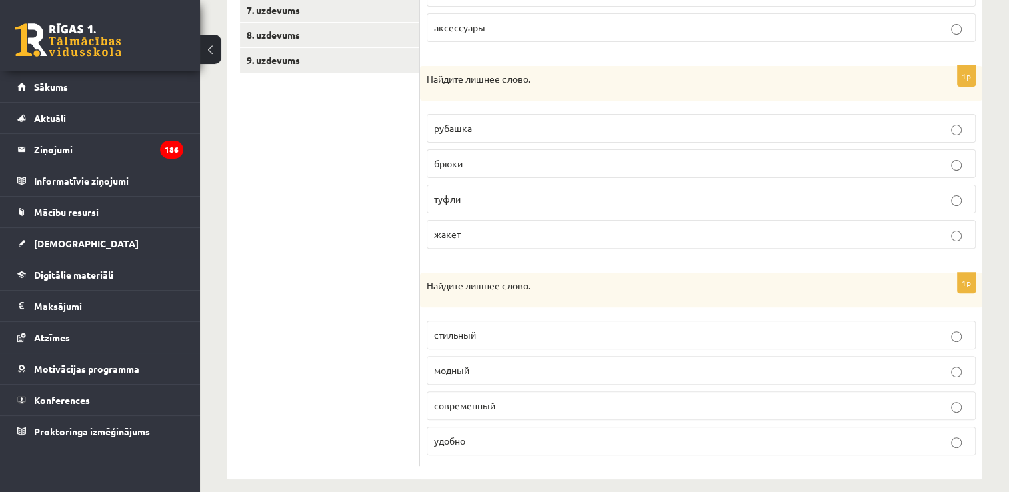
scroll to position [403, 0]
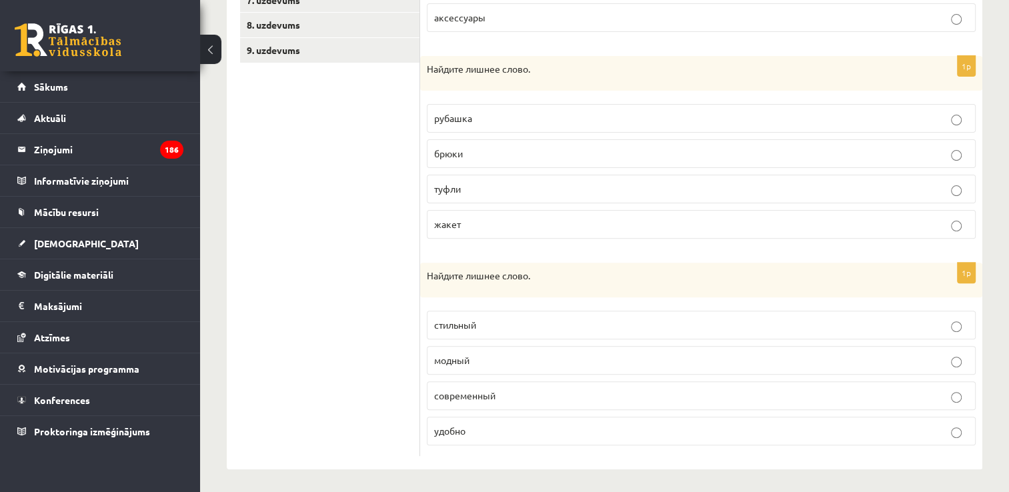
click at [480, 428] on p "удобно" at bounding box center [701, 431] width 534 height 14
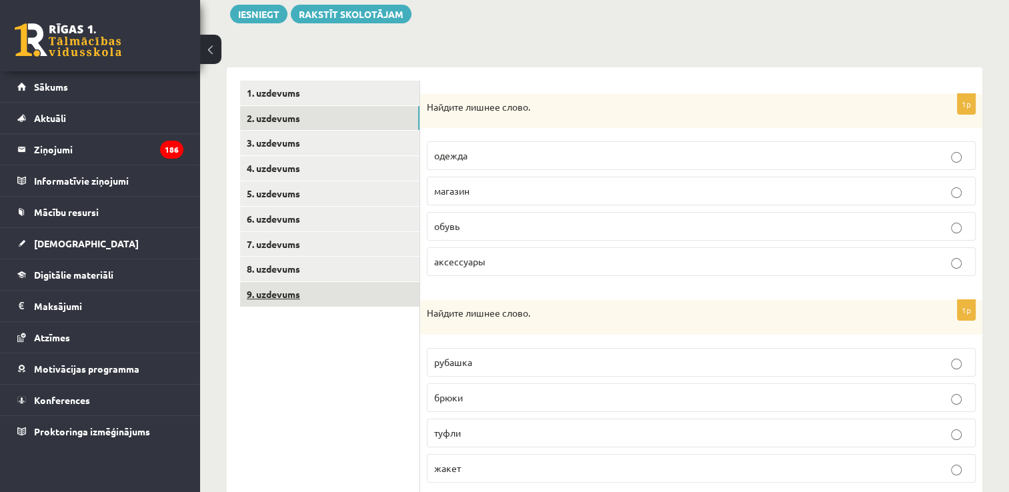
scroll to position [136, 0]
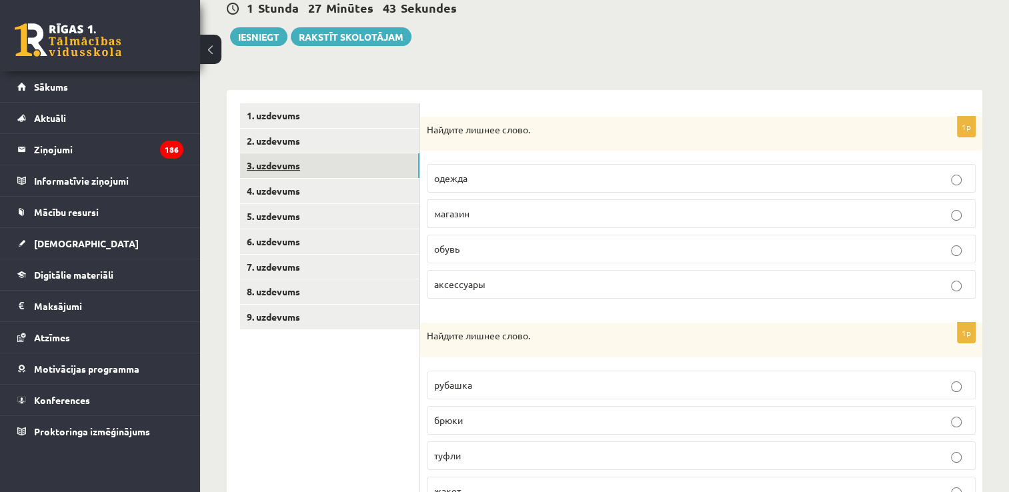
click at [370, 165] on link "3. uzdevums" at bounding box center [329, 165] width 179 height 25
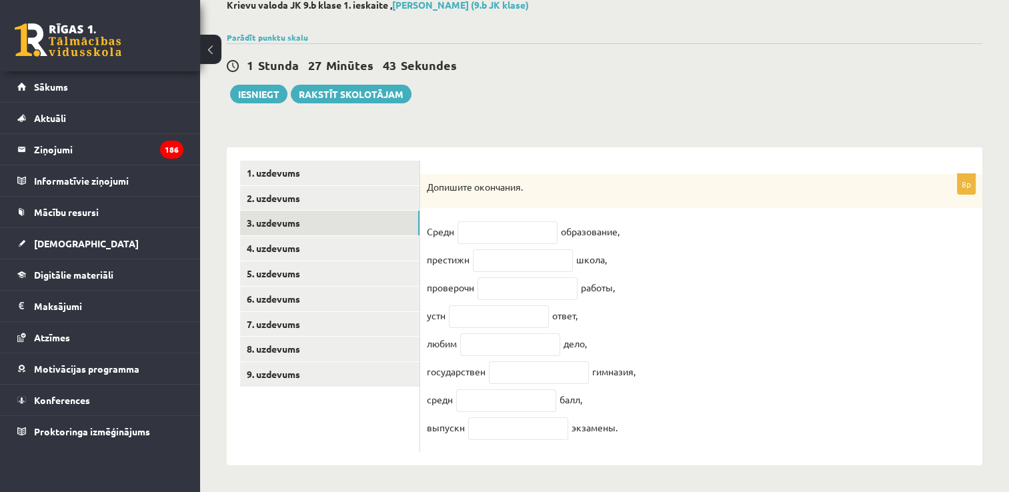
scroll to position [88, 0]
click at [335, 243] on link "4. uzdevums" at bounding box center [329, 248] width 179 height 25
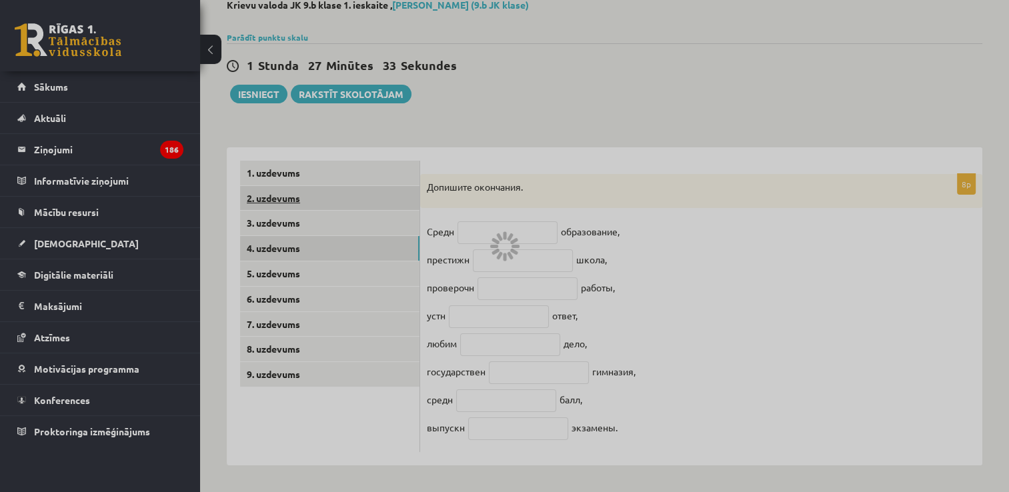
scroll to position [41, 0]
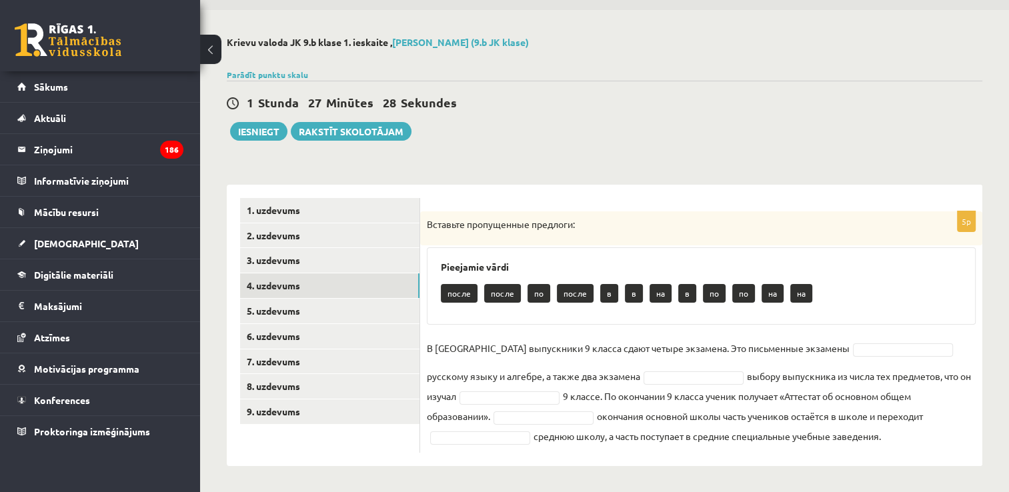
drag, startPoint x: 426, startPoint y: 216, endPoint x: 804, endPoint y: 449, distance: 443.6
click at [804, 449] on div "5p Вставьте пропущенные предлоги: Pieejamie vārdi после после по после в в на в…" at bounding box center [701, 331] width 562 height 241
copy div "Loremips dolorsitame consecte: Adipiscin elits doeiu tempo in utlab e d ma a en…"
drag, startPoint x: 646, startPoint y: 140, endPoint x: 640, endPoint y: 177, distance: 37.7
click at [646, 140] on div "1 Stunda 27 Minūtes 5 Sekundes Ieskaite saglabāta! Iesniegt Rakstīt skolotājam" at bounding box center [605, 111] width 756 height 60
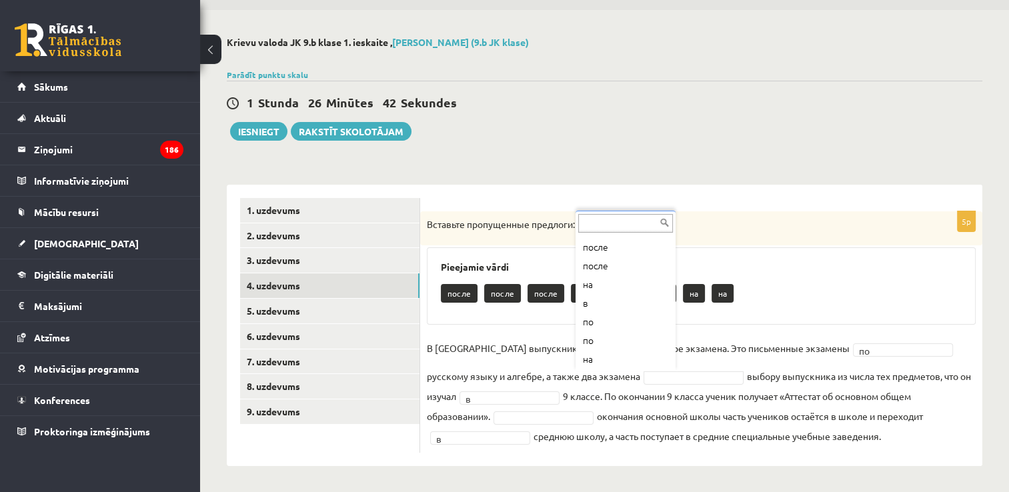
scroll to position [53, 0]
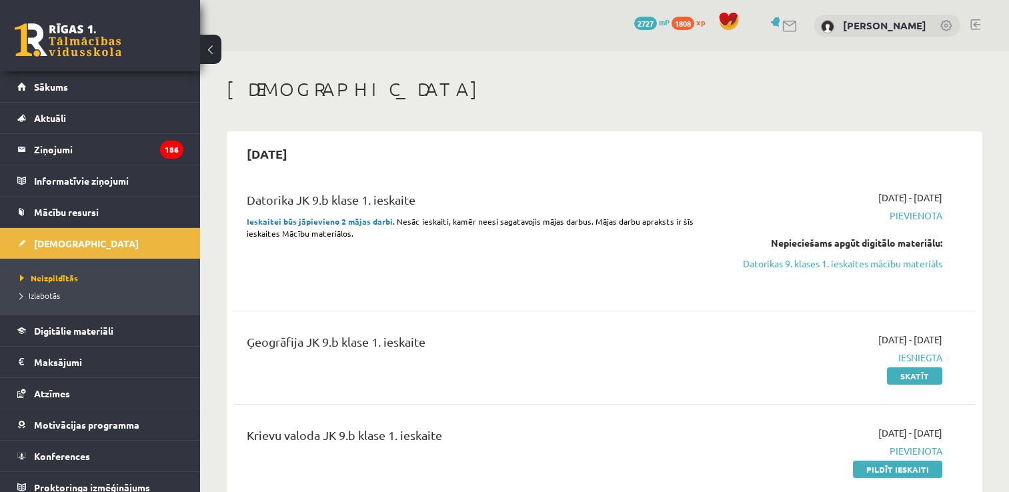
scroll to position [197, 0]
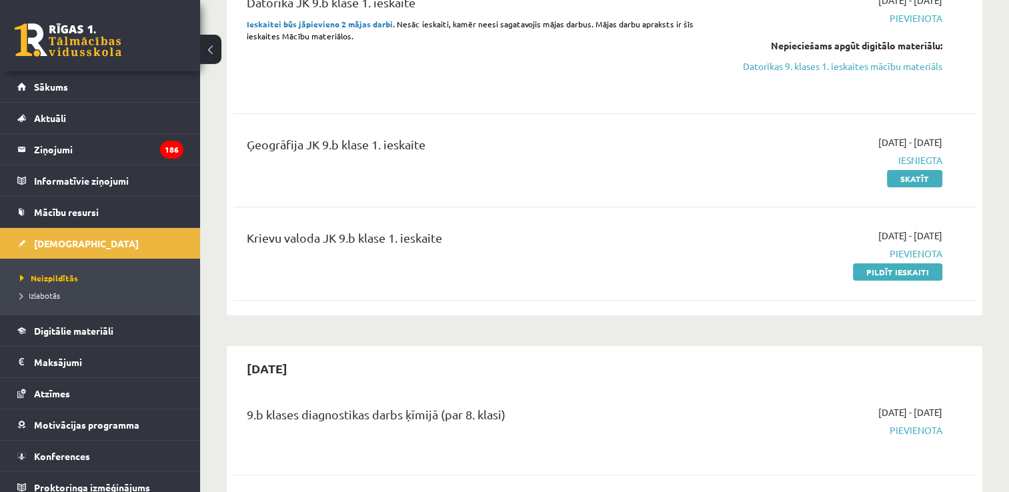
drag, startPoint x: 923, startPoint y: 272, endPoint x: 575, endPoint y: 55, distance: 410.2
click at [923, 272] on link "Pildīt ieskaiti" at bounding box center [897, 272] width 89 height 17
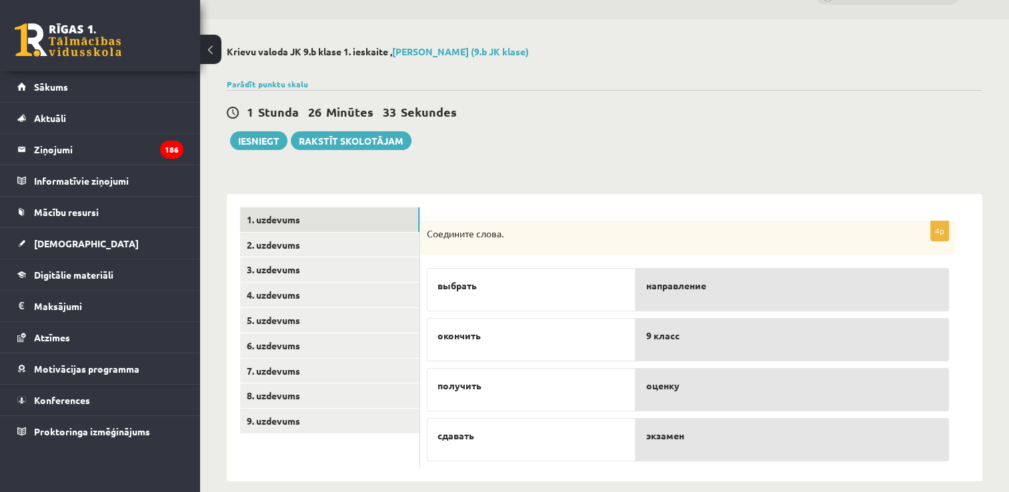
scroll to position [48, 0]
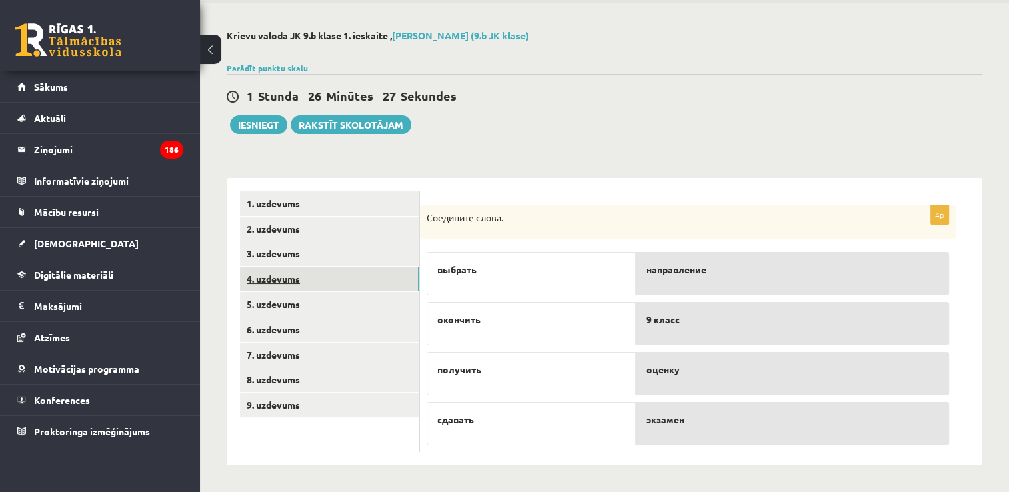
click at [320, 277] on link "4. uzdevums" at bounding box center [329, 279] width 179 height 25
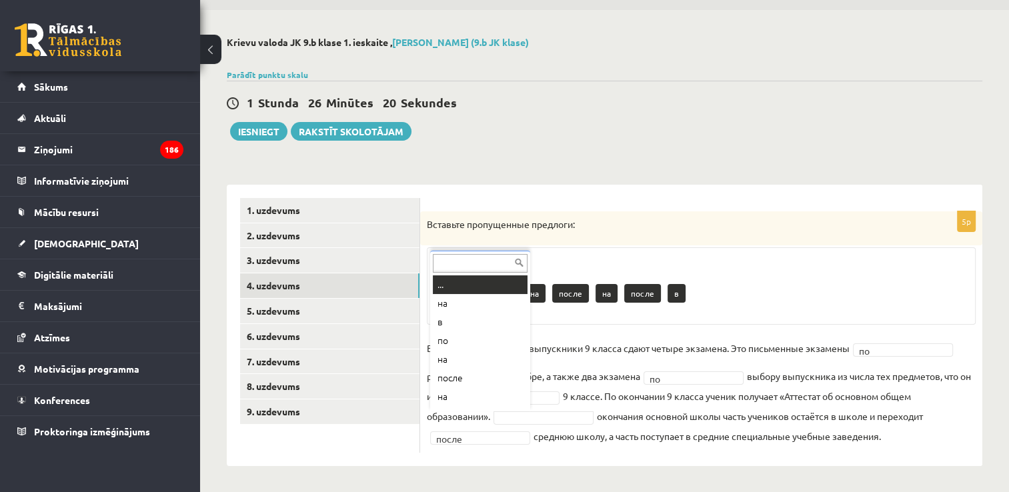
scroll to position [16, 0]
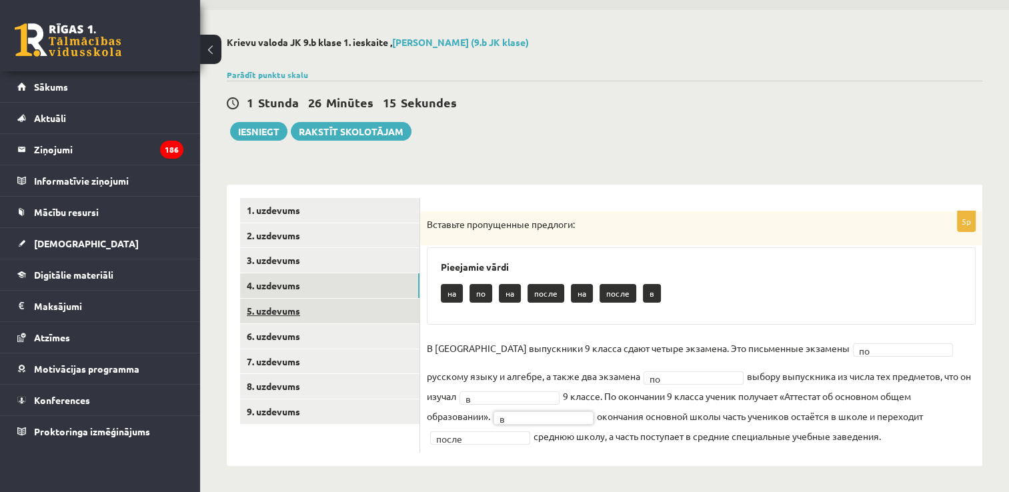
click at [326, 318] on link "5. uzdevums" at bounding box center [329, 311] width 179 height 25
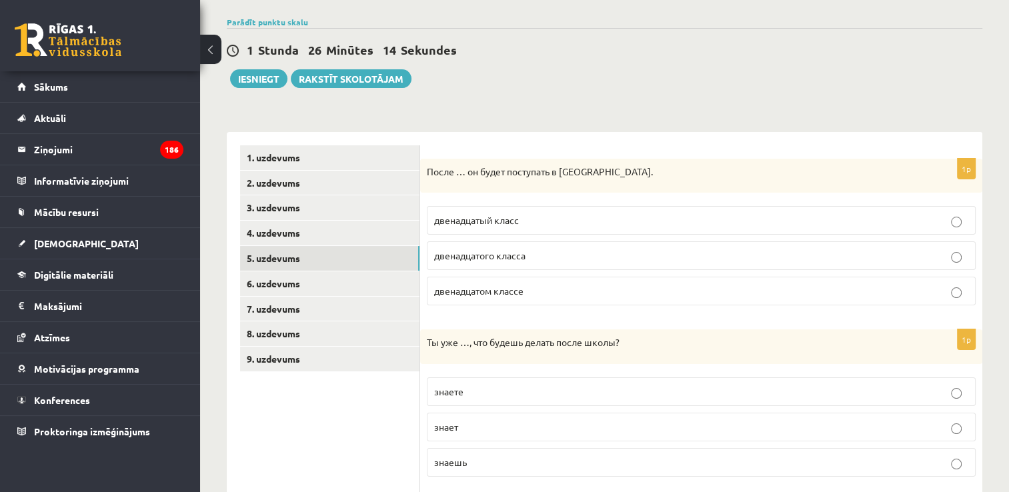
scroll to position [175, 0]
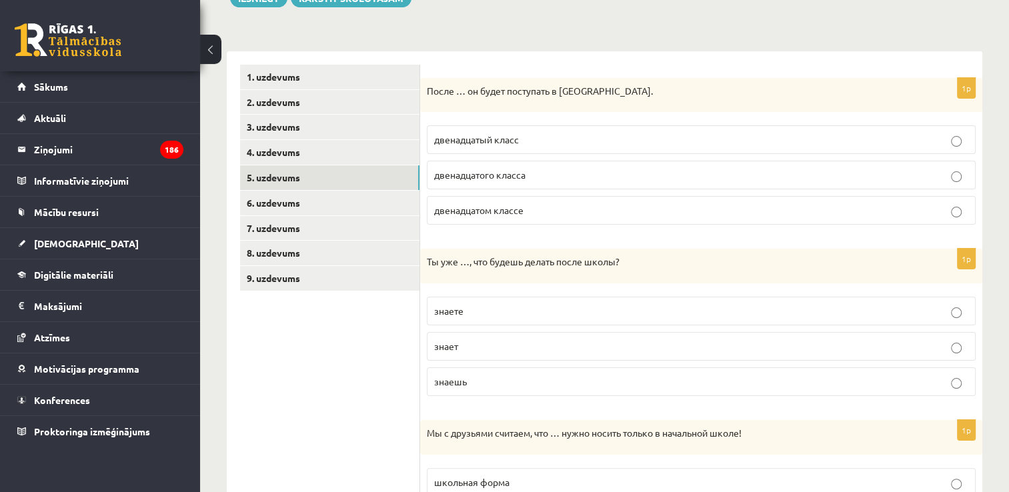
click at [550, 175] on p "двенадцатого класса" at bounding box center [701, 175] width 534 height 14
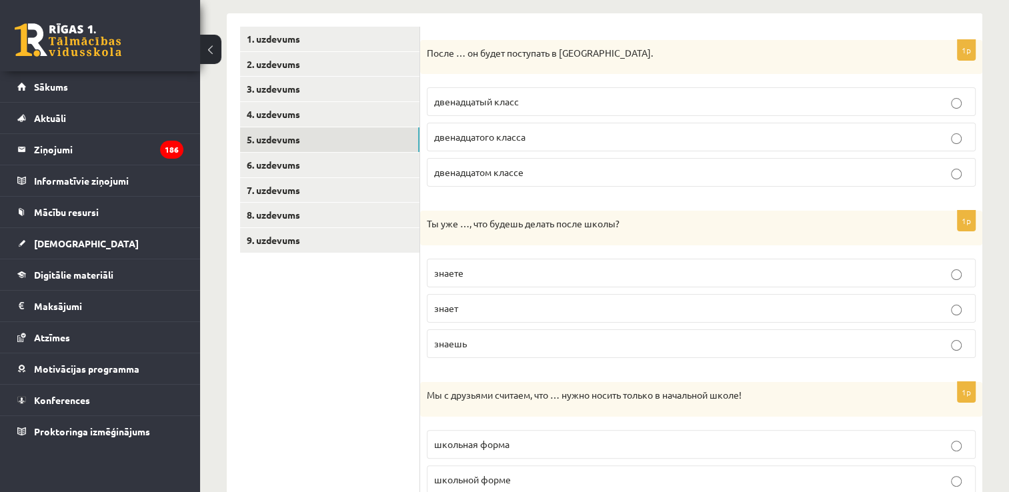
scroll to position [241, 0]
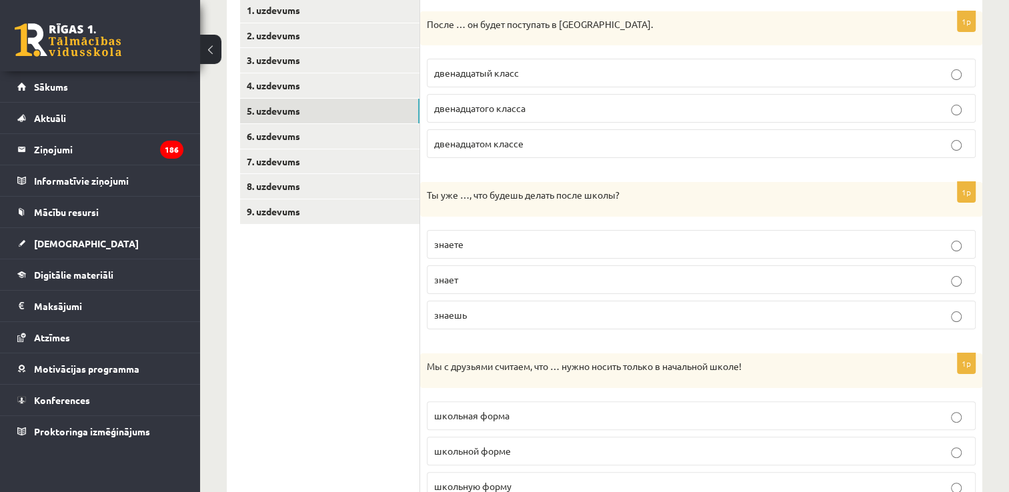
click at [507, 318] on p "знаешь" at bounding box center [701, 315] width 534 height 14
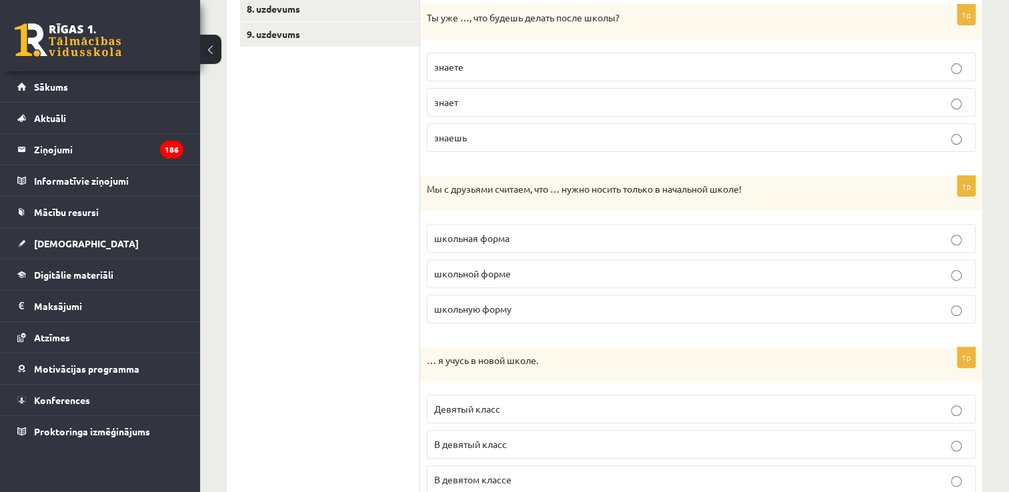
scroll to position [442, 0]
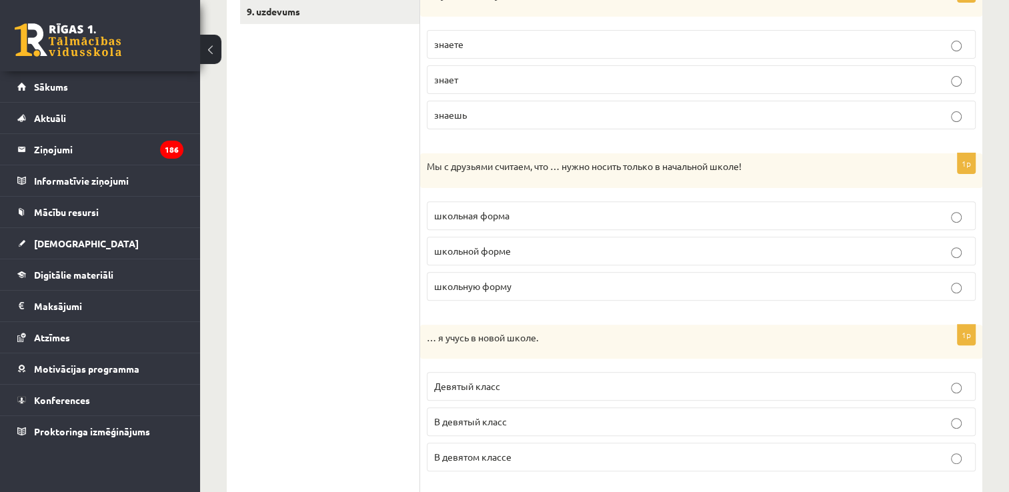
click at [562, 276] on label "школьную форму" at bounding box center [701, 286] width 549 height 29
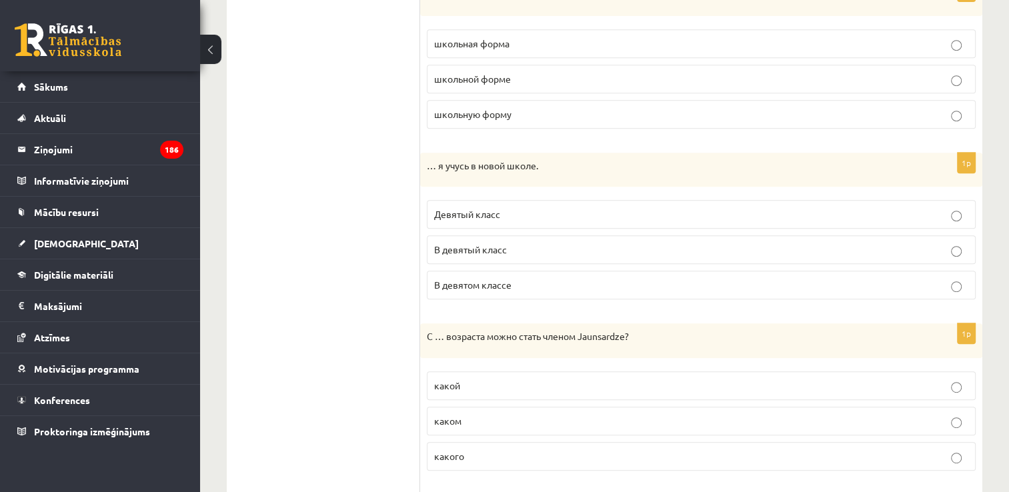
scroll to position [642, 0]
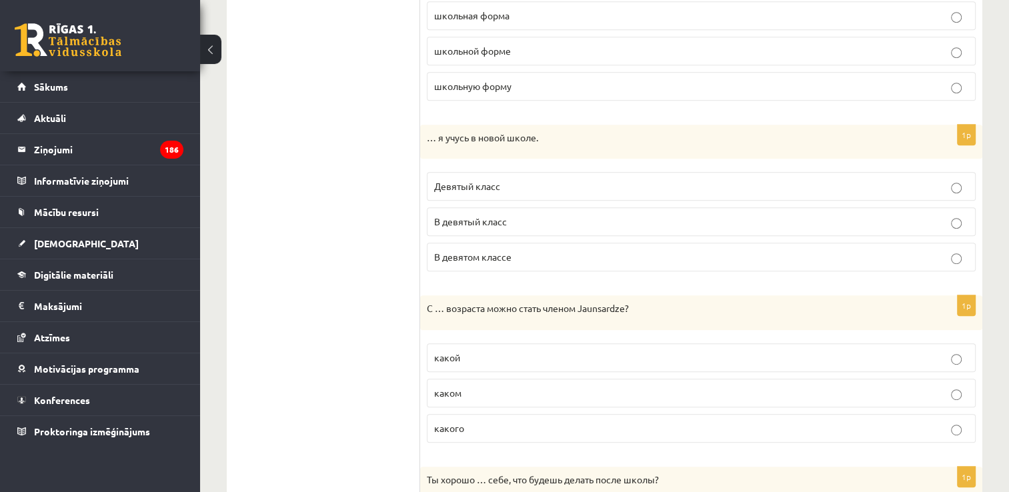
click at [575, 252] on p "В девятом классе" at bounding box center [701, 257] width 534 height 14
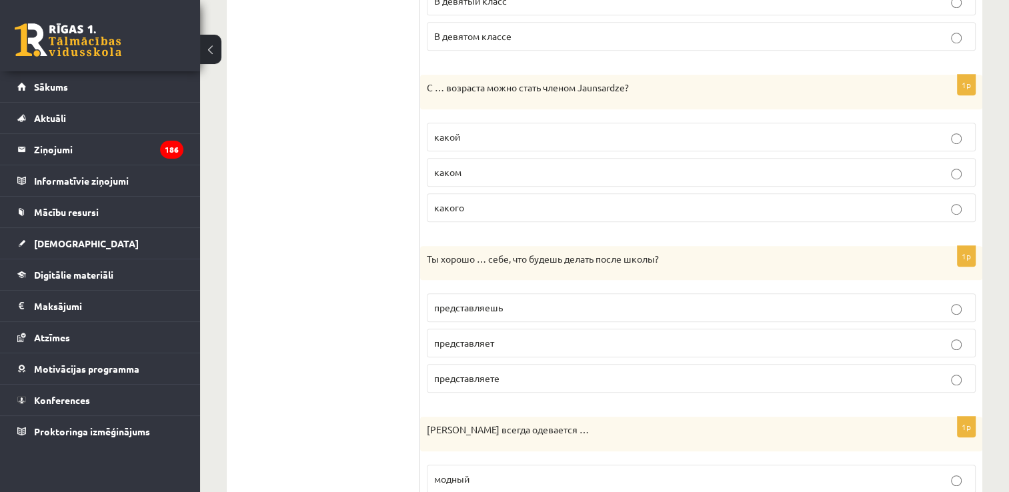
scroll to position [909, 0]
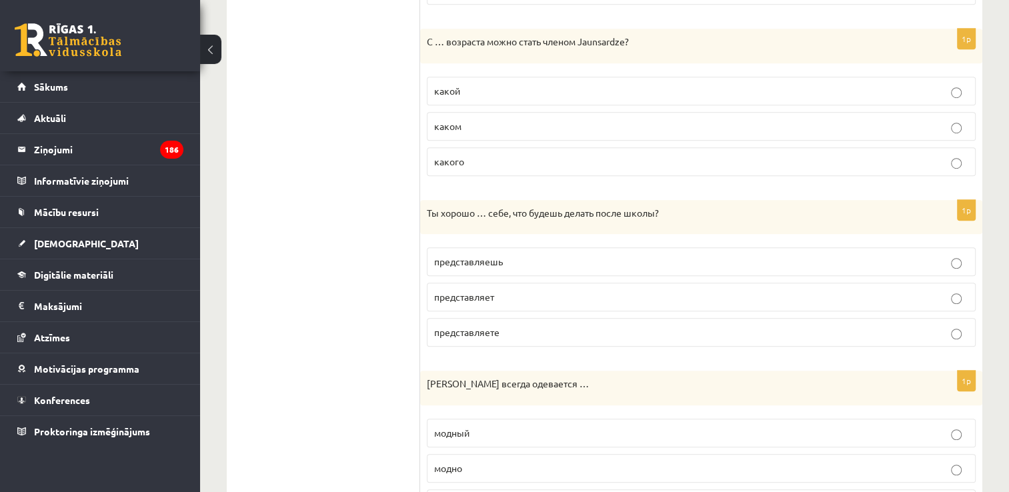
click at [518, 148] on label "какого" at bounding box center [701, 161] width 549 height 29
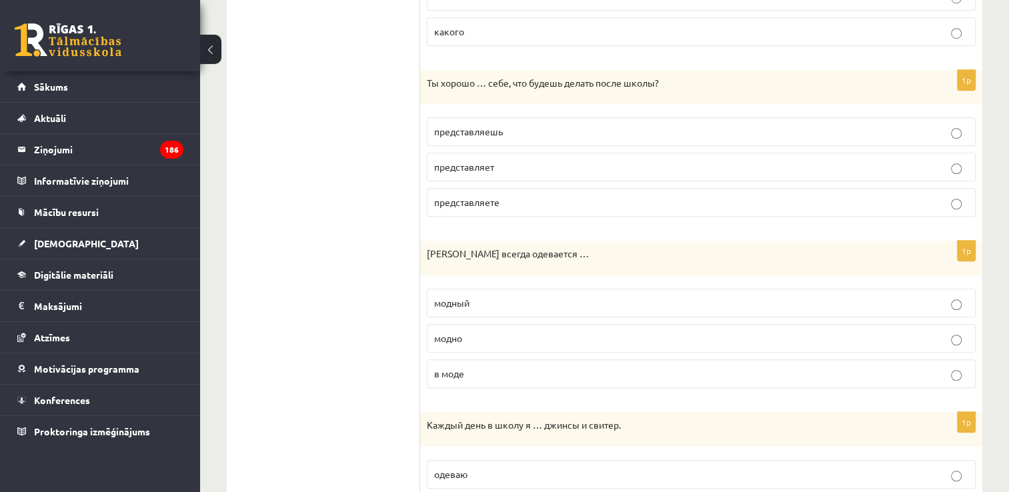
scroll to position [1042, 0]
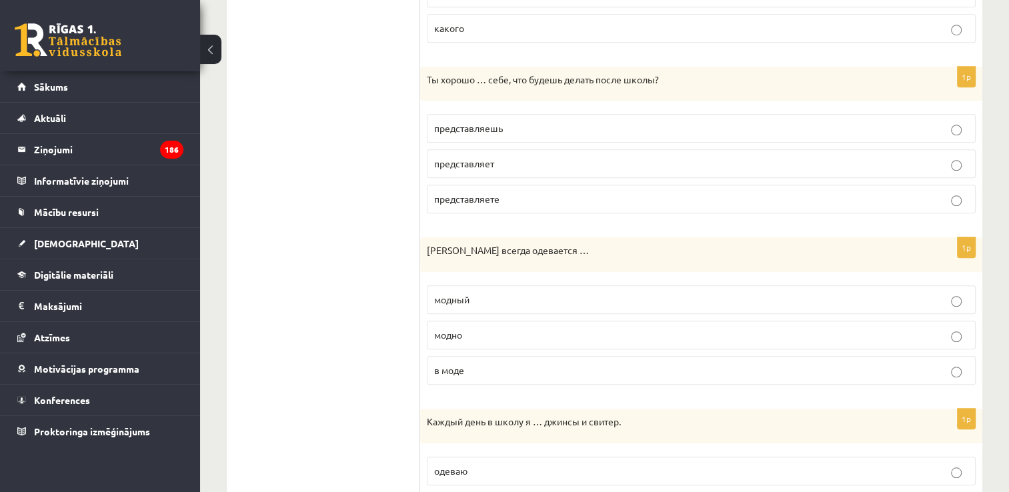
click at [546, 159] on p "представляет" at bounding box center [701, 164] width 534 height 14
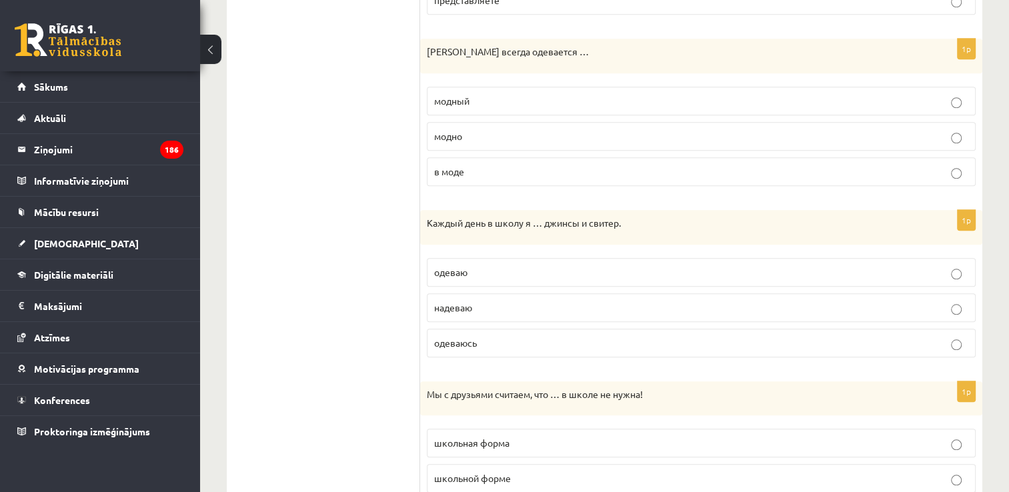
scroll to position [1242, 0]
click at [499, 134] on p "модно" at bounding box center [701, 135] width 534 height 14
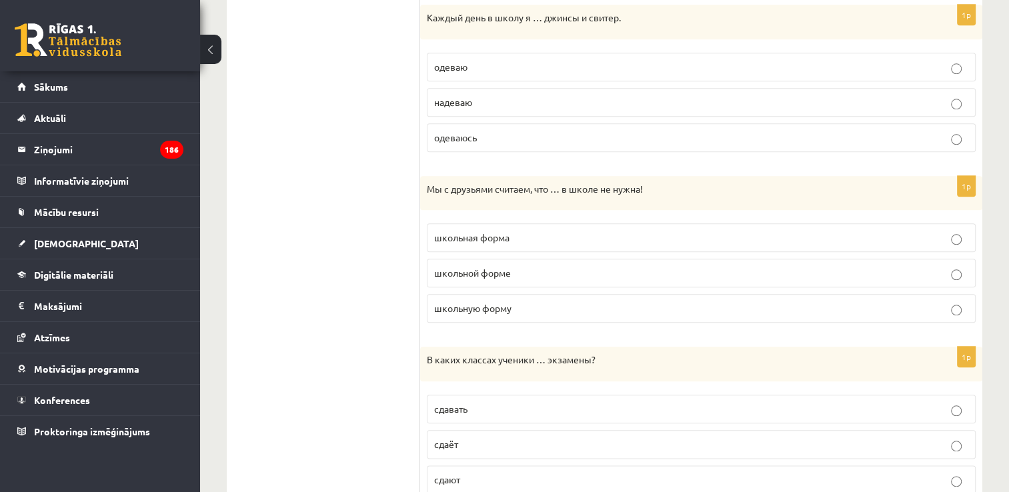
scroll to position [1424, 0]
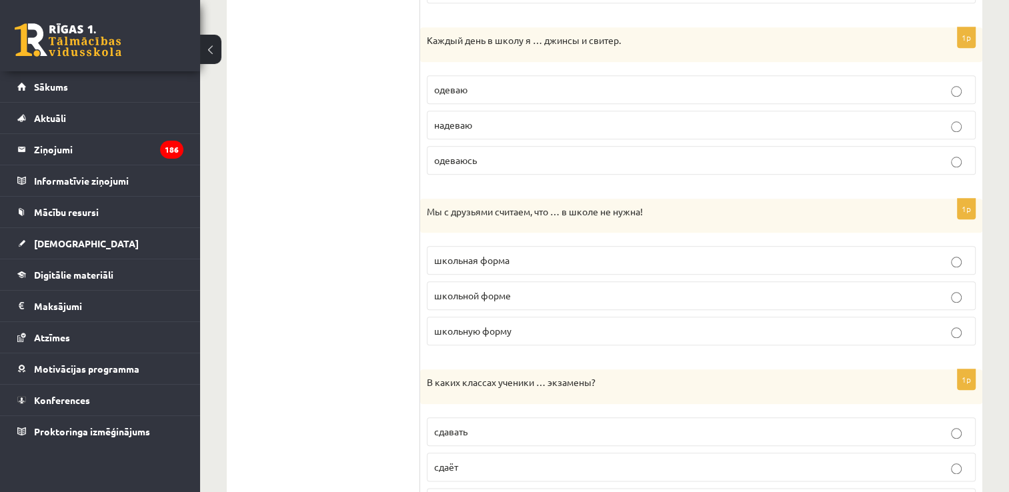
click at [537, 83] on p "одеваю" at bounding box center [701, 90] width 534 height 14
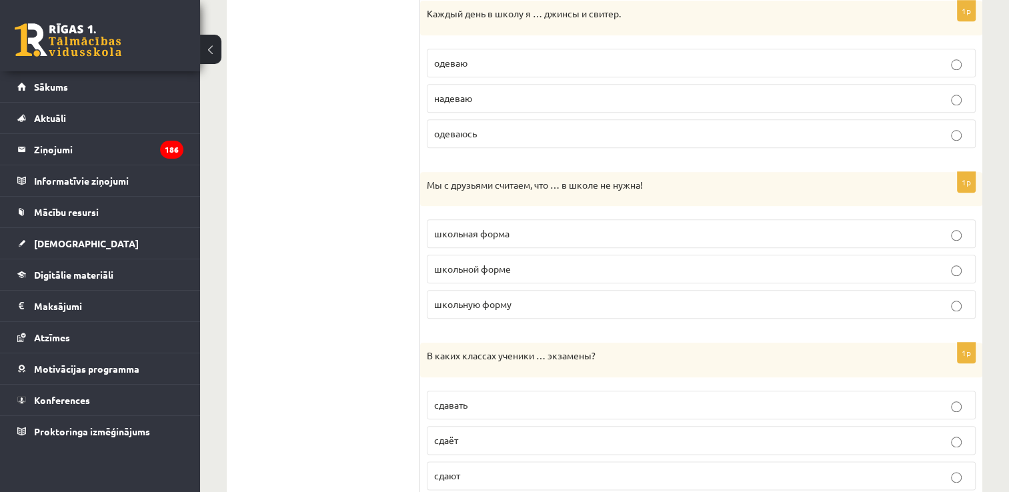
scroll to position [1490, 0]
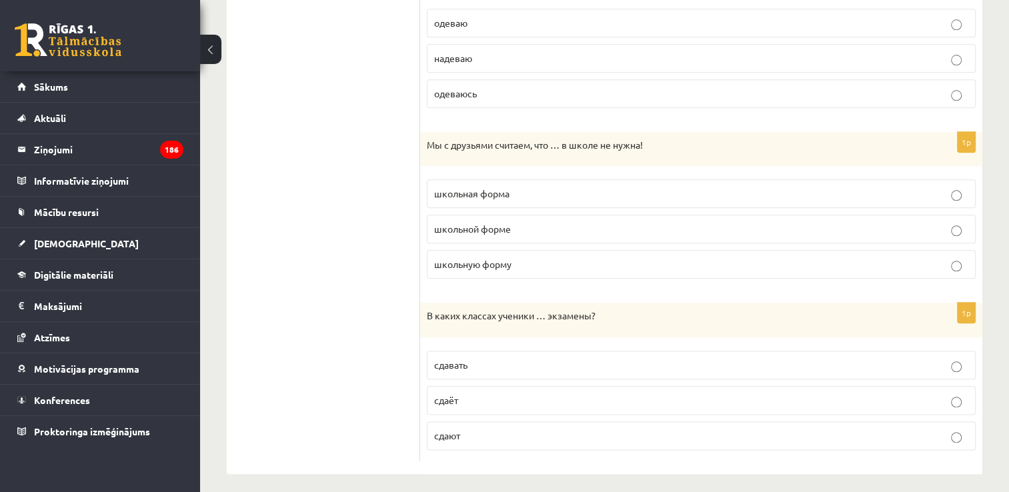
click at [578, 191] on p "школьная форма" at bounding box center [701, 194] width 534 height 14
drag, startPoint x: 511, startPoint y: 421, endPoint x: 511, endPoint y: 404, distance: 16.7
click at [510, 429] on p "сдают" at bounding box center [701, 436] width 534 height 14
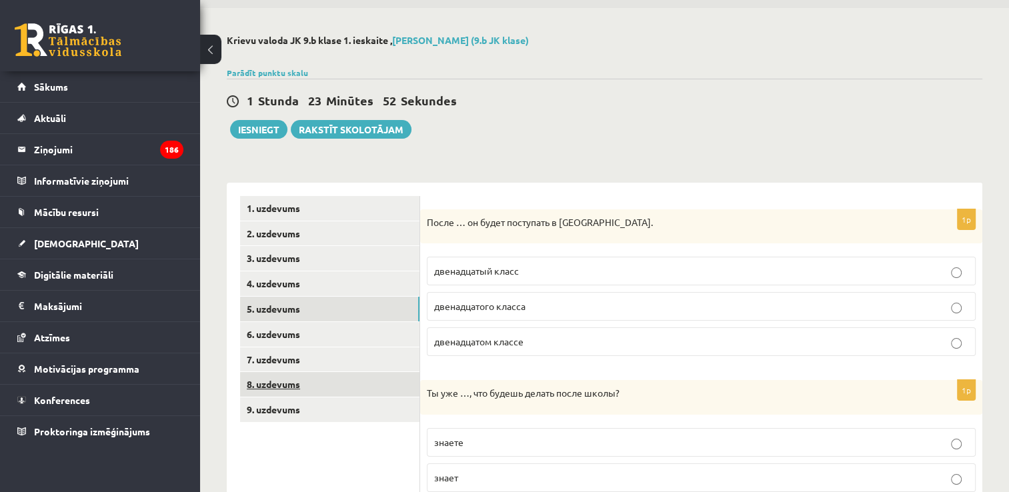
scroll to position [67, 0]
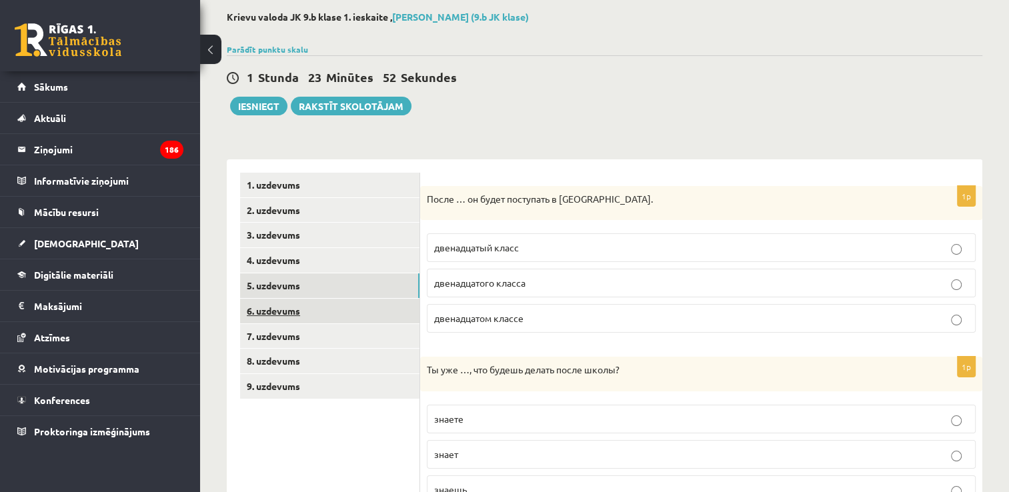
click at [350, 308] on link "6. uzdevums" at bounding box center [329, 311] width 179 height 25
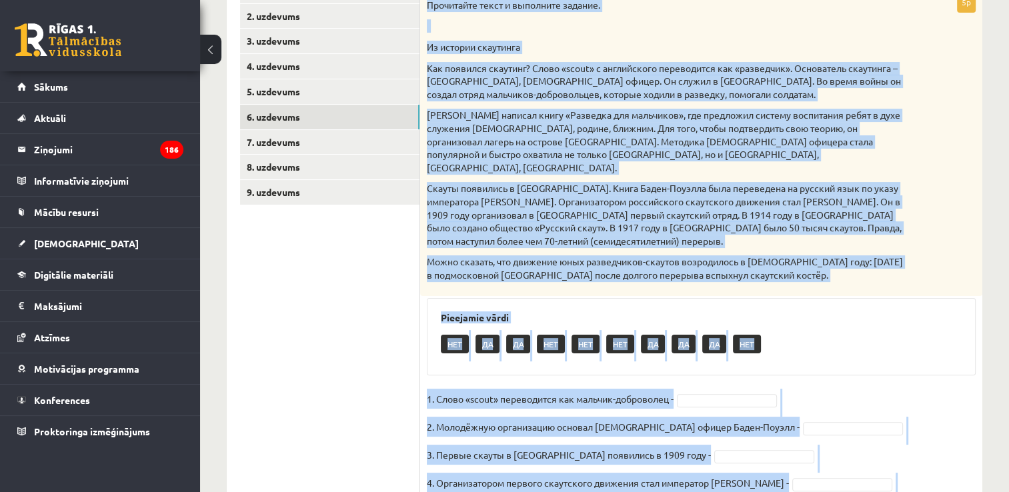
scroll to position [331, 0]
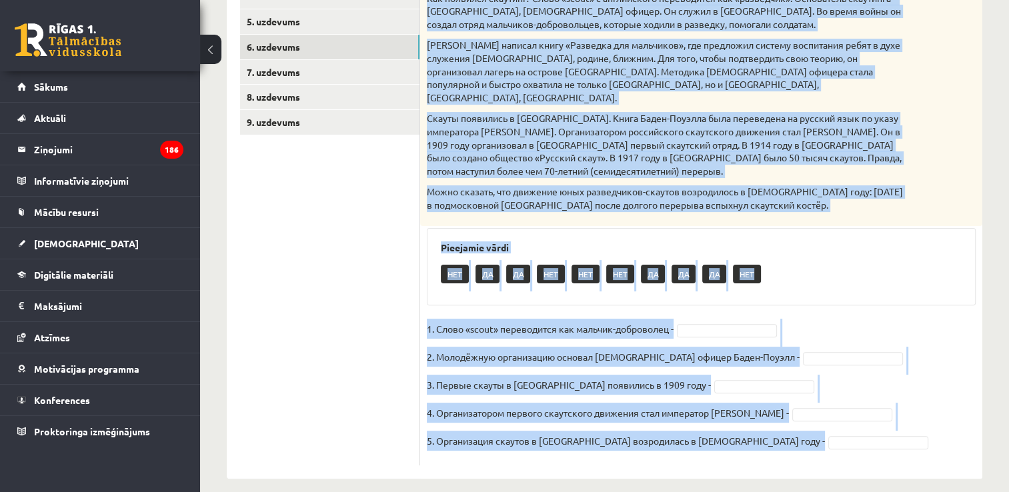
drag, startPoint x: 432, startPoint y: 86, endPoint x: 925, endPoint y: 448, distance: 611.4
click at [925, 448] on div "5p Прочитайте текст и выполните задание. Из истории скаутинга Как появился скау…" at bounding box center [701, 194] width 562 height 544
copy div "Прочитайте текст и выполните задание. Из истории скаутинга Как появился скаутин…"
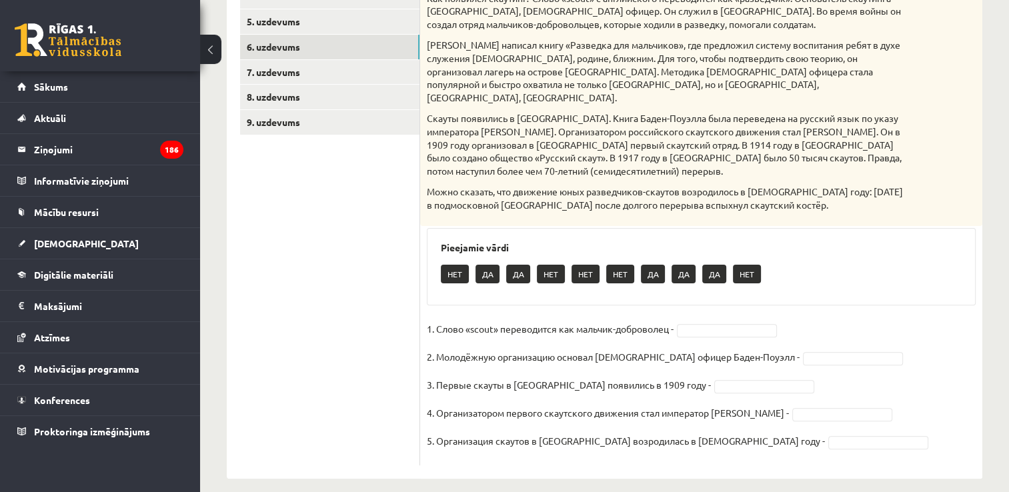
click at [376, 257] on ul "1. uzdevums 2. uzdevums 3. uzdevums 4. uzdevums 5. uzdevums 6. uzdevums 7. uzde…" at bounding box center [330, 187] width 180 height 557
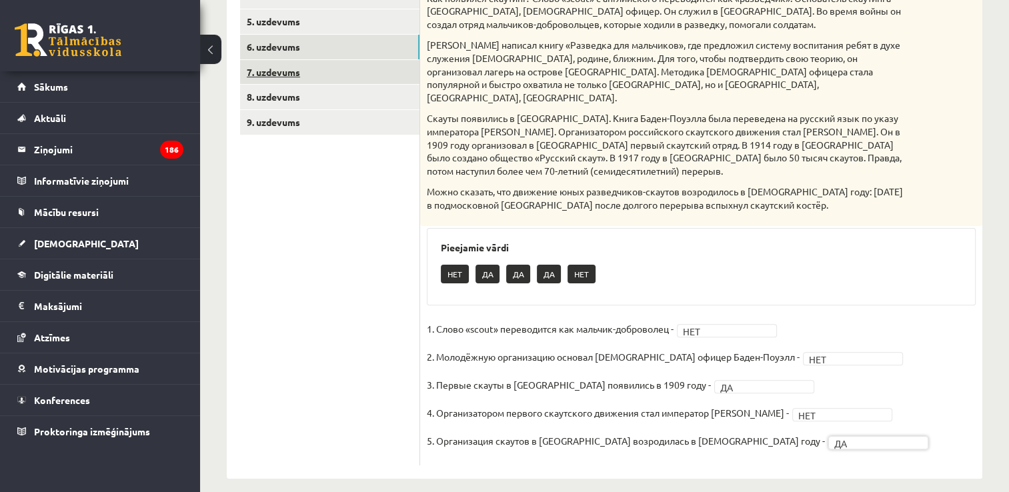
click at [321, 80] on link "7. uzdevums" at bounding box center [329, 72] width 179 height 25
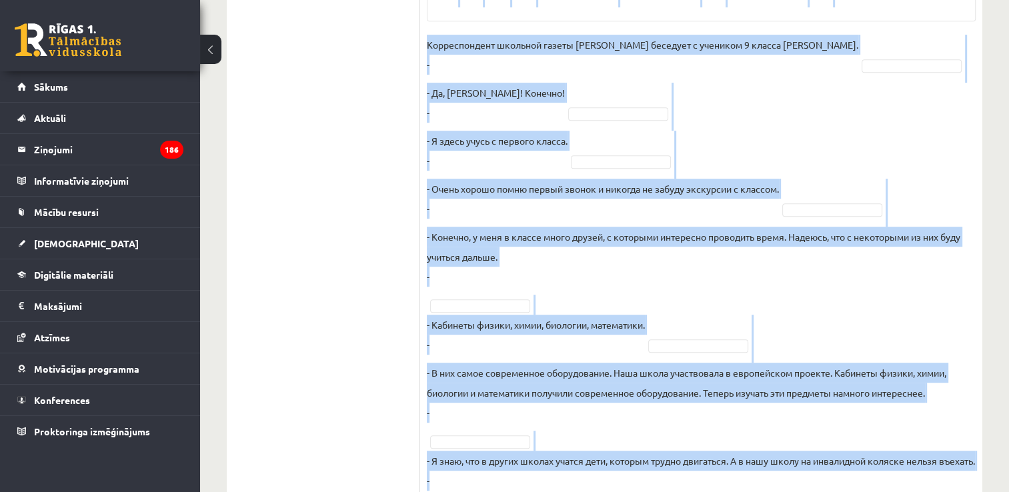
scroll to position [799, 0]
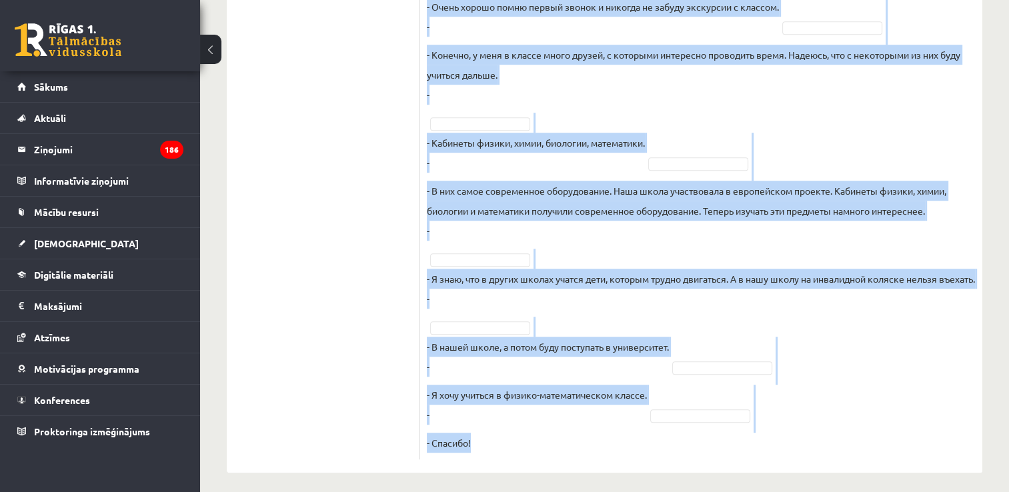
drag, startPoint x: 422, startPoint y: 127, endPoint x: 839, endPoint y: 454, distance: 529.9
copy div "Восстановите интервью. Запишите букву вопроса. А Какие события из школьной жизн…"
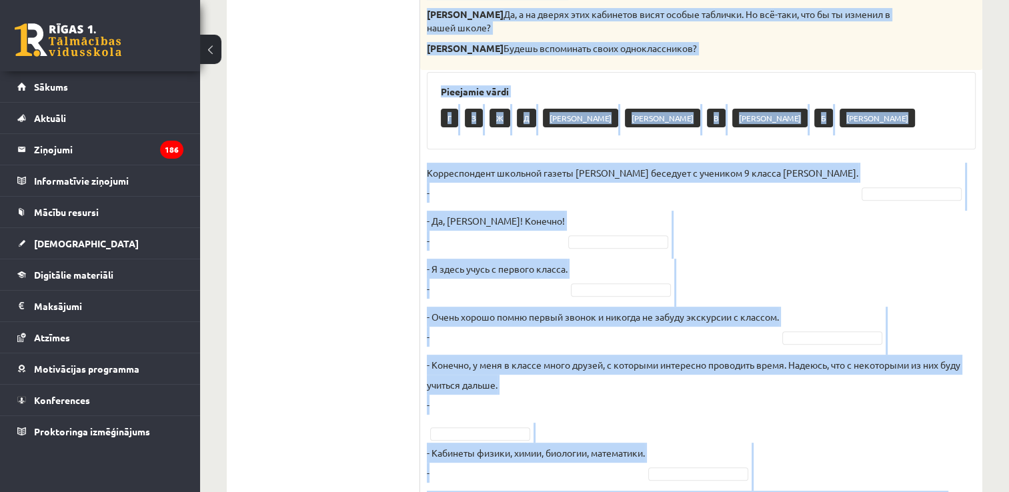
scroll to position [465, 0]
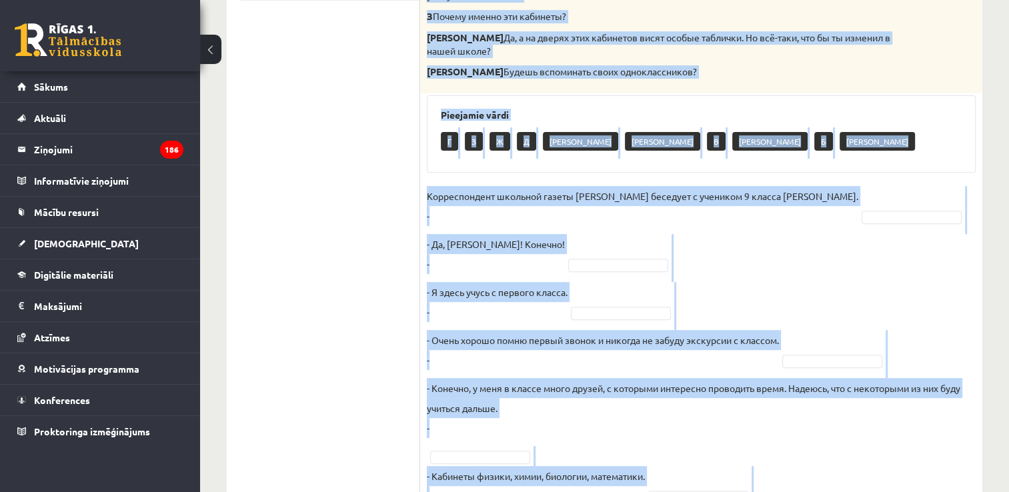
click at [316, 188] on ul "1. uzdevums 2. uzdevums 3. uzdevums 4. uzdevums 5. uzdevums 6. uzdevums 7. uzde…" at bounding box center [330, 284] width 180 height 1019
drag, startPoint x: 316, startPoint y: 188, endPoint x: 382, endPoint y: 209, distance: 69.8
click at [318, 188] on ul "1. uzdevums 2. uzdevums 3. uzdevums 4. uzdevums 5. uzdevums 6. uzdevums 7. uzde…" at bounding box center [330, 284] width 180 height 1019
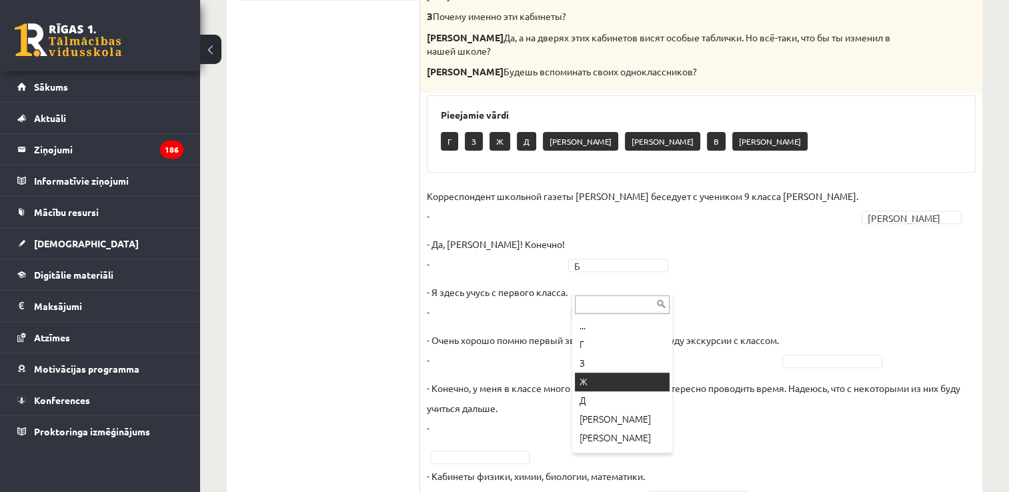
scroll to position [35, 0]
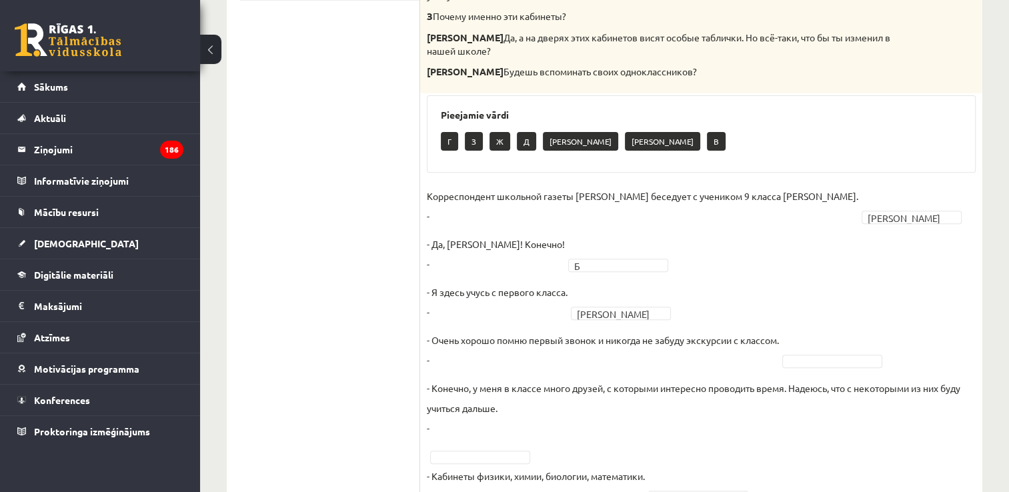
click at [854, 342] on fieldset "Корреспондент школьной газеты Анна Берзиня беседует с учеником 9 класса Андреем…" at bounding box center [701, 486] width 549 height 600
drag, startPoint x: 836, startPoint y: 327, endPoint x: 833, endPoint y: 336, distance: 9.1
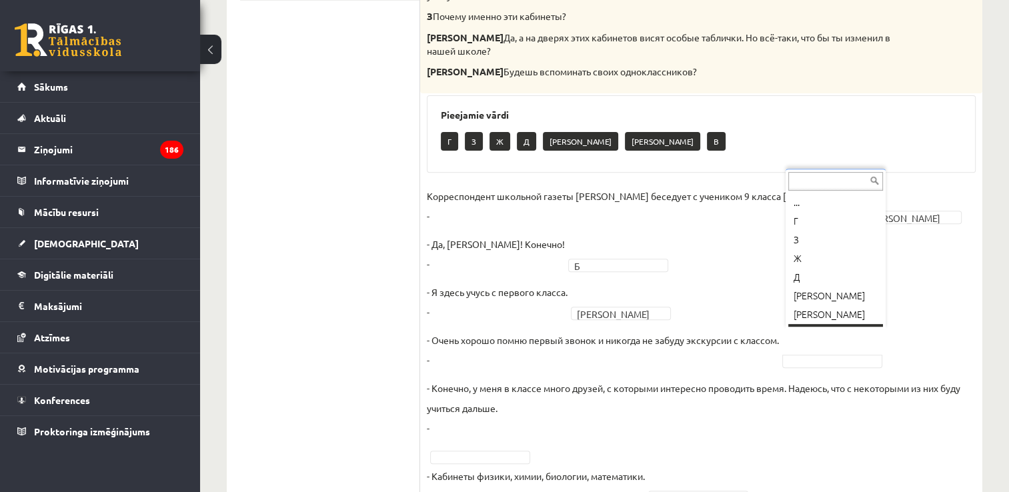
scroll to position [16, 0]
drag, startPoint x: 803, startPoint y: 282, endPoint x: 790, endPoint y: 278, distance: 13.8
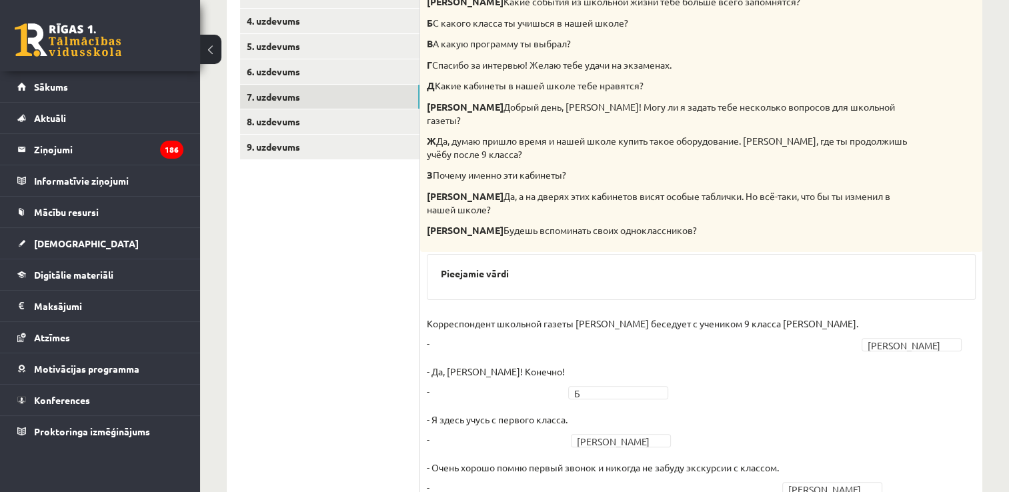
scroll to position [234, 0]
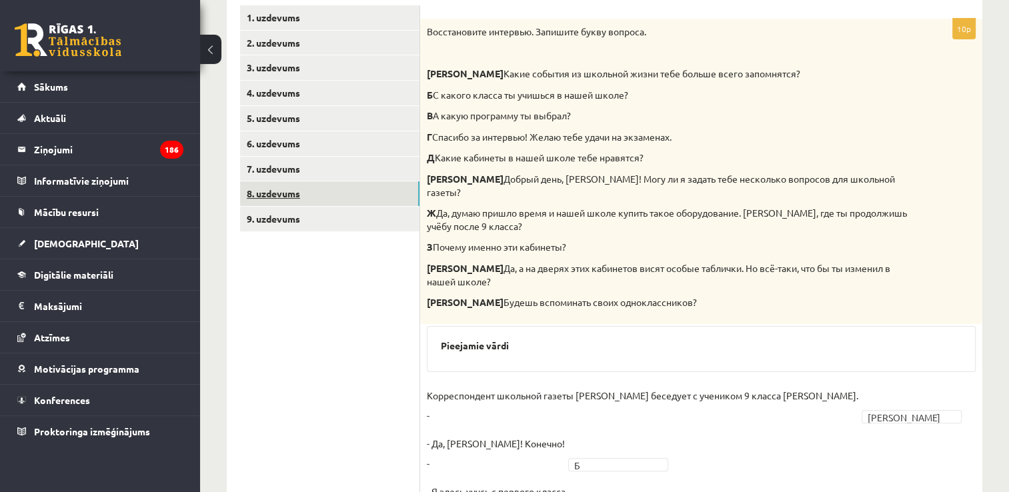
click at [335, 199] on link "8. uzdevums" at bounding box center [329, 193] width 179 height 25
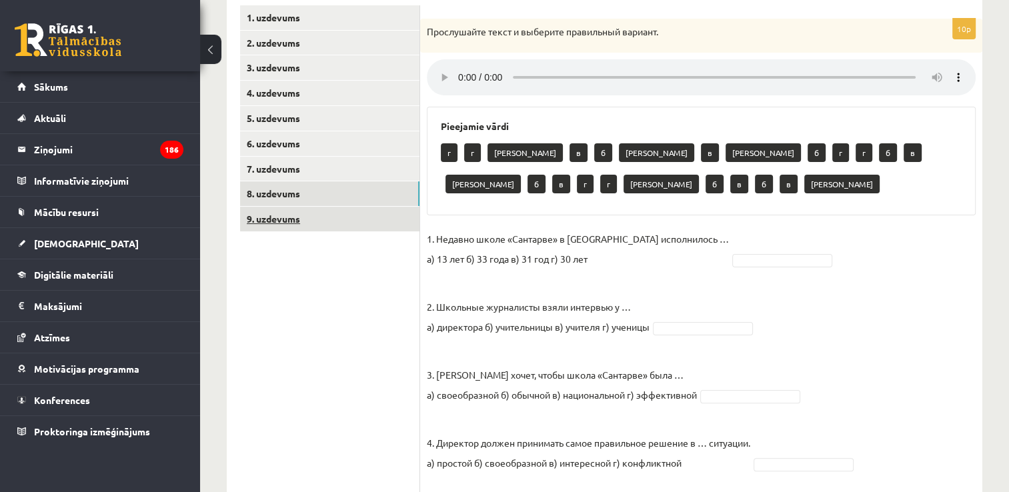
click at [379, 223] on link "9. uzdevums" at bounding box center [329, 219] width 179 height 25
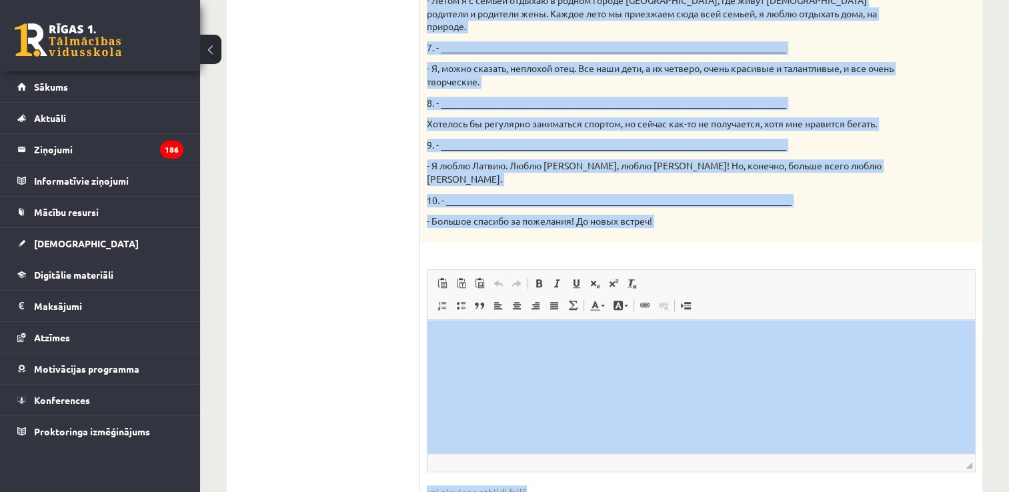
scroll to position [815, 0]
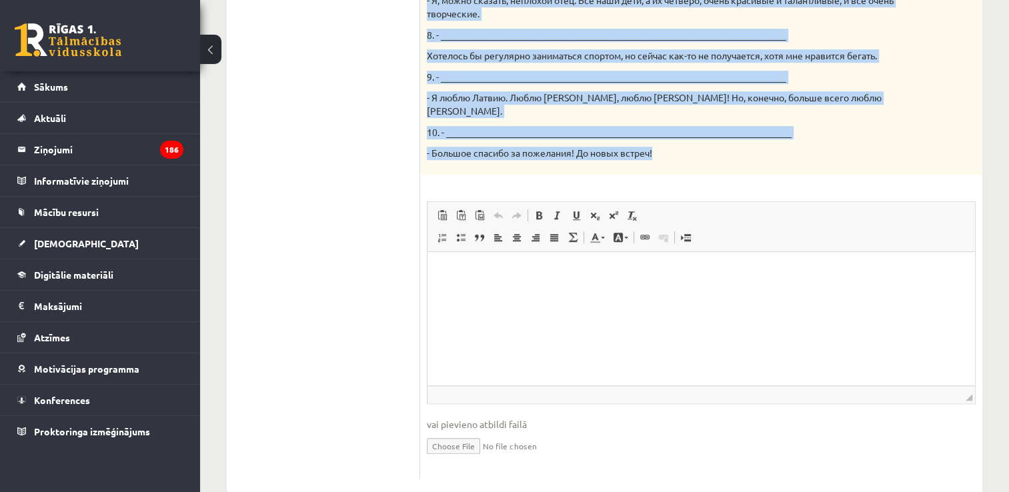
drag, startPoint x: 428, startPoint y: 115, endPoint x: 934, endPoint y: 128, distance: 506.5
copy div "Твой собеседник – известный латвийский музыкант Интарс Бусулис. К данным ответа…"
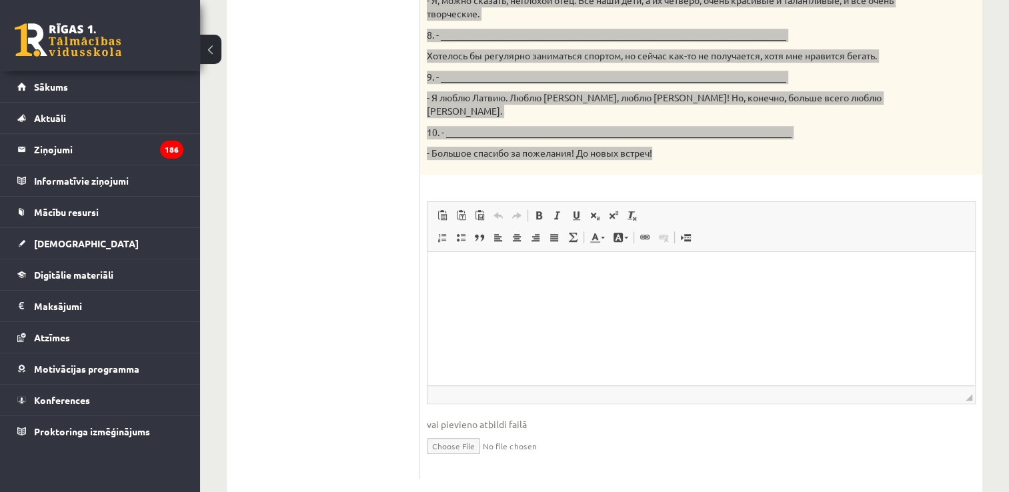
click at [478, 292] on html at bounding box center [702, 272] width 548 height 41
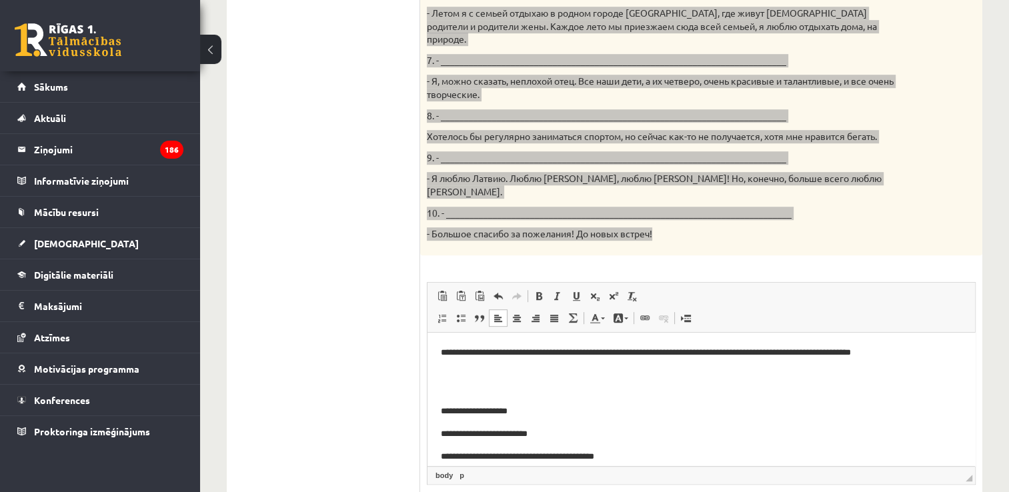
scroll to position [749, 0]
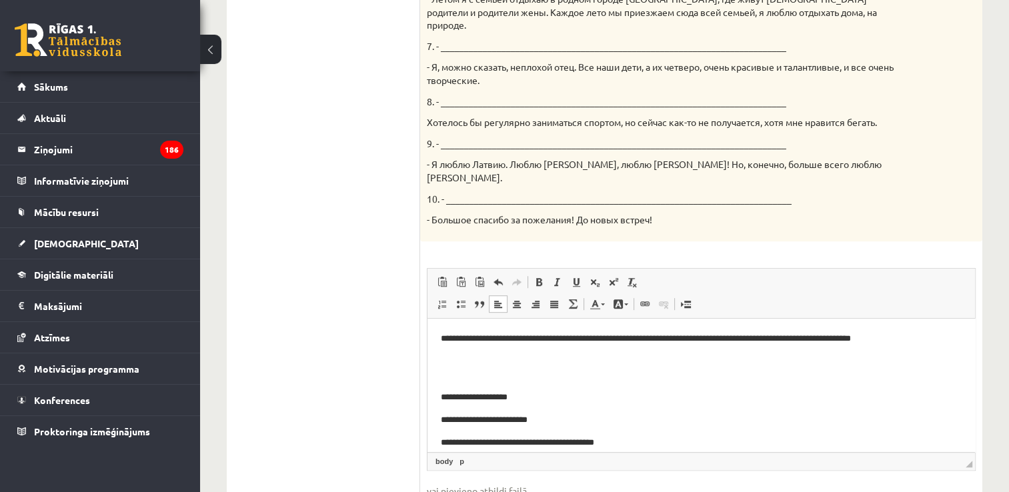
drag, startPoint x: 349, startPoint y: 294, endPoint x: 376, endPoint y: 292, distance: 27.4
click at [349, 294] on ul "1. uzdevums 2. uzdevums 3. uzdevums 4. uzdevums 5. uzdevums 6. uzdevums 7. uzde…" at bounding box center [330, 18] width 180 height 1055
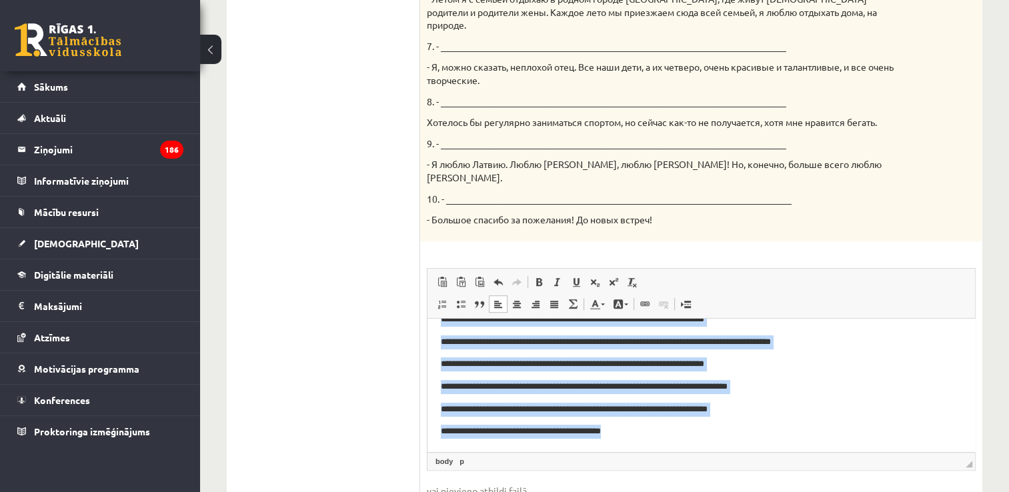
scroll to position [815, 0]
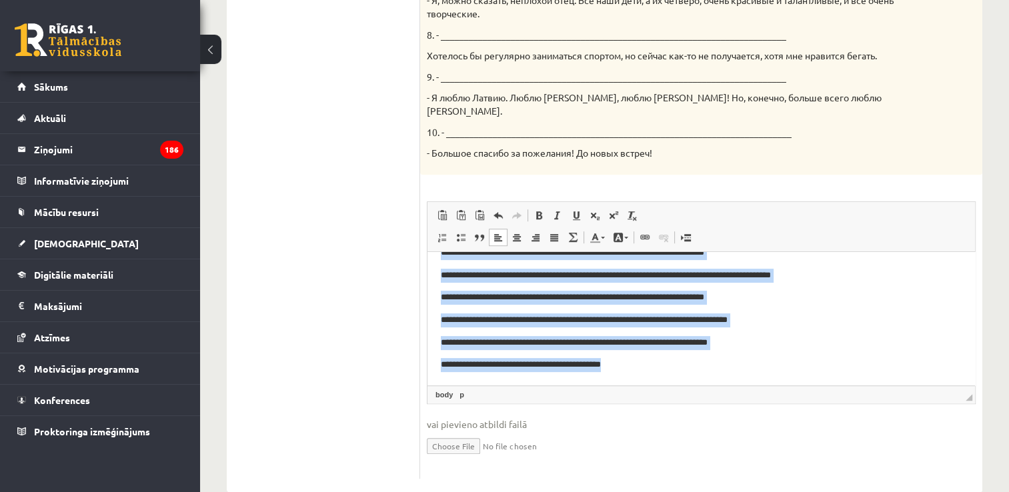
drag, startPoint x: 440, startPoint y: 267, endPoint x: 770, endPoint y: 552, distance: 436.5
click at [770, 385] on html "**********" at bounding box center [702, 11] width 548 height 748
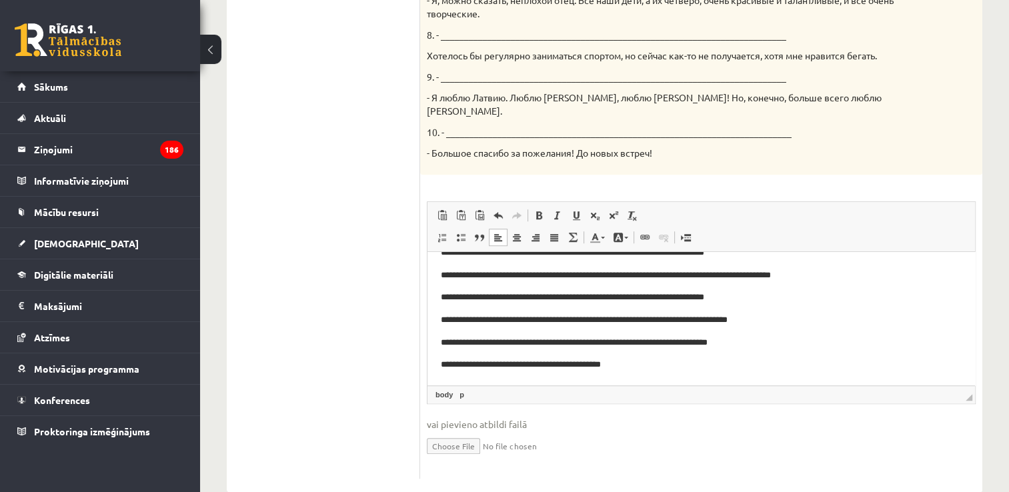
scroll to position [0, 0]
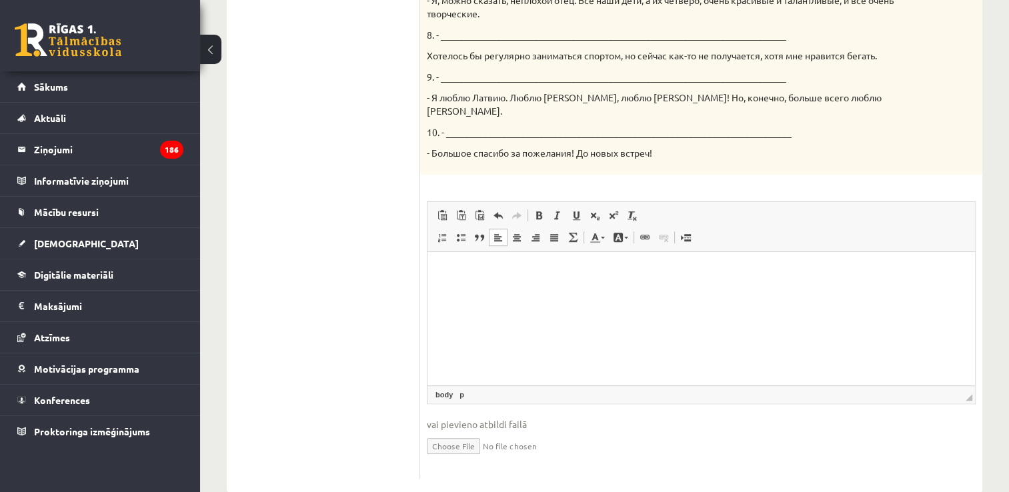
click at [496, 292] on html at bounding box center [702, 272] width 548 height 41
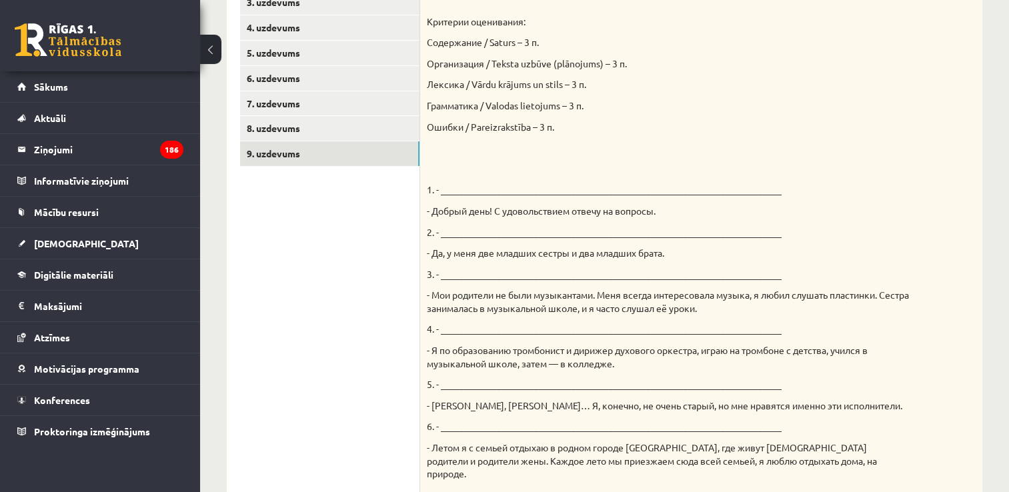
scroll to position [148, 0]
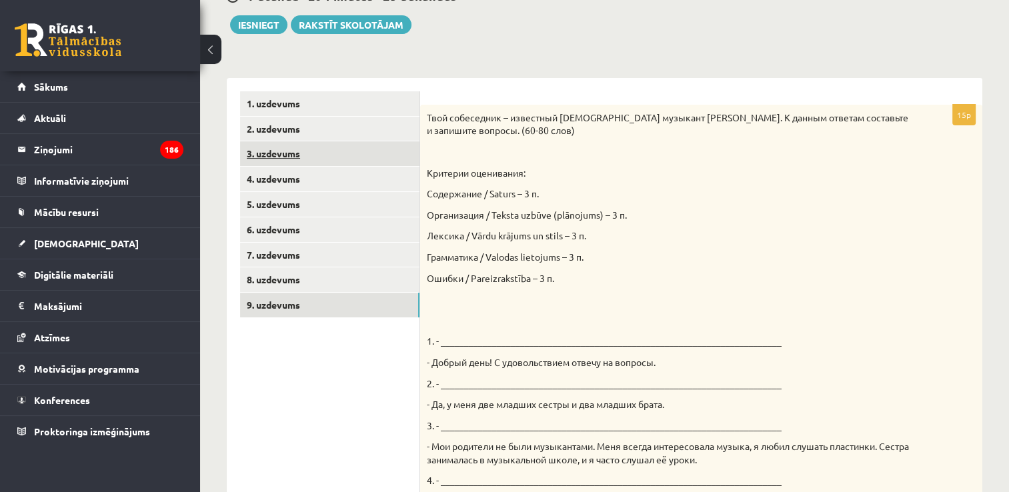
click at [313, 159] on link "3. uzdevums" at bounding box center [329, 153] width 179 height 25
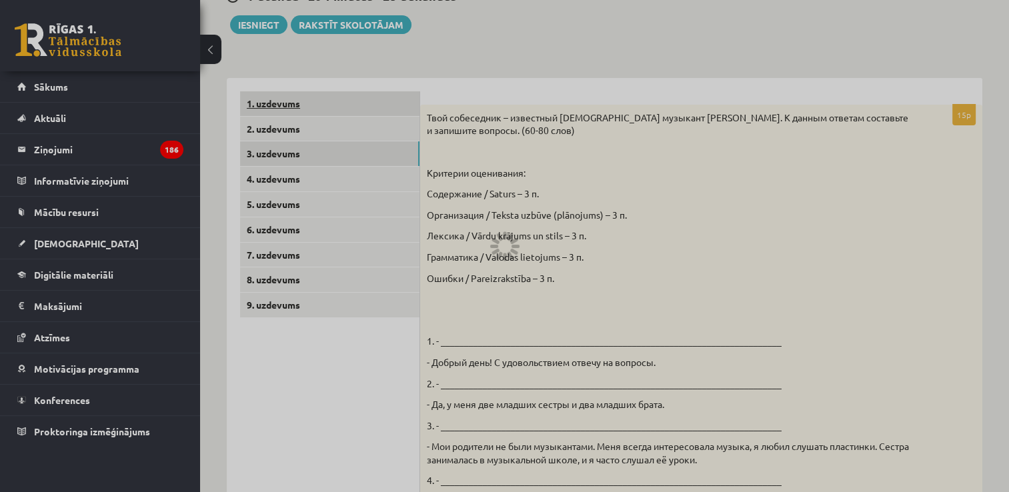
scroll to position [89, 0]
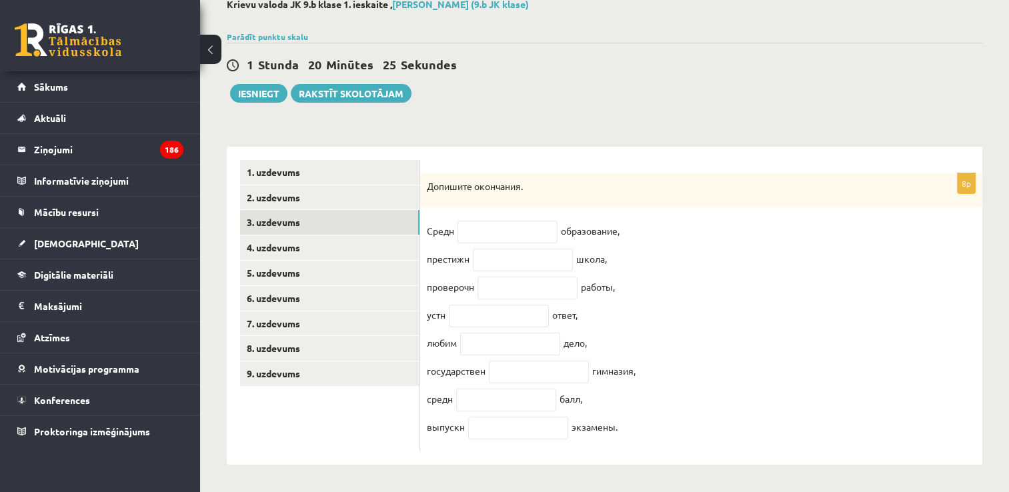
drag, startPoint x: 427, startPoint y: 169, endPoint x: 719, endPoint y: 460, distance: 412.3
click at [719, 460] on div "8p Допишите окончания. Средн образование, престижн школа, проверочн работы, уст…" at bounding box center [701, 306] width 562 height 319
copy div "Допишите окончания. Средн образование, престижн школа, проверочн работы, устн о…"
click at [518, 230] on input "text" at bounding box center [508, 232] width 100 height 23
type input "*"
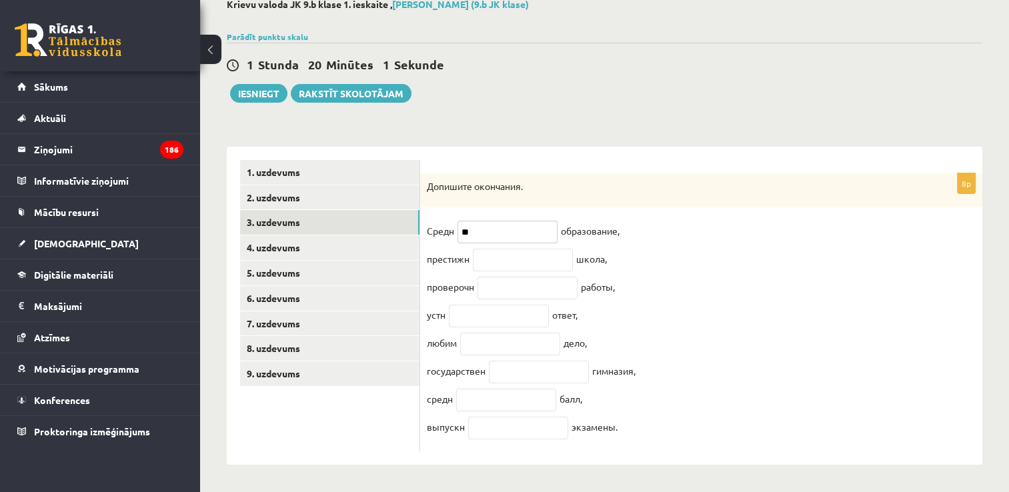
type input "*"
type input "**"
click at [515, 254] on input "text" at bounding box center [523, 260] width 100 height 23
type input "*"
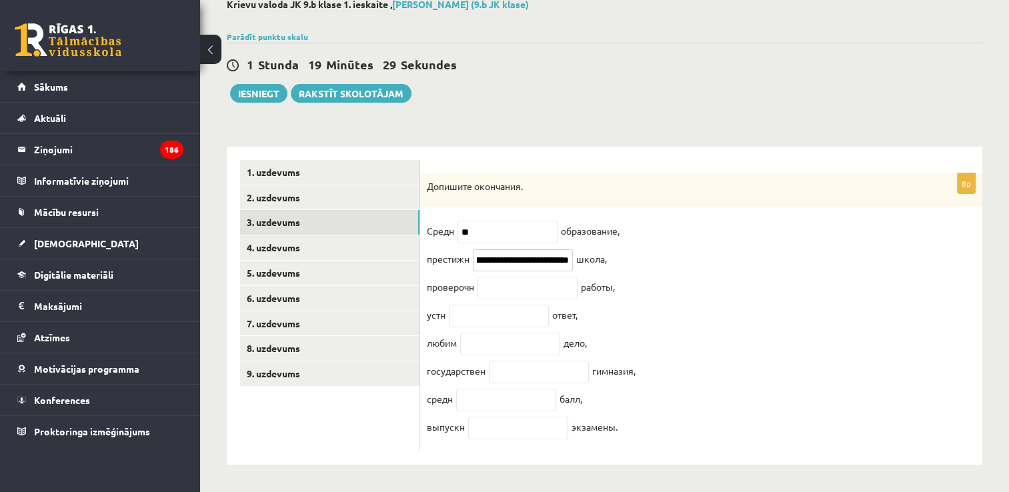
scroll to position [0, 81]
type input "**********"
type input "*"
click at [550, 258] on input "**********" at bounding box center [523, 261] width 100 height 23
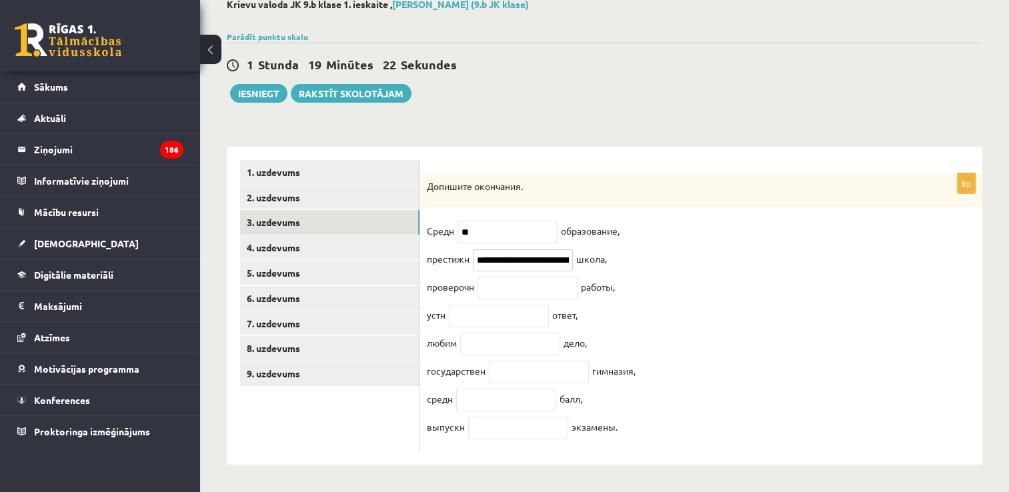
click at [566, 251] on input "**********" at bounding box center [523, 261] width 100 height 23
click at [563, 252] on input "**********" at bounding box center [523, 261] width 100 height 23
type input "*"
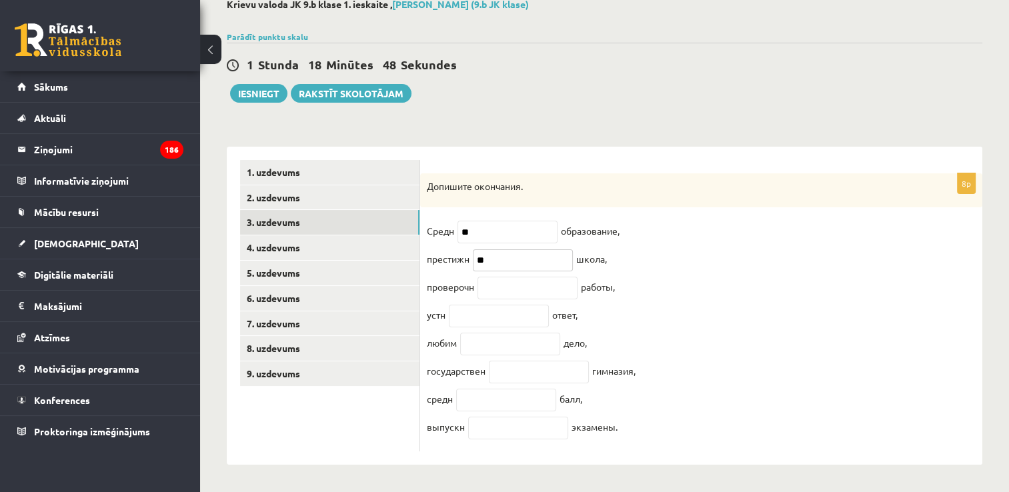
type input "**"
click at [496, 282] on input "text" at bounding box center [528, 288] width 100 height 23
type input "*"
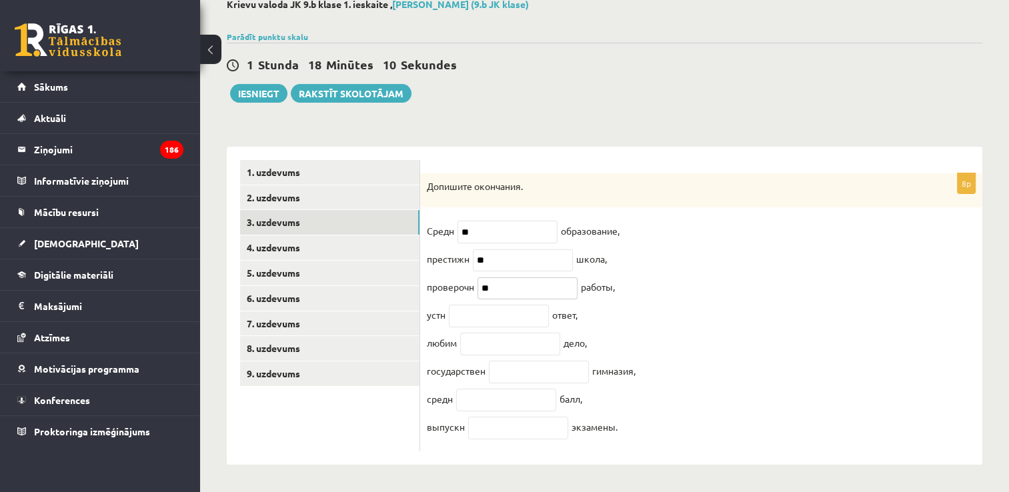
type input "**"
click at [470, 314] on input "text" at bounding box center [499, 316] width 100 height 23
type input "*"
type input "**"
click at [480, 343] on input "text" at bounding box center [510, 344] width 100 height 23
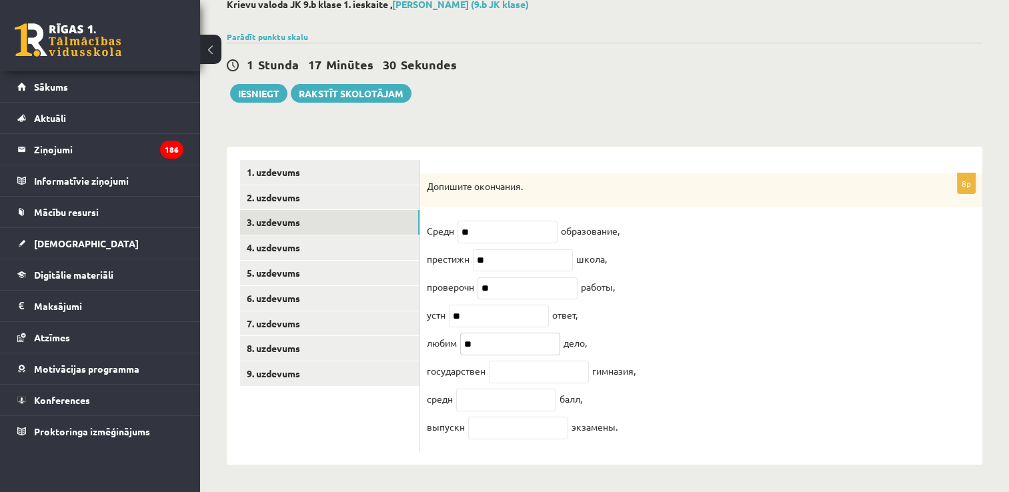
type input "*"
type input "**"
click at [507, 366] on input "text" at bounding box center [539, 372] width 100 height 23
type input "*"
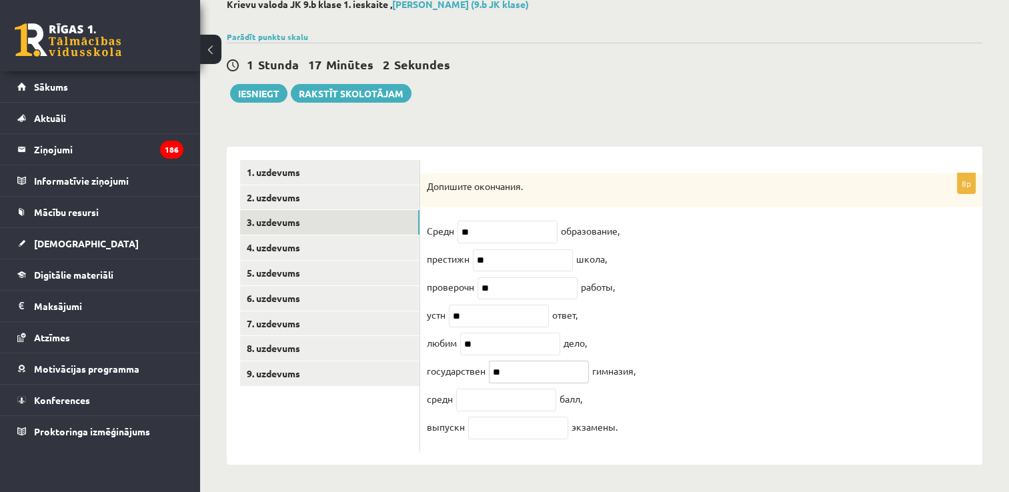
type input "**"
click at [466, 394] on input "text" at bounding box center [506, 400] width 100 height 23
type input "*"
type input "**"
click at [508, 436] on input "text" at bounding box center [518, 428] width 100 height 23
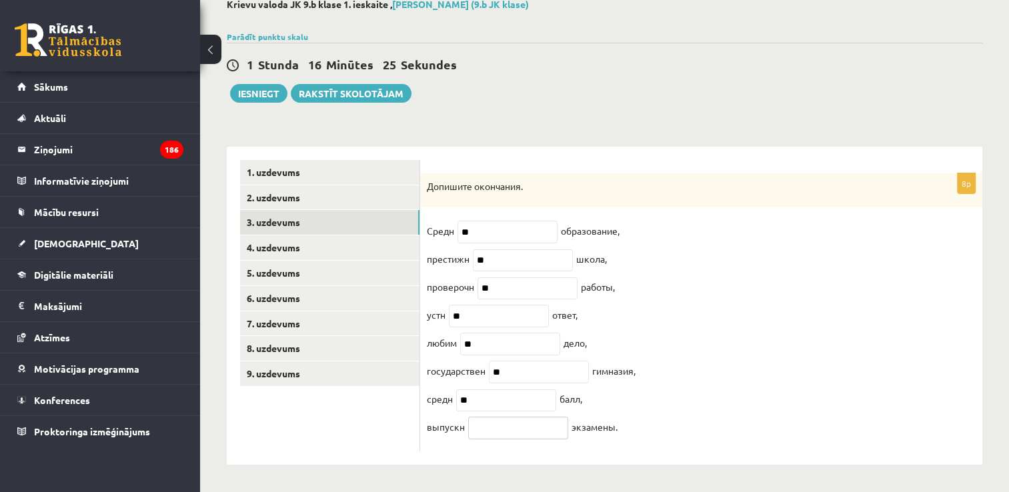
type input "*"
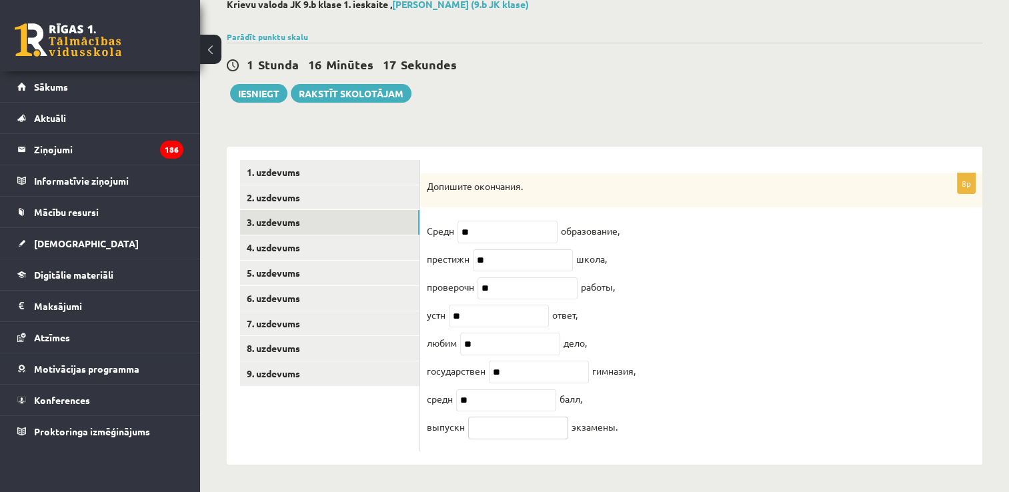
type input "*"
type input "**"
click at [348, 193] on link "2. uzdevums" at bounding box center [329, 197] width 179 height 25
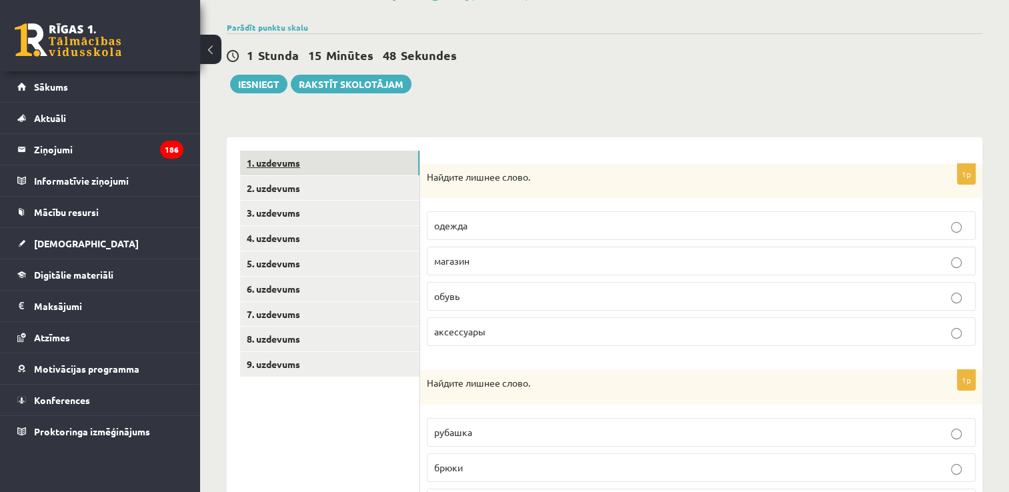
click at [337, 164] on link "1. uzdevums" at bounding box center [329, 163] width 179 height 25
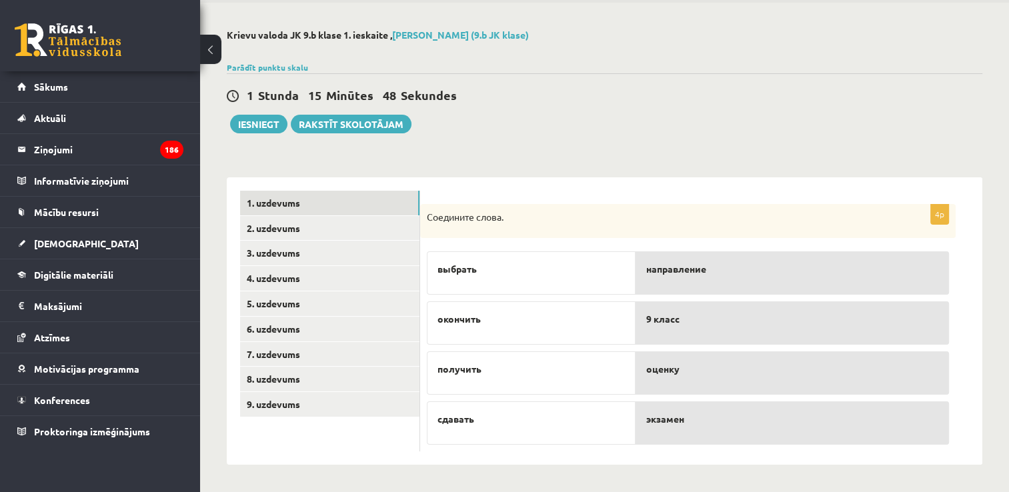
scroll to position [49, 0]
click at [260, 130] on button "Iesniegt" at bounding box center [258, 124] width 57 height 19
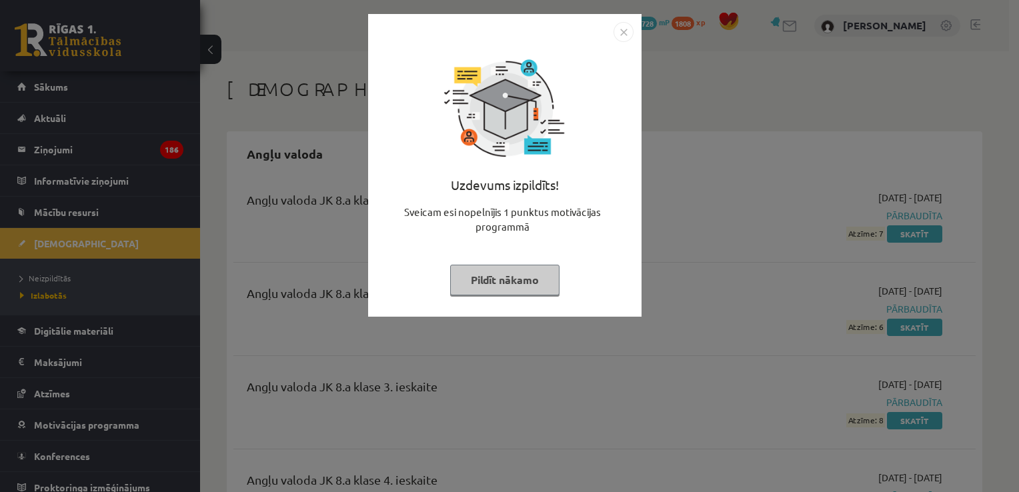
click at [630, 29] on img "Close" at bounding box center [624, 32] width 20 height 20
